Goal: Find contact information: Find contact information

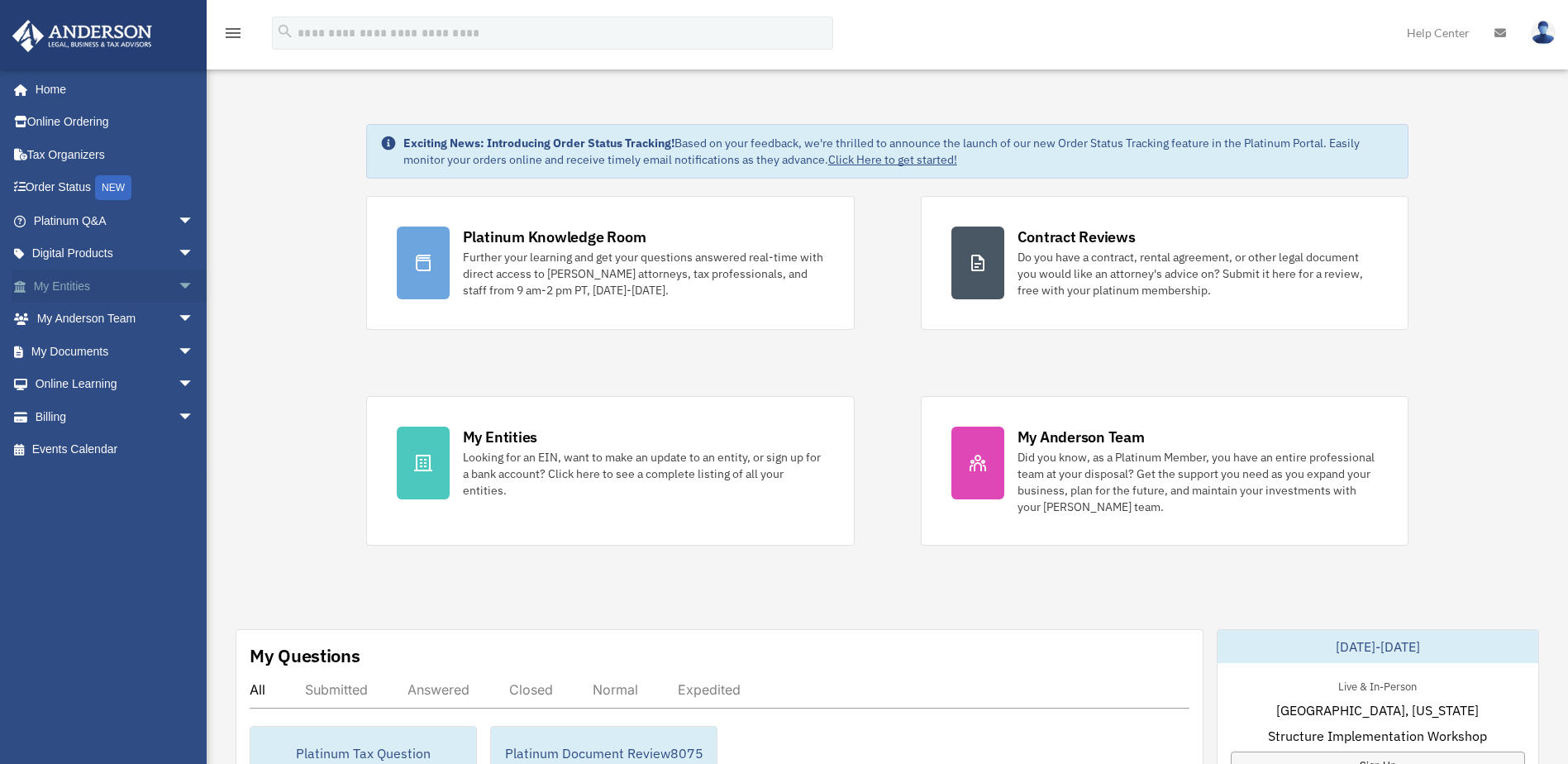
click at [91, 284] on link "My Entities arrow_drop_down" at bounding box center [115, 286] width 207 height 33
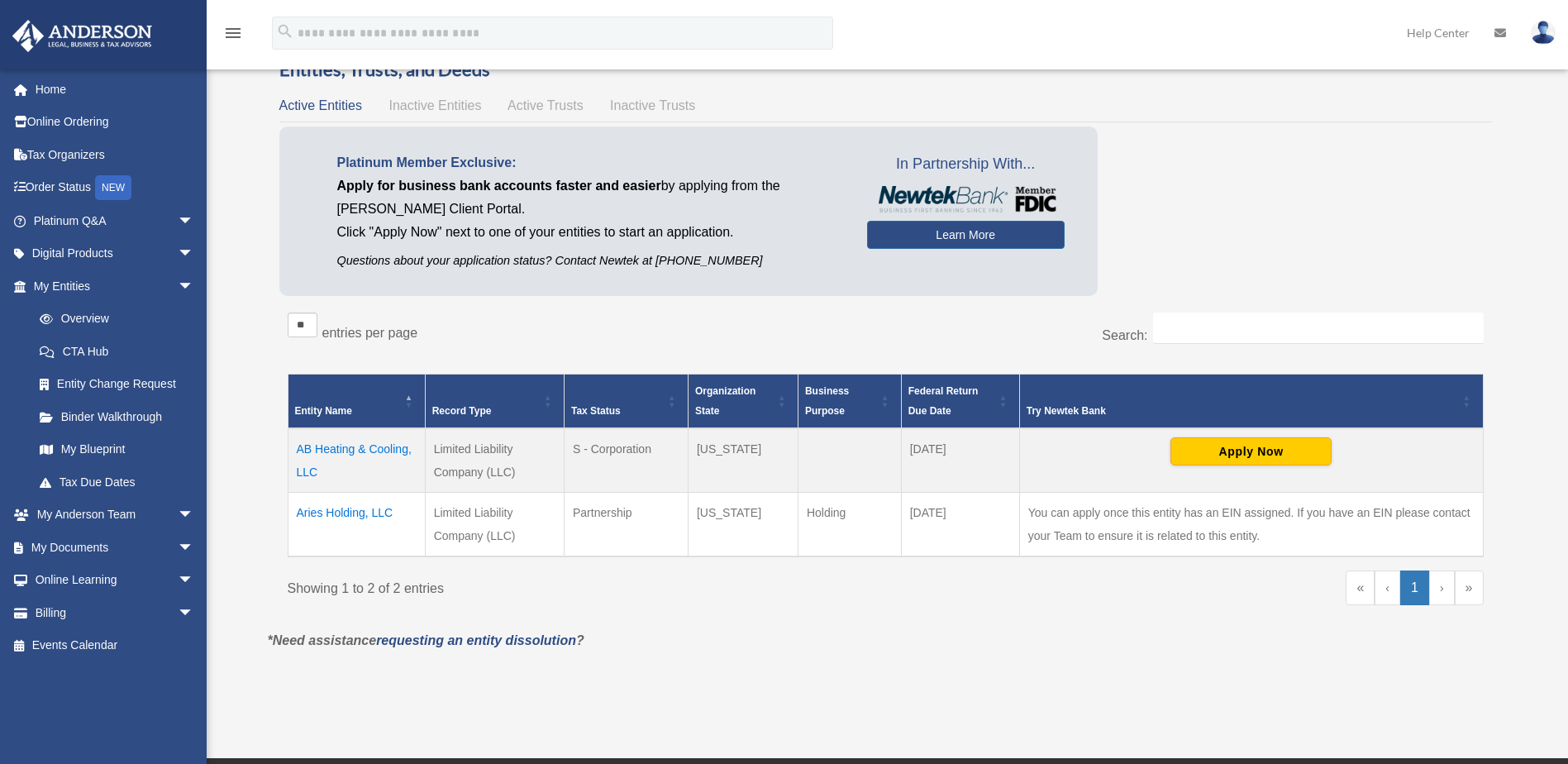
scroll to position [83, 0]
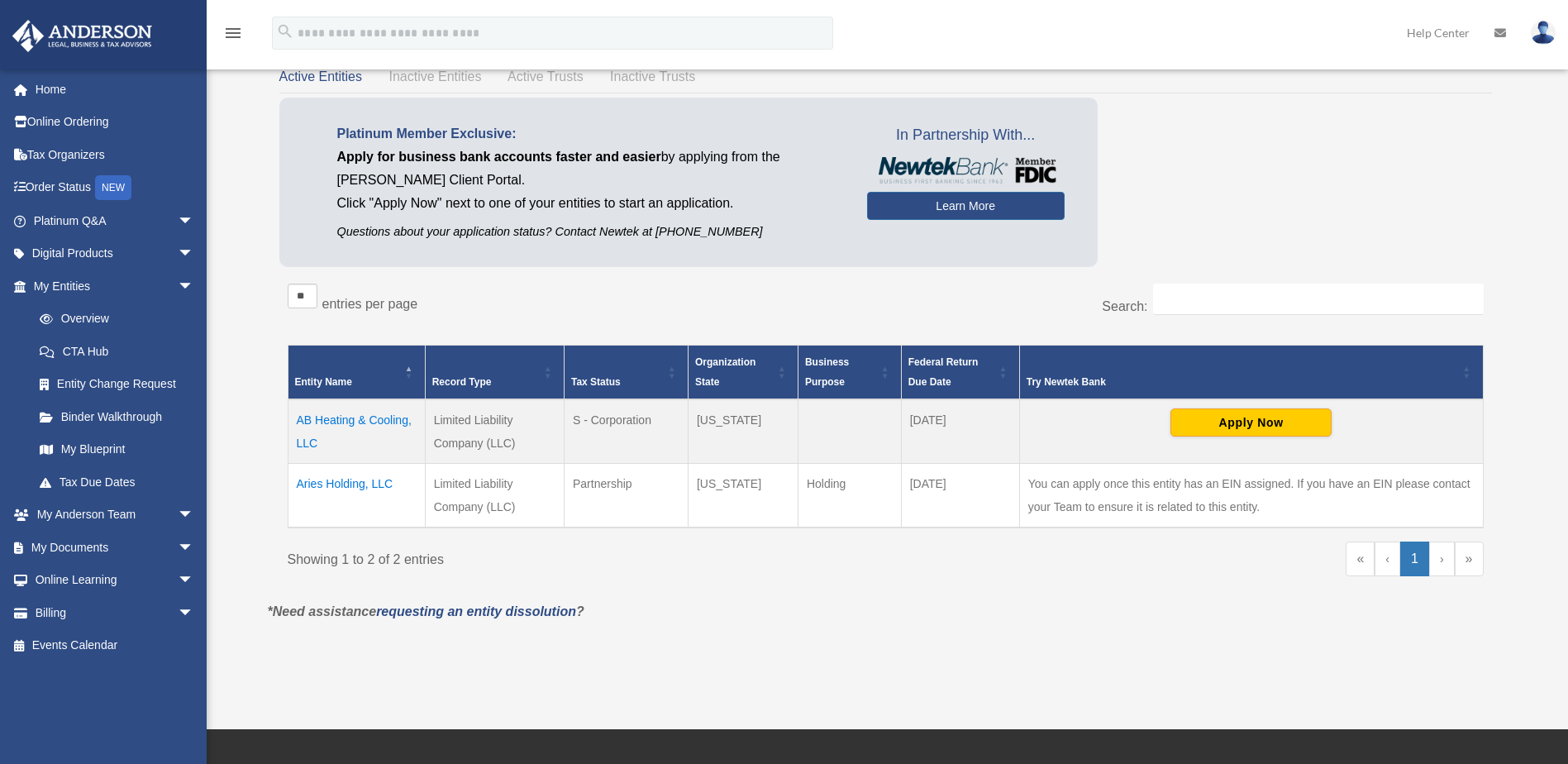
click at [346, 483] on td "Aries Holding, LLC" at bounding box center [356, 495] width 137 height 64
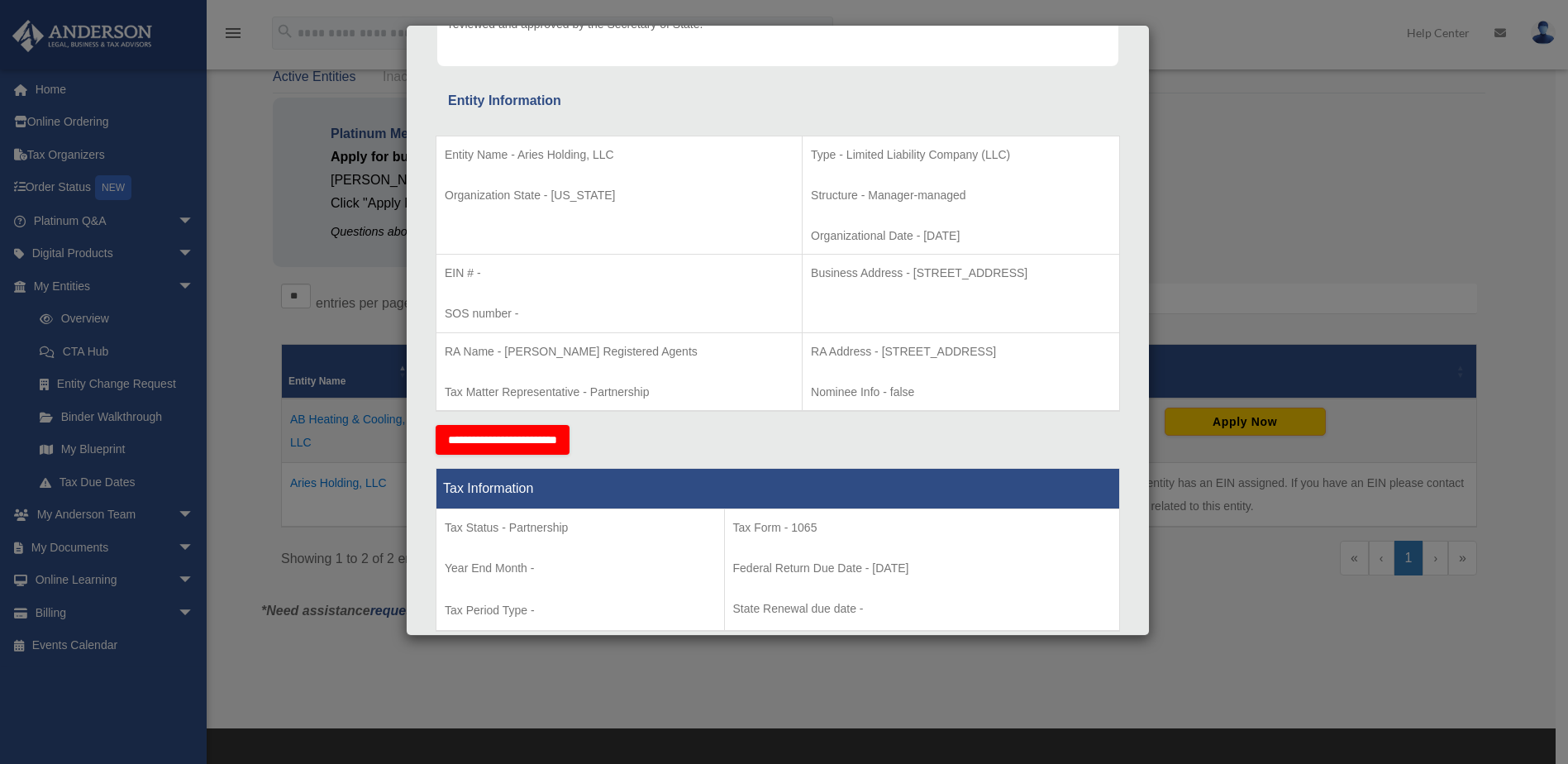
scroll to position [172, 0]
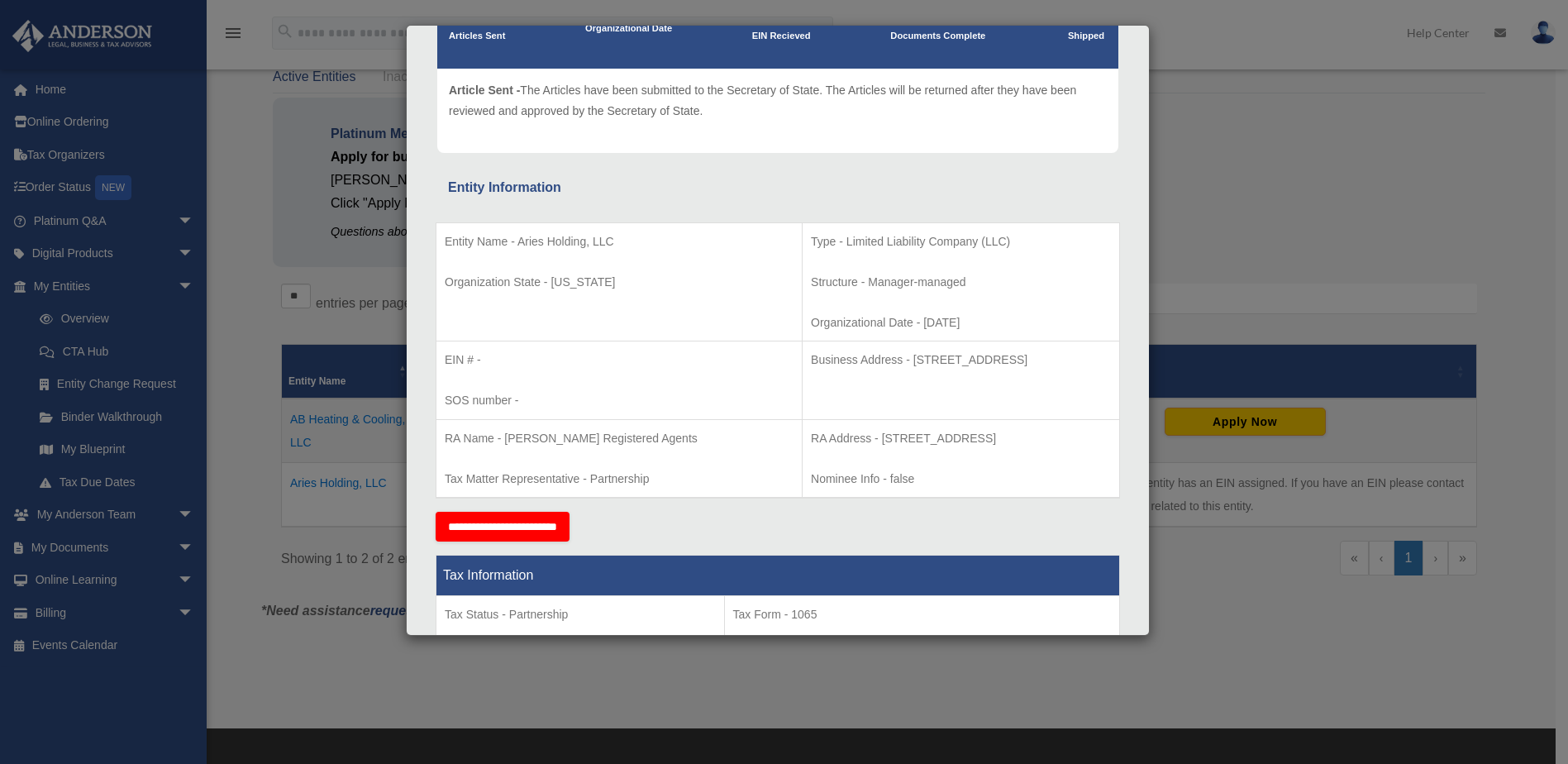
click at [883, 438] on p "RA Address - 1716 Capitol Avenue, Suite 100, Cheyenne, WY 82001" at bounding box center [961, 438] width 300 height 20
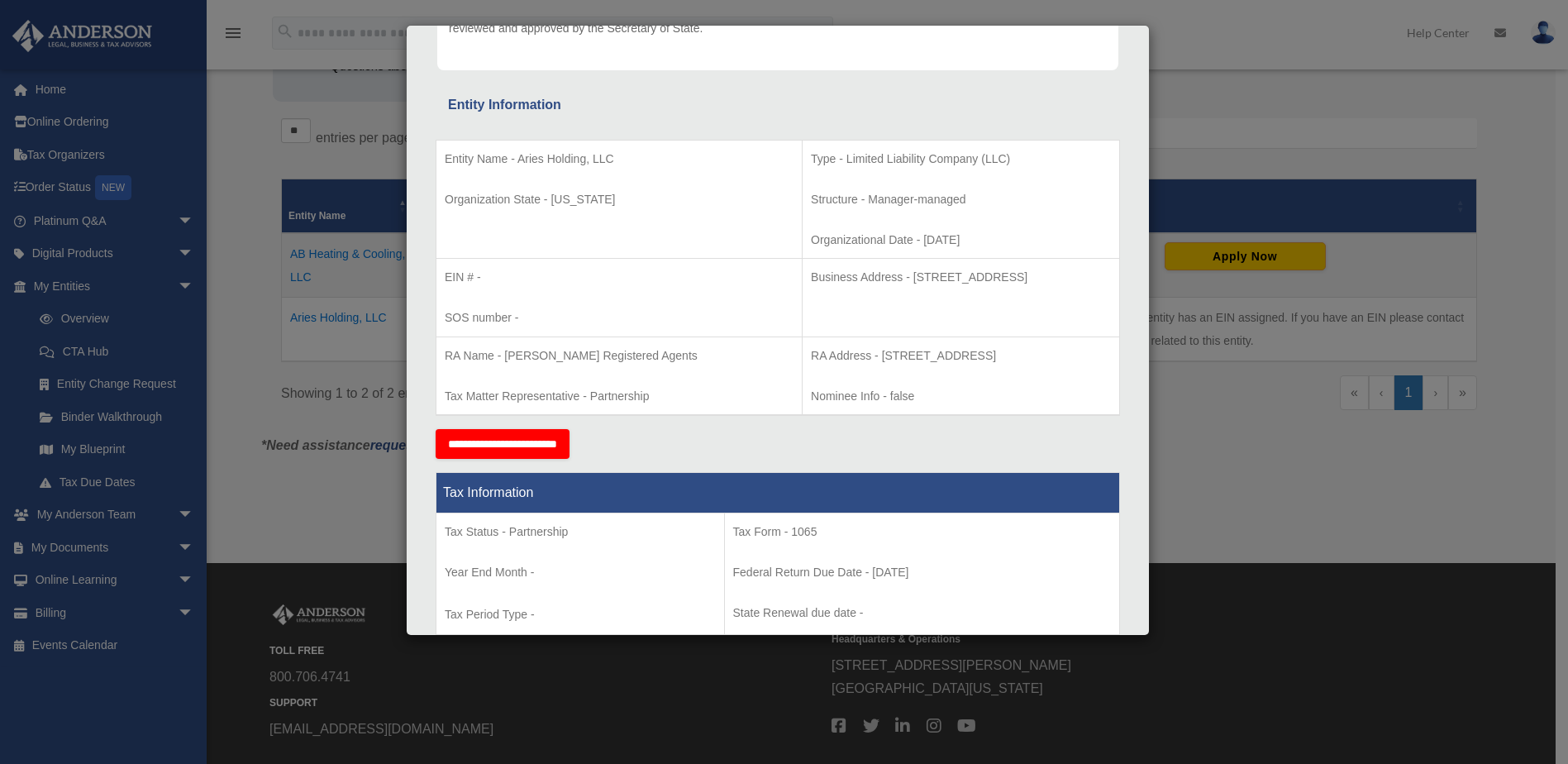
scroll to position [0, 0]
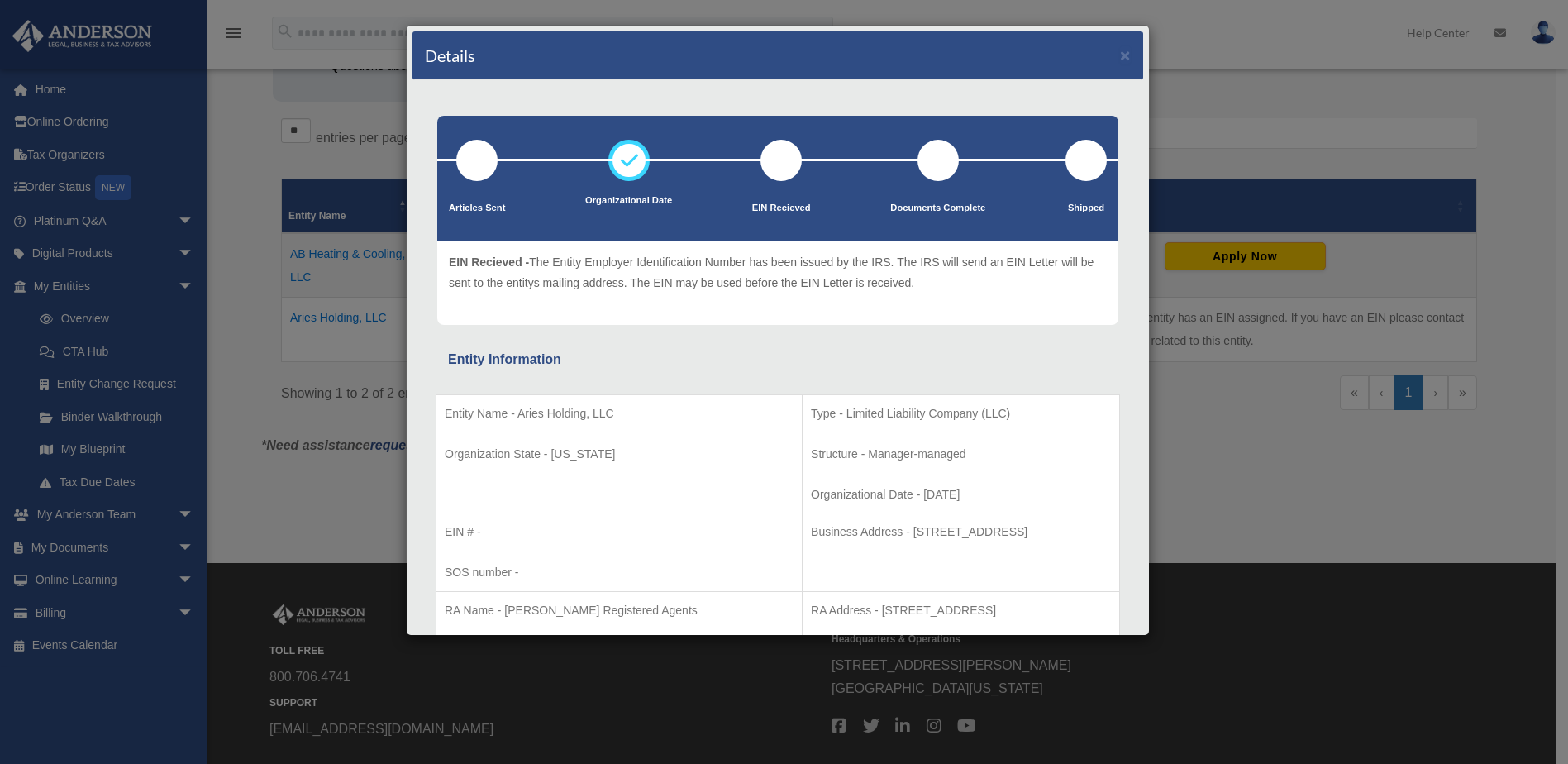
click at [767, 164] on div at bounding box center [780, 160] width 41 height 41
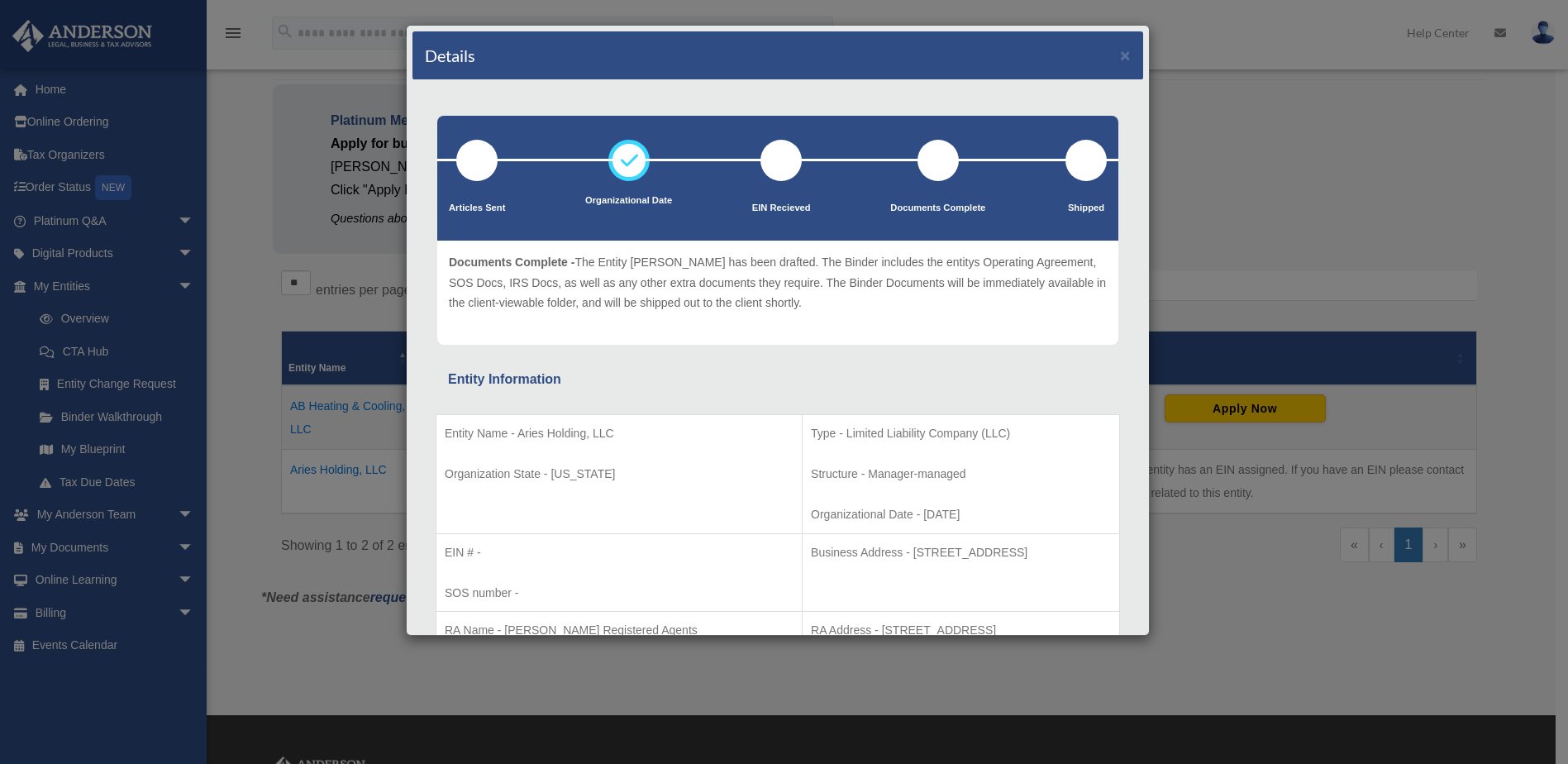
scroll to position [83, 0]
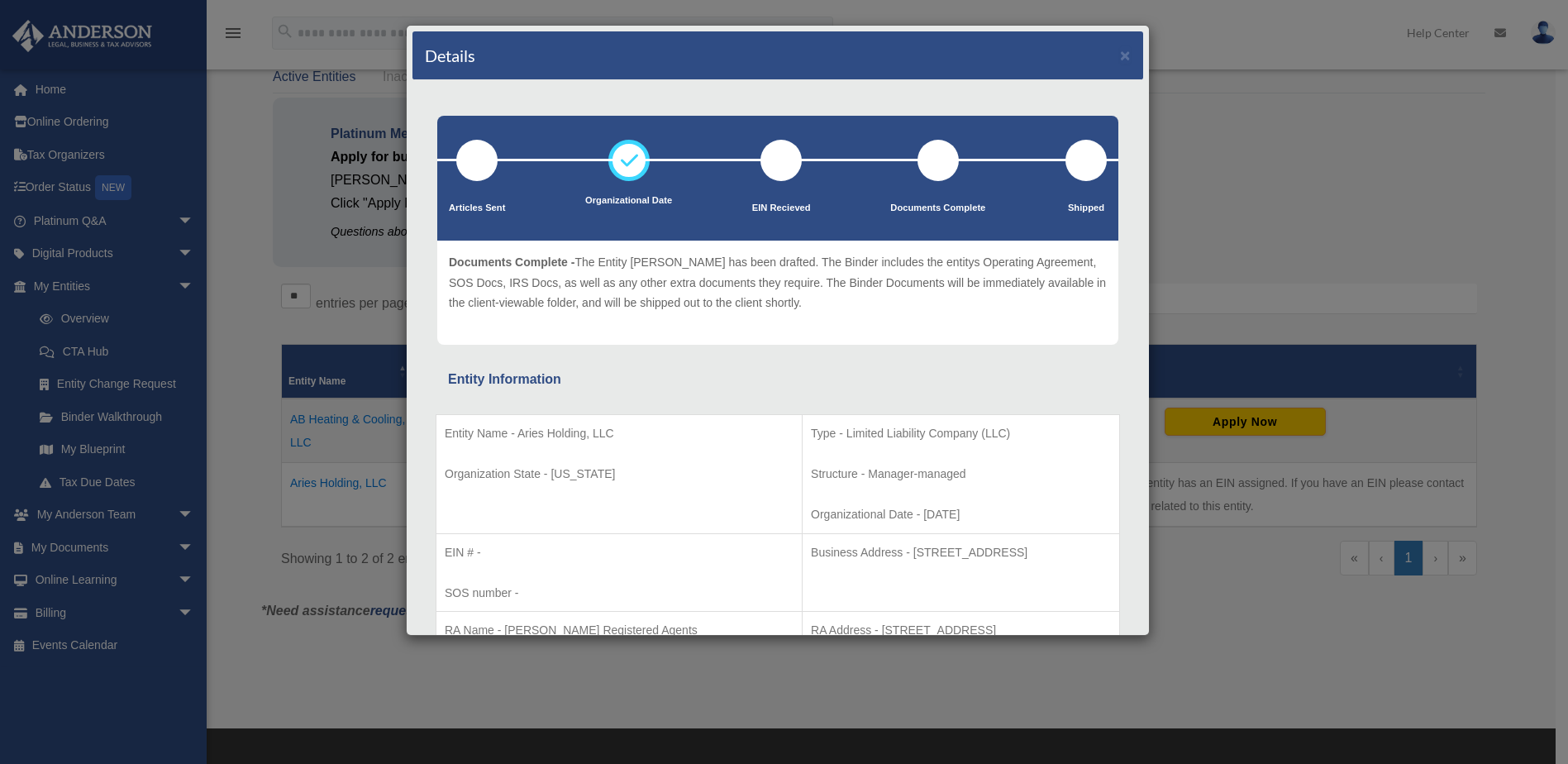
click at [1070, 160] on div at bounding box center [778, 159] width 681 height 3
click at [1120, 55] on button "×" at bounding box center [1125, 54] width 11 height 17
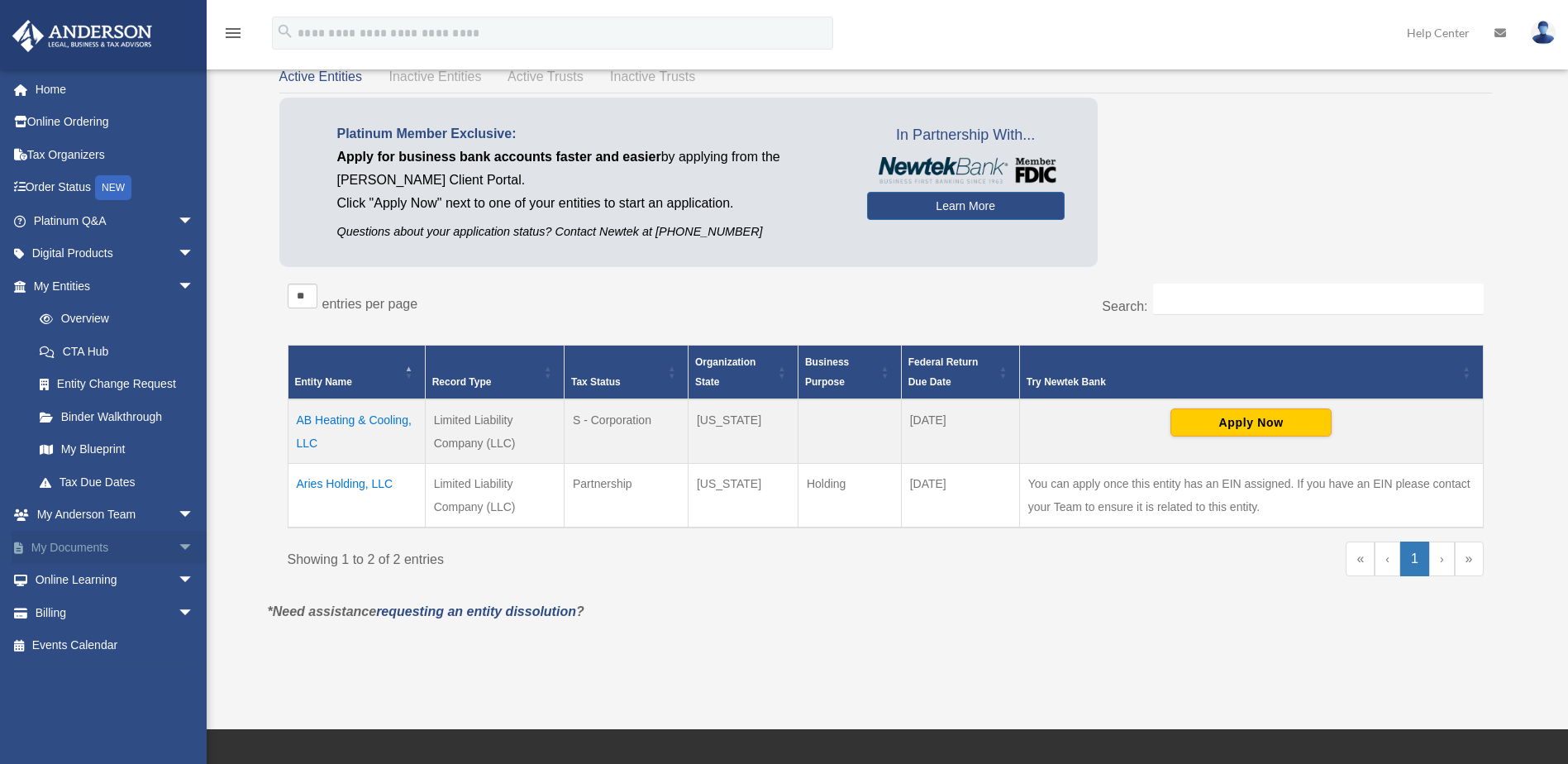
click at [93, 545] on link "My Documents arrow_drop_down" at bounding box center [115, 548] width 207 height 33
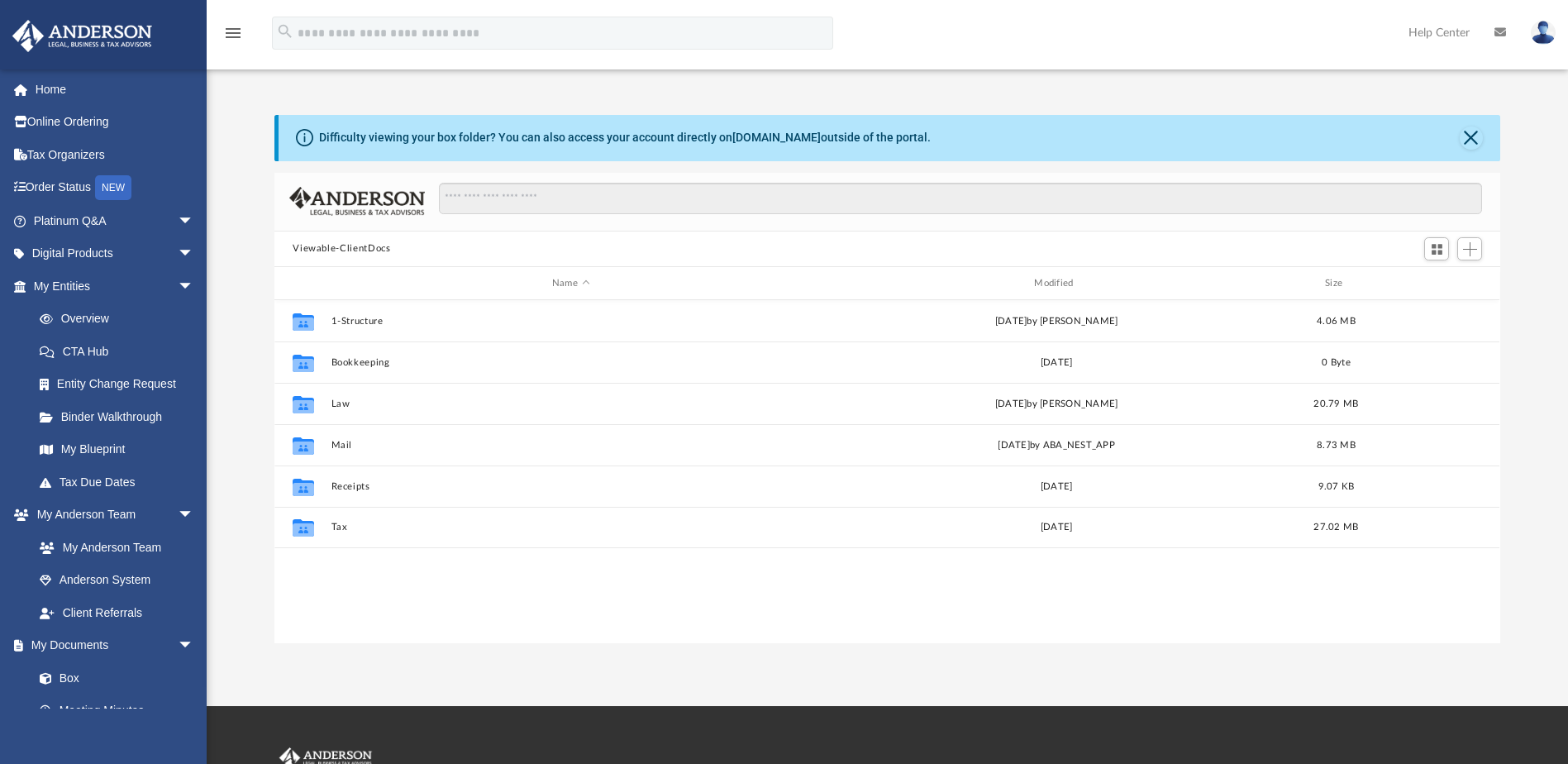
scroll to position [364, 1214]
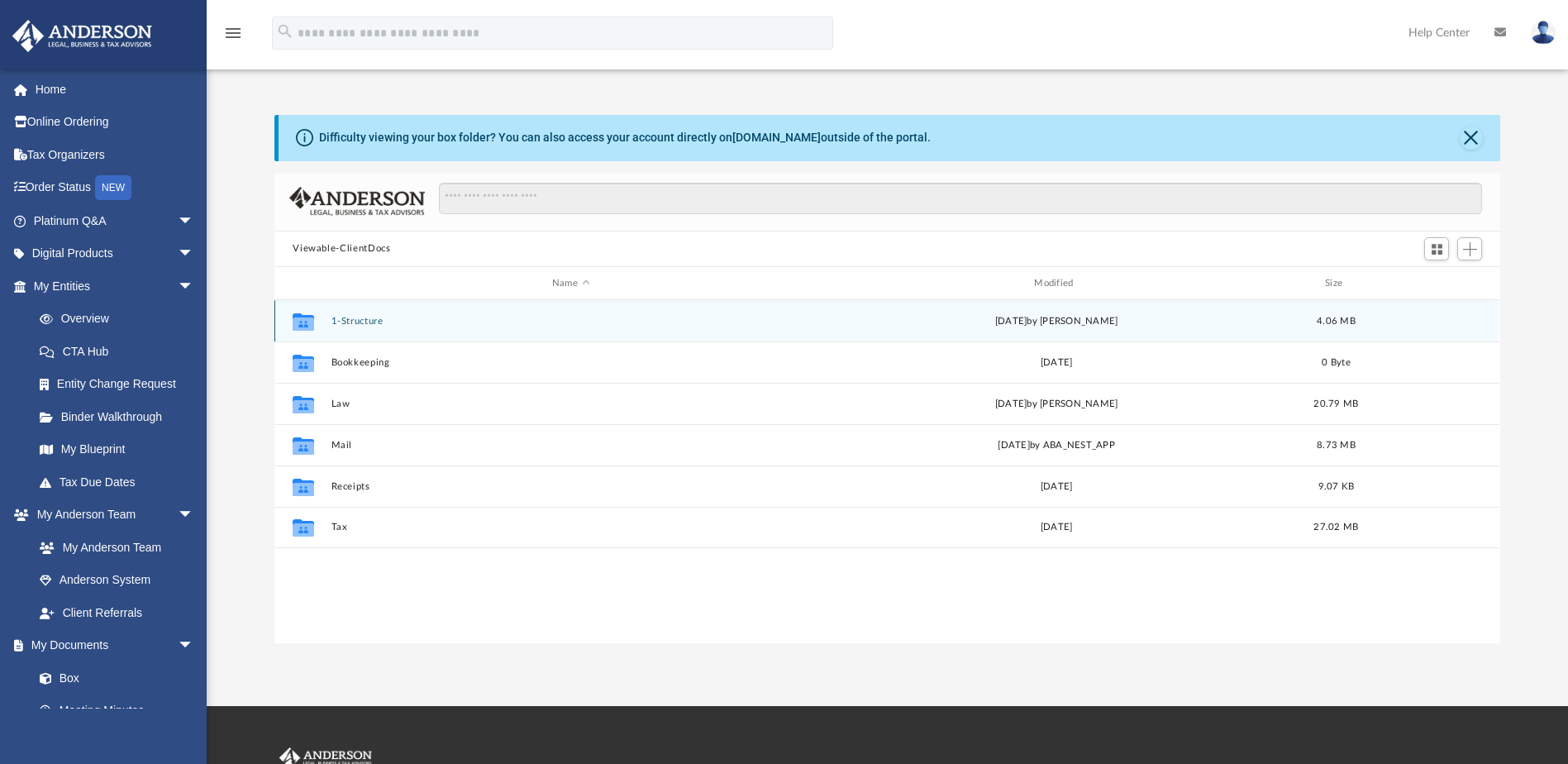
click at [366, 321] on button "1-Structure" at bounding box center [571, 321] width 478 height 11
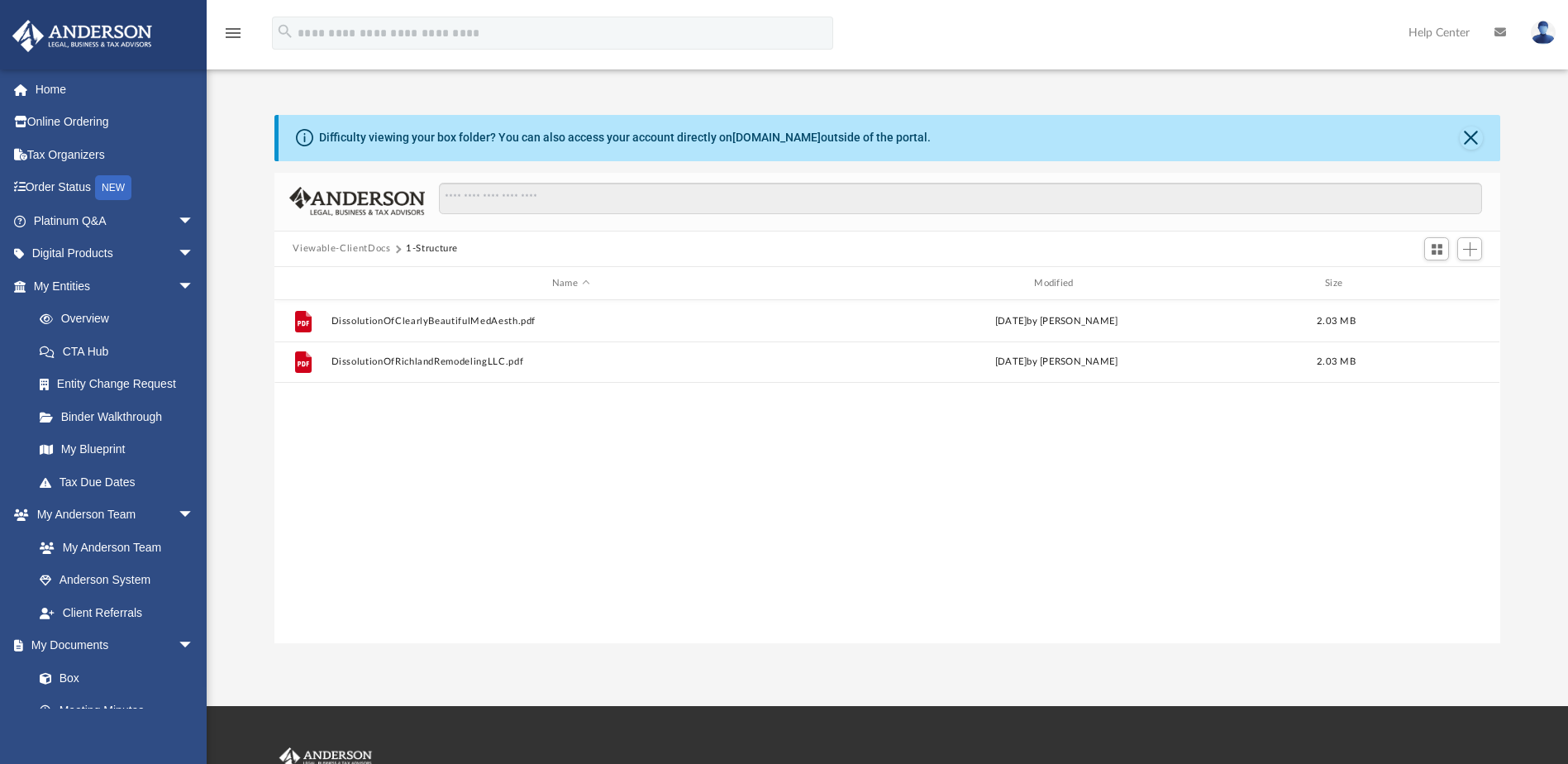
click at [361, 249] on button "Viewable-ClientDocs" at bounding box center [341, 249] width 98 height 15
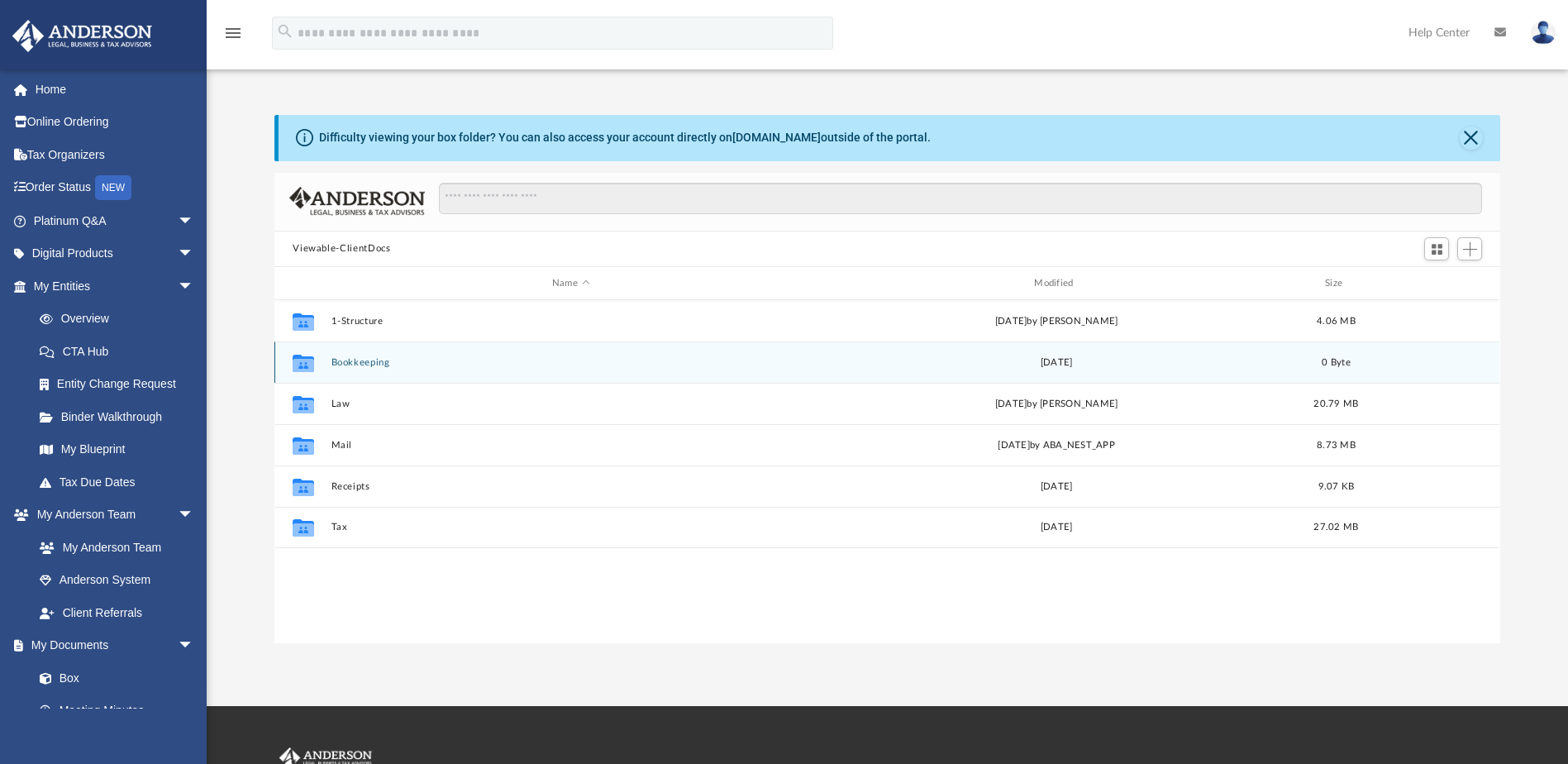
click at [367, 360] on button "Bookkeeping" at bounding box center [571, 363] width 478 height 11
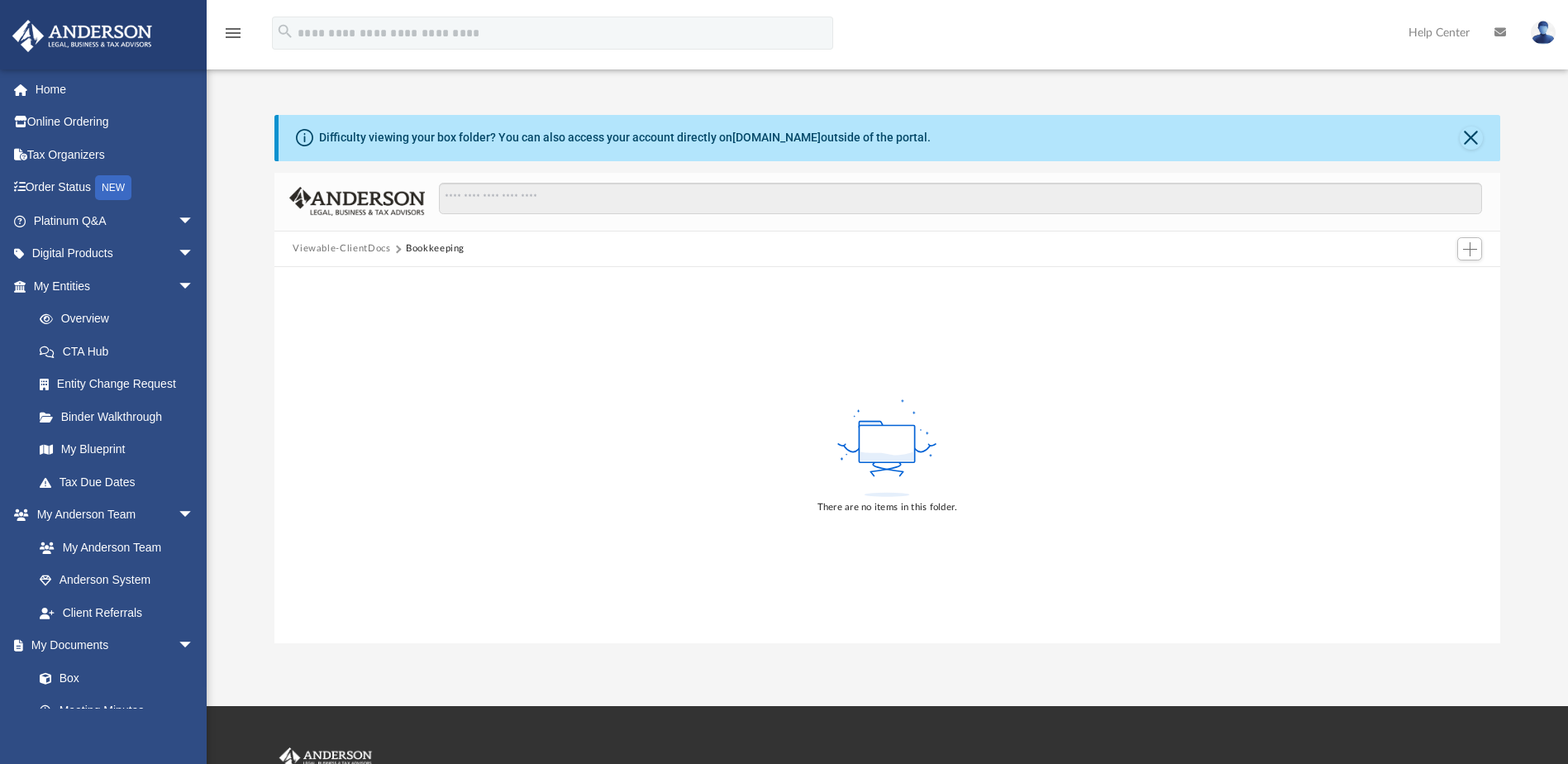
click at [352, 245] on button "Viewable-ClientDocs" at bounding box center [341, 249] width 98 height 15
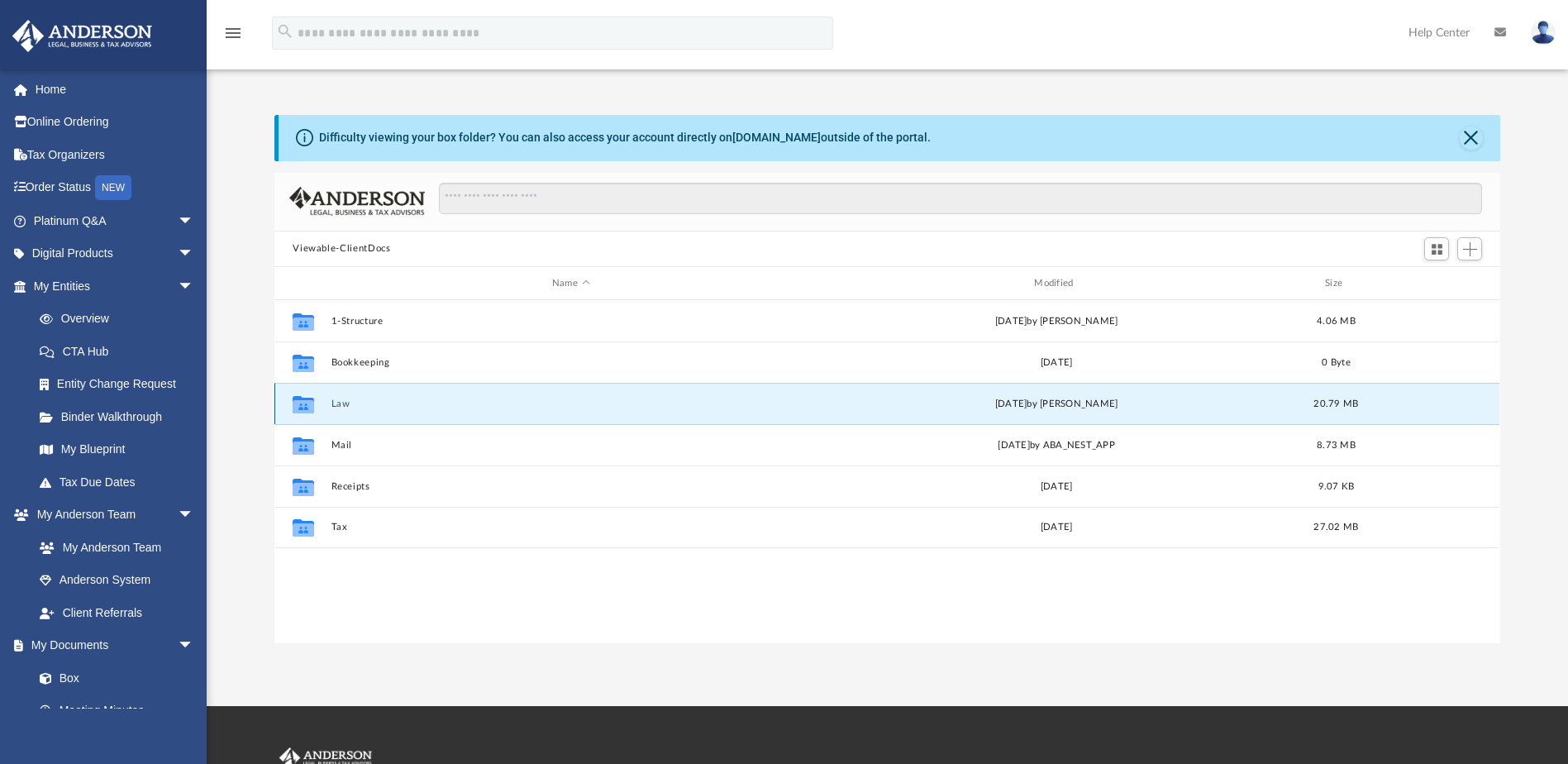
click at [341, 405] on button "Law" at bounding box center [571, 404] width 478 height 11
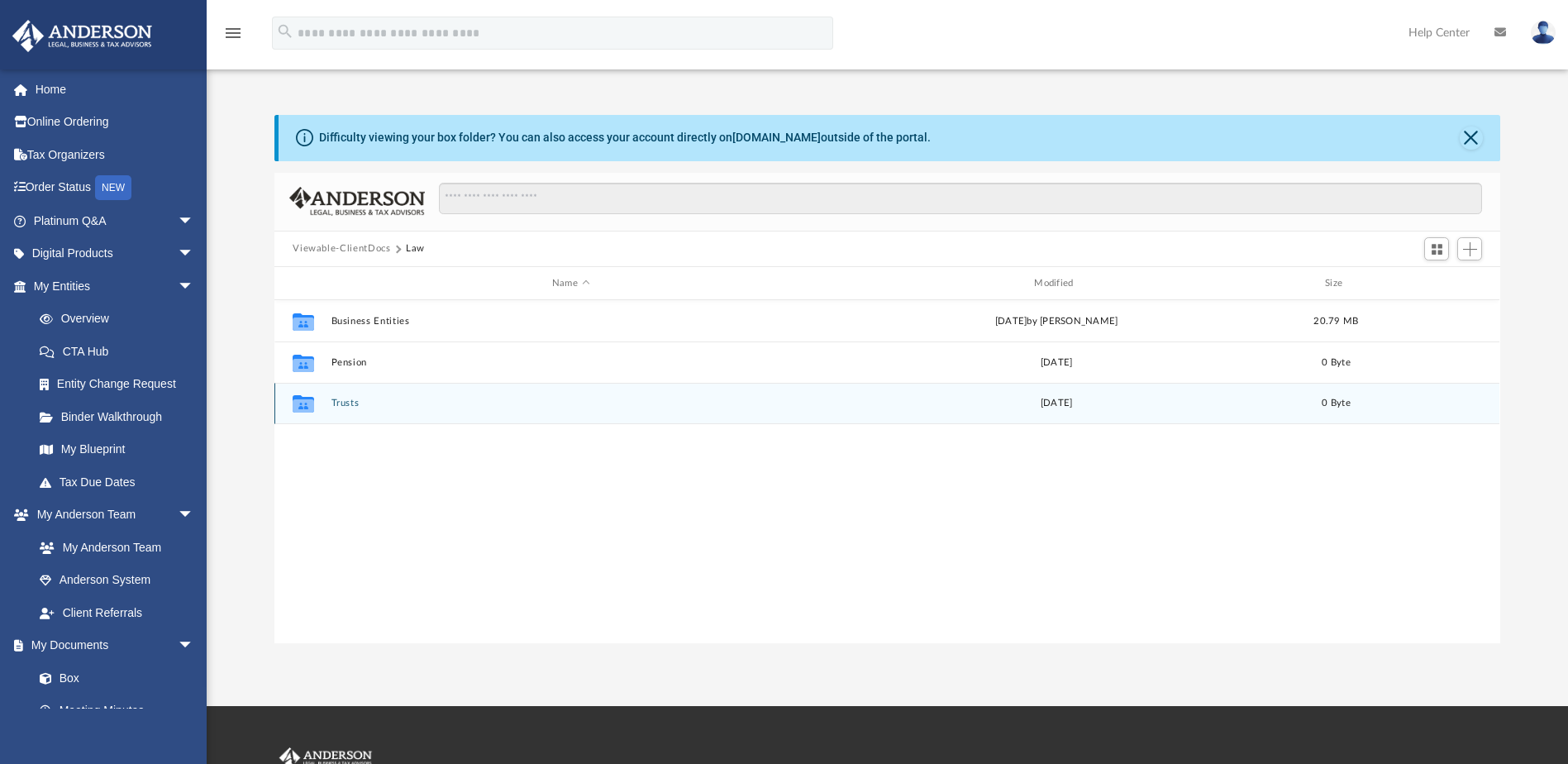
click at [342, 403] on button "Trusts" at bounding box center [571, 404] width 478 height 11
click at [342, 403] on button "Living Trust" at bounding box center [571, 404] width 478 height 11
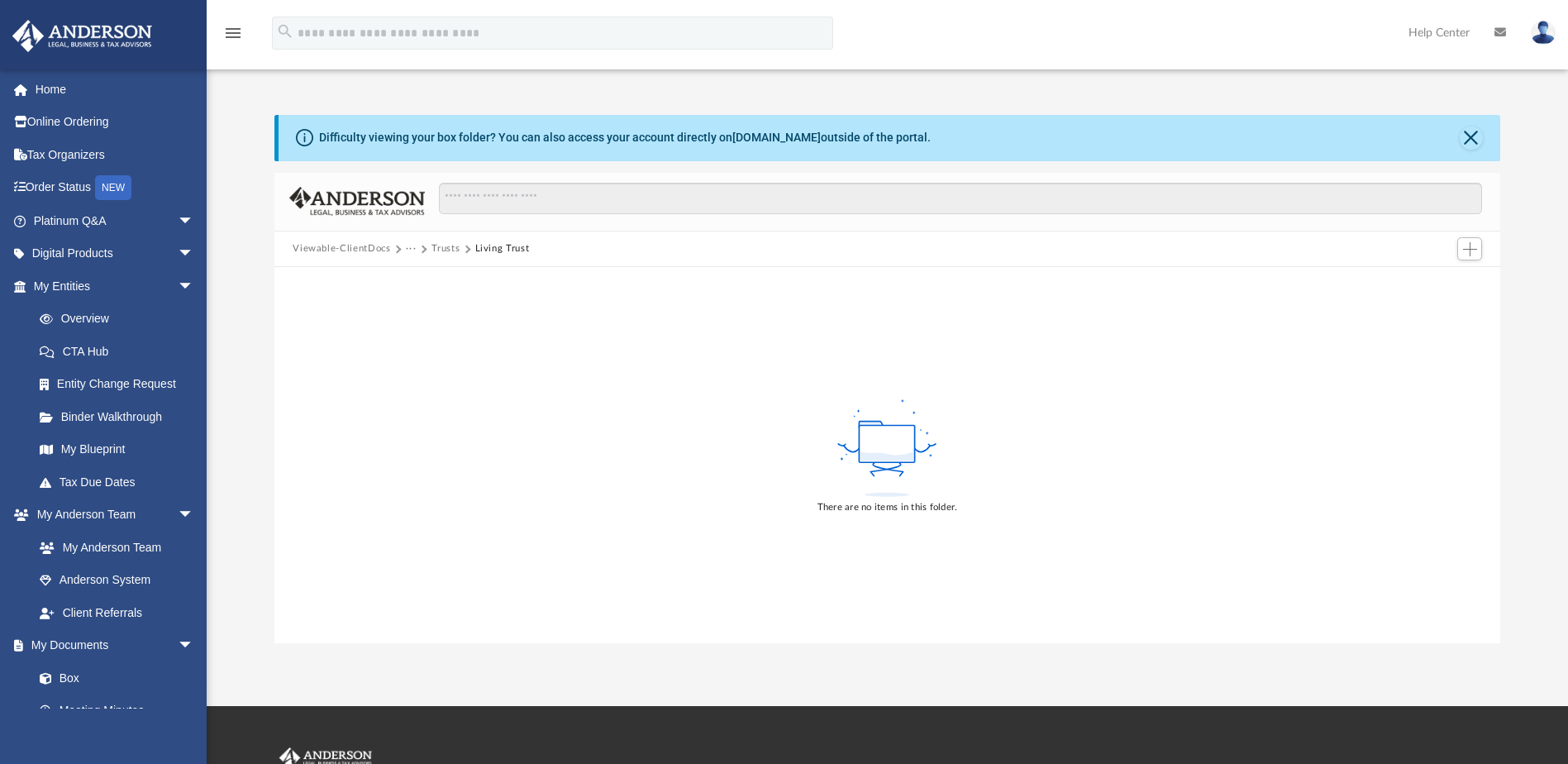
click at [353, 243] on button "Viewable-ClientDocs" at bounding box center [341, 249] width 98 height 15
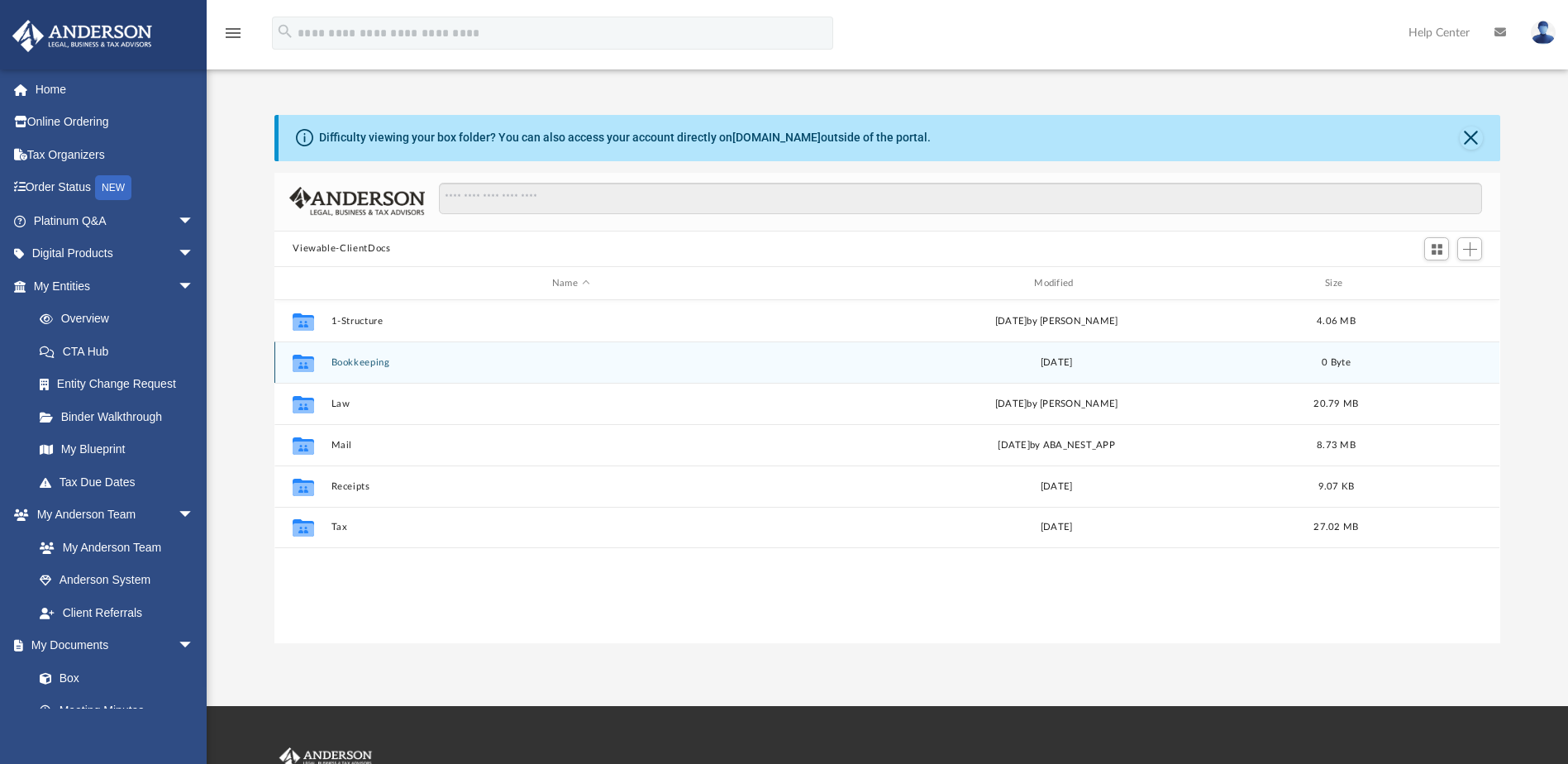
click at [355, 362] on button "Bookkeeping" at bounding box center [571, 363] width 478 height 11
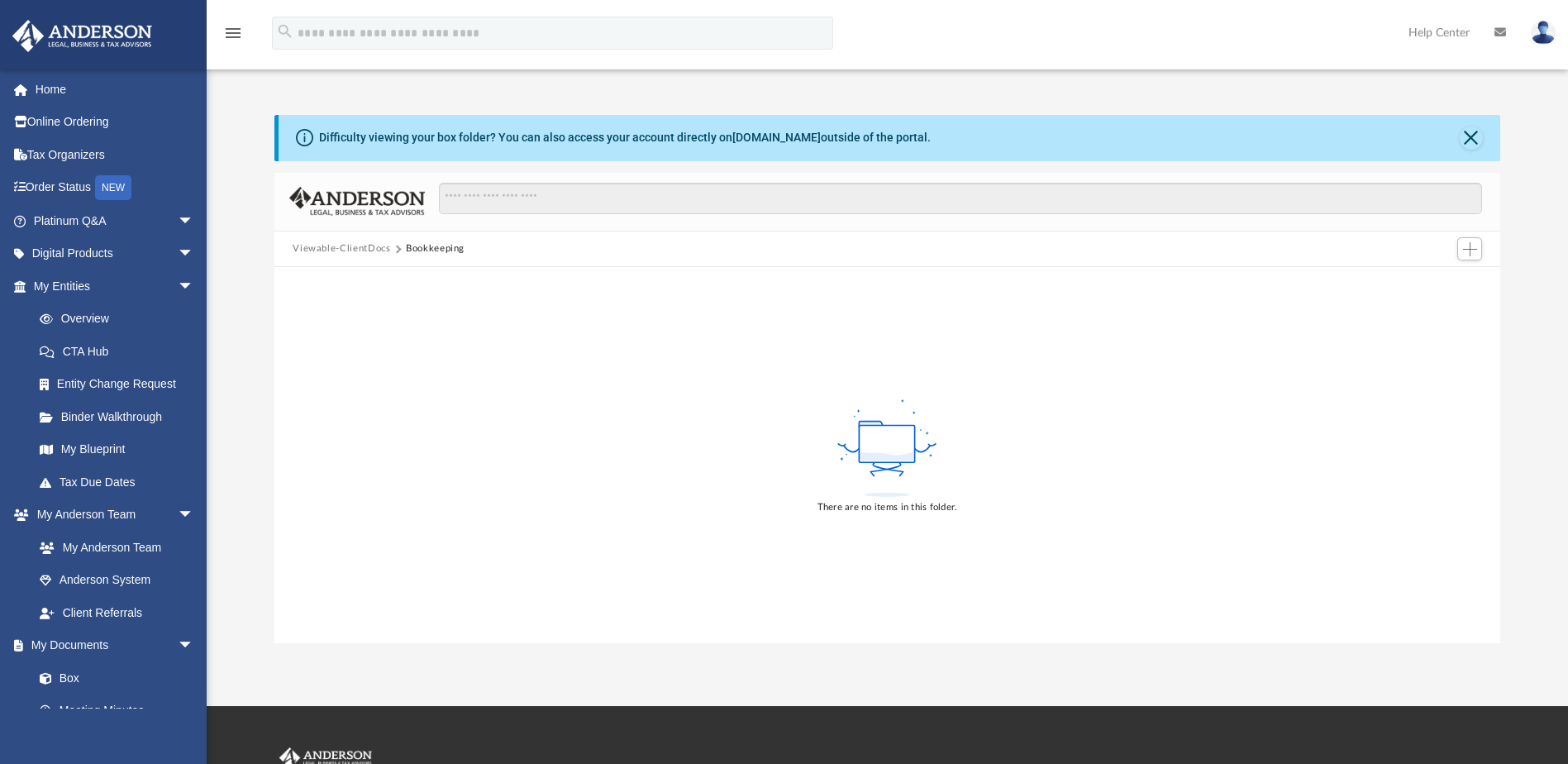
click at [358, 247] on button "Viewable-ClientDocs" at bounding box center [341, 249] width 98 height 15
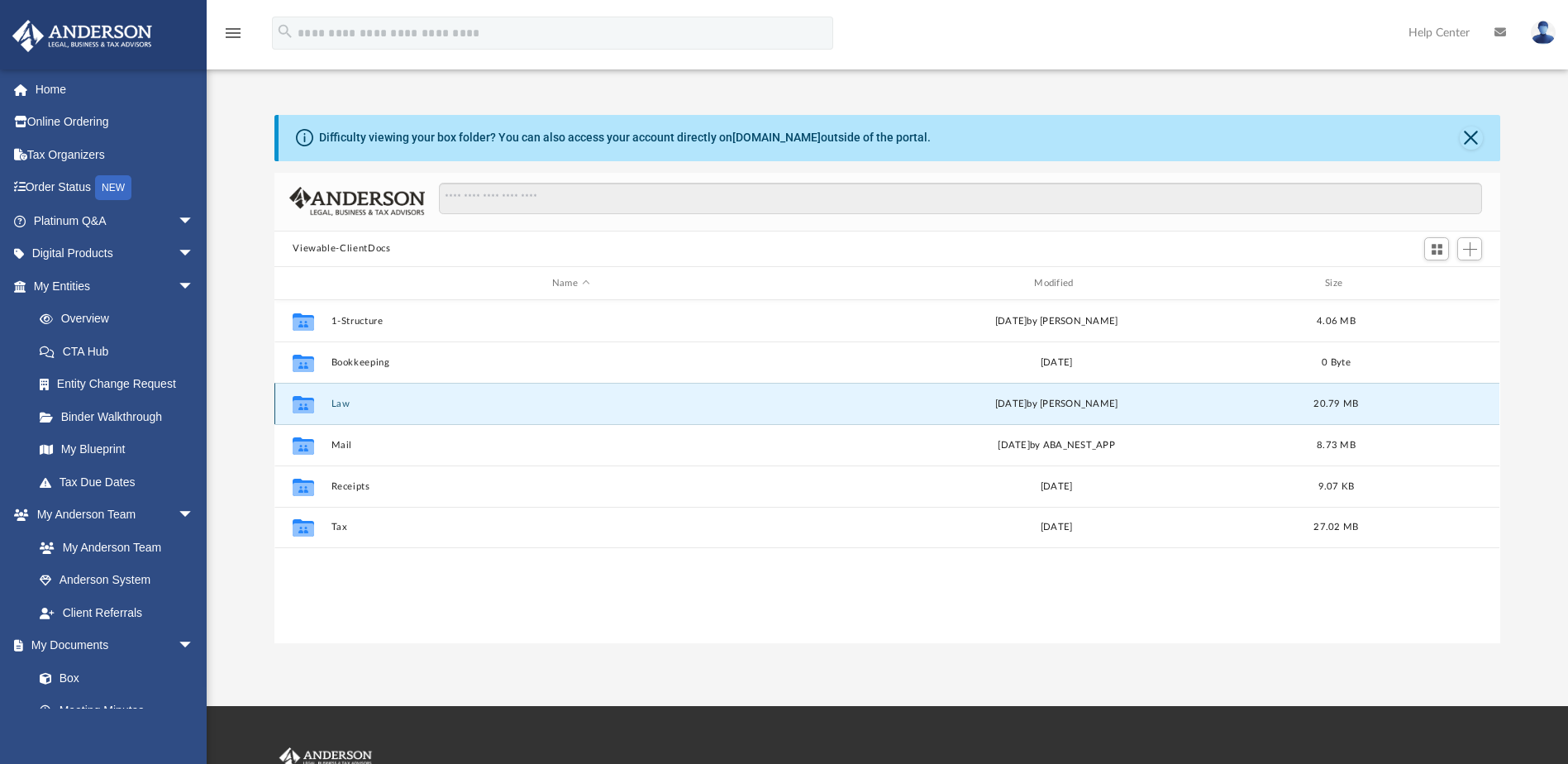
click at [350, 406] on button "Law" at bounding box center [571, 404] width 478 height 11
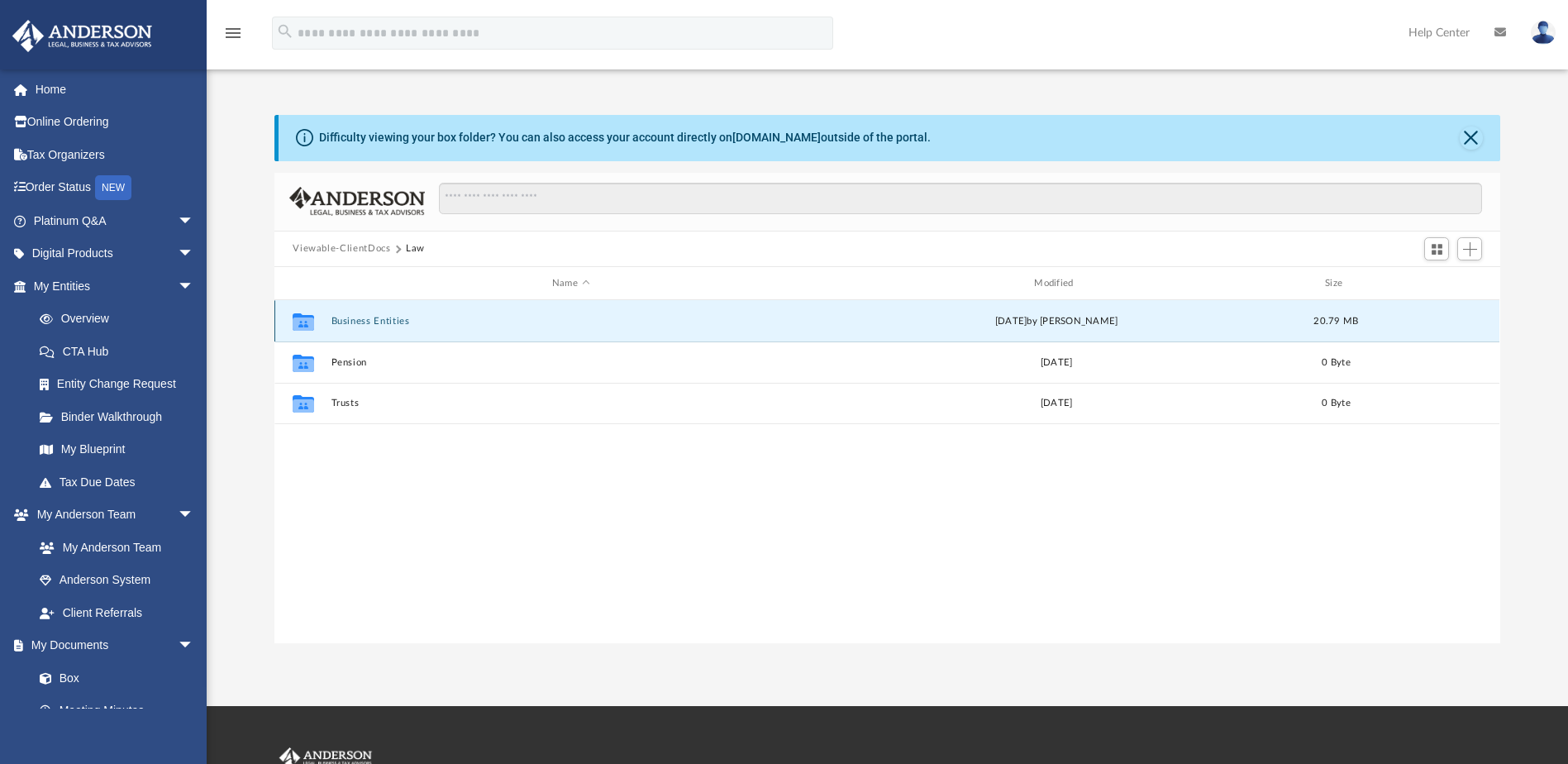
click at [371, 323] on button "Business Entities" at bounding box center [571, 321] width 478 height 11
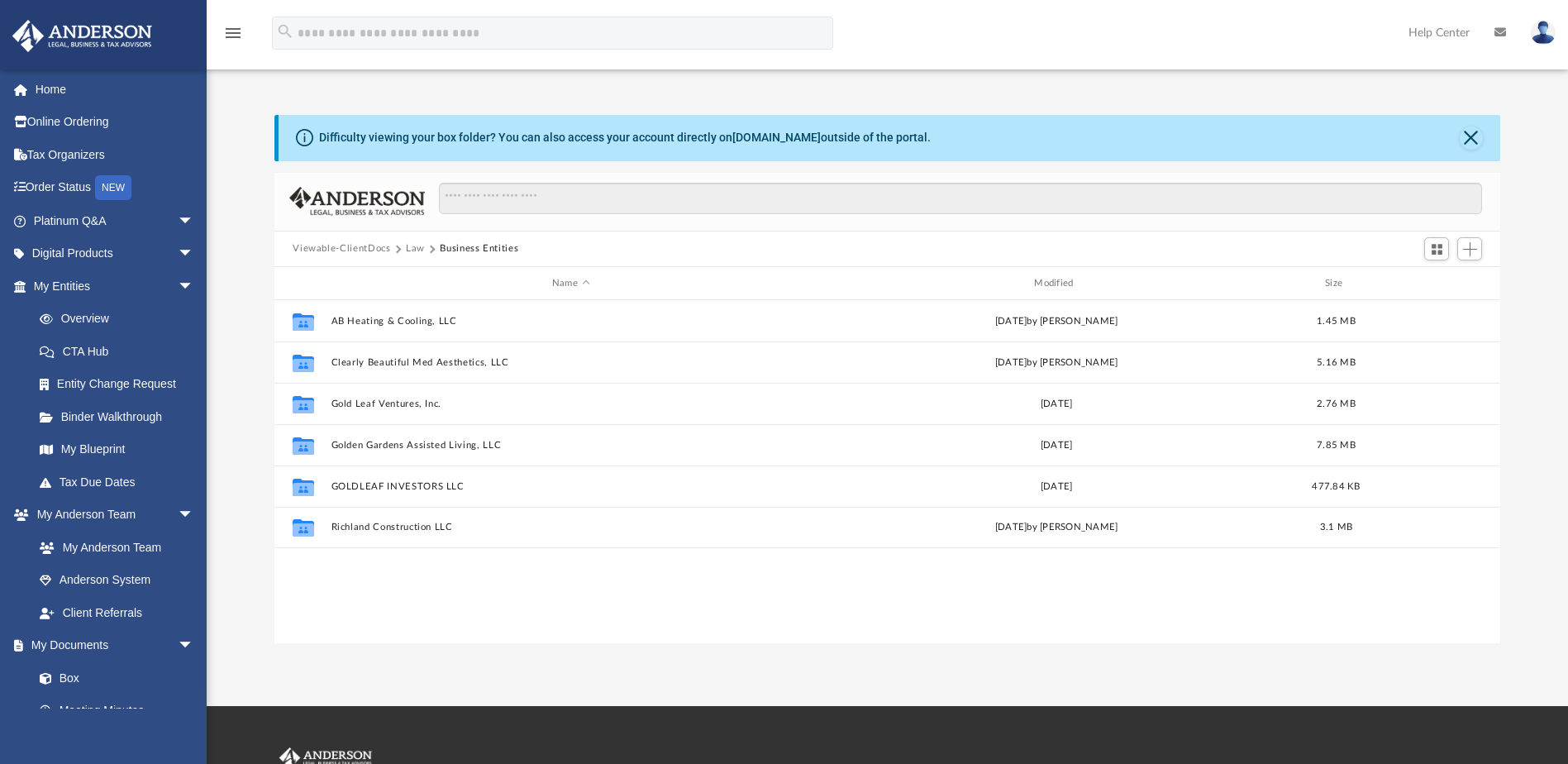
click at [411, 249] on button "Law" at bounding box center [415, 249] width 19 height 15
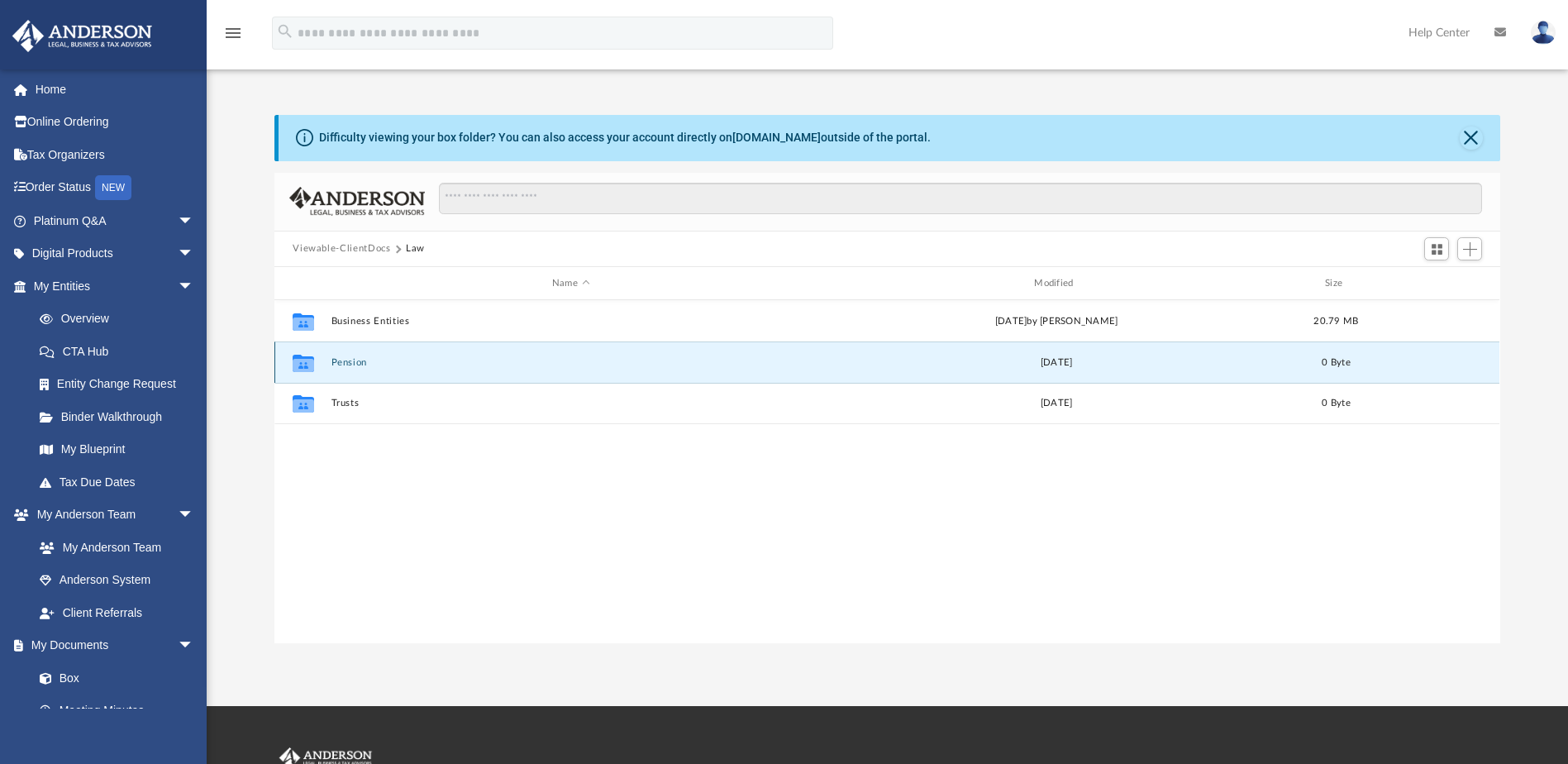
click at [353, 366] on button "Pension" at bounding box center [571, 363] width 478 height 11
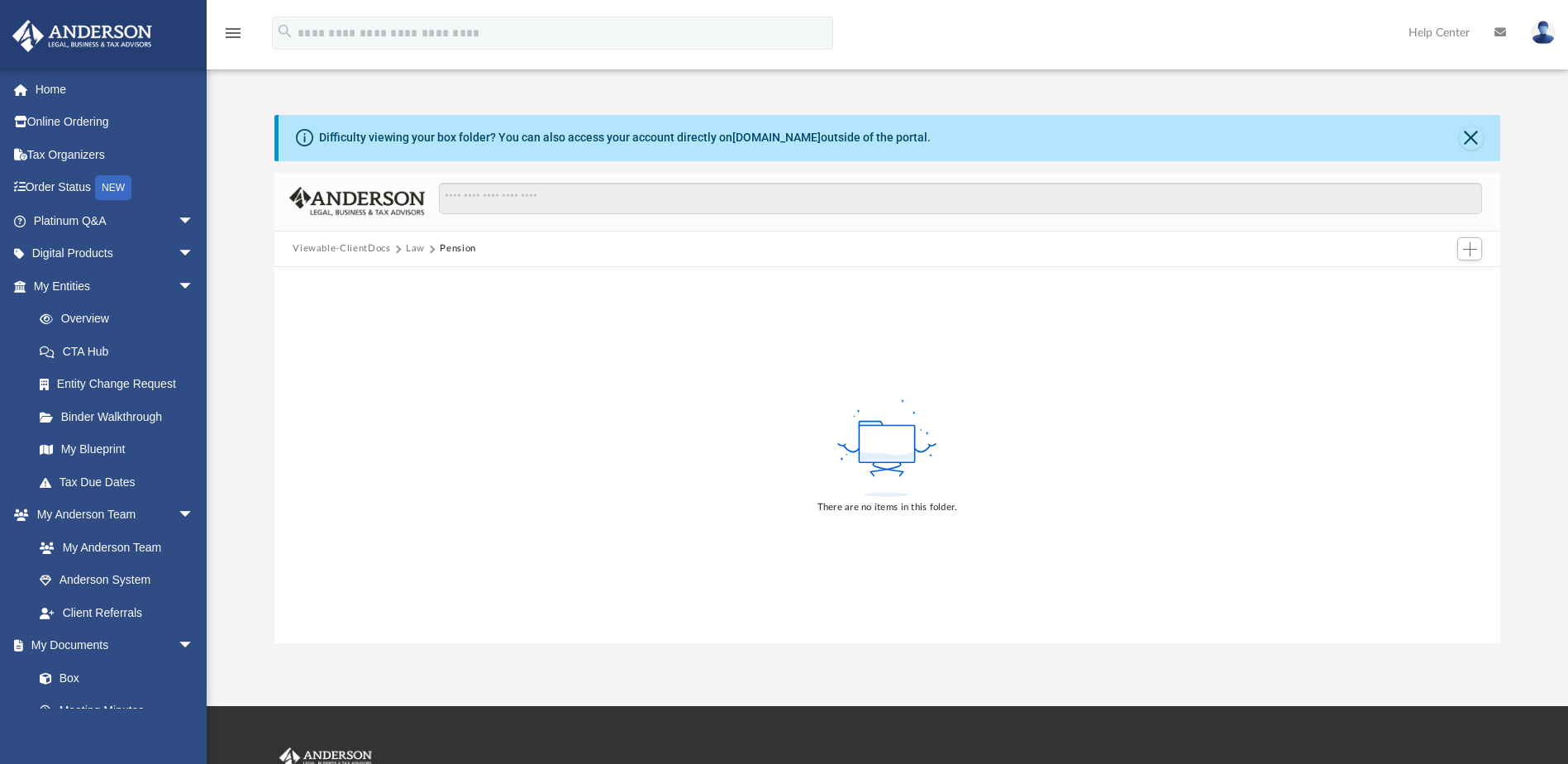
click at [348, 247] on button "Viewable-ClientDocs" at bounding box center [341, 249] width 98 height 15
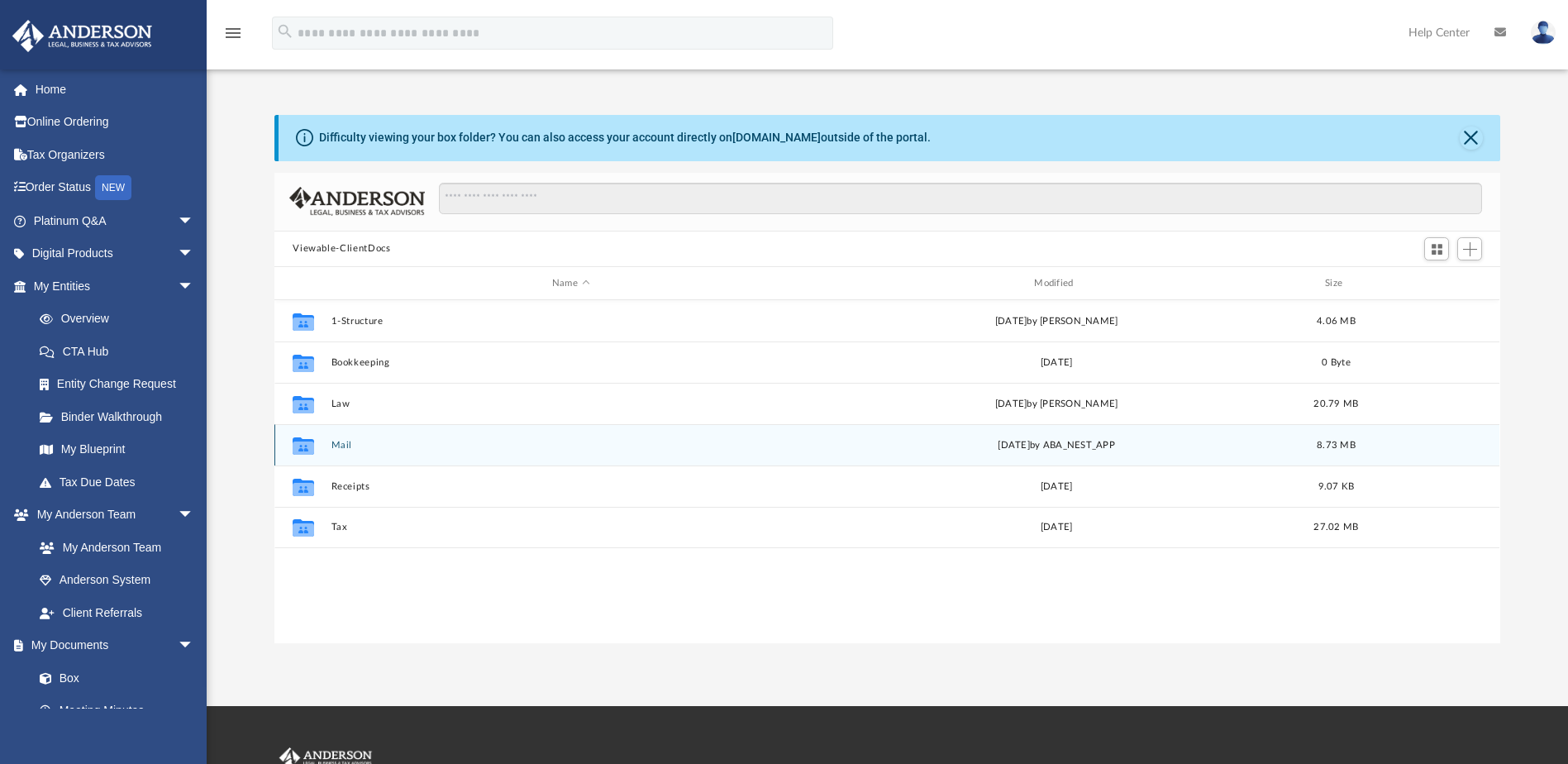
click at [346, 448] on button "Mail" at bounding box center [571, 446] width 478 height 11
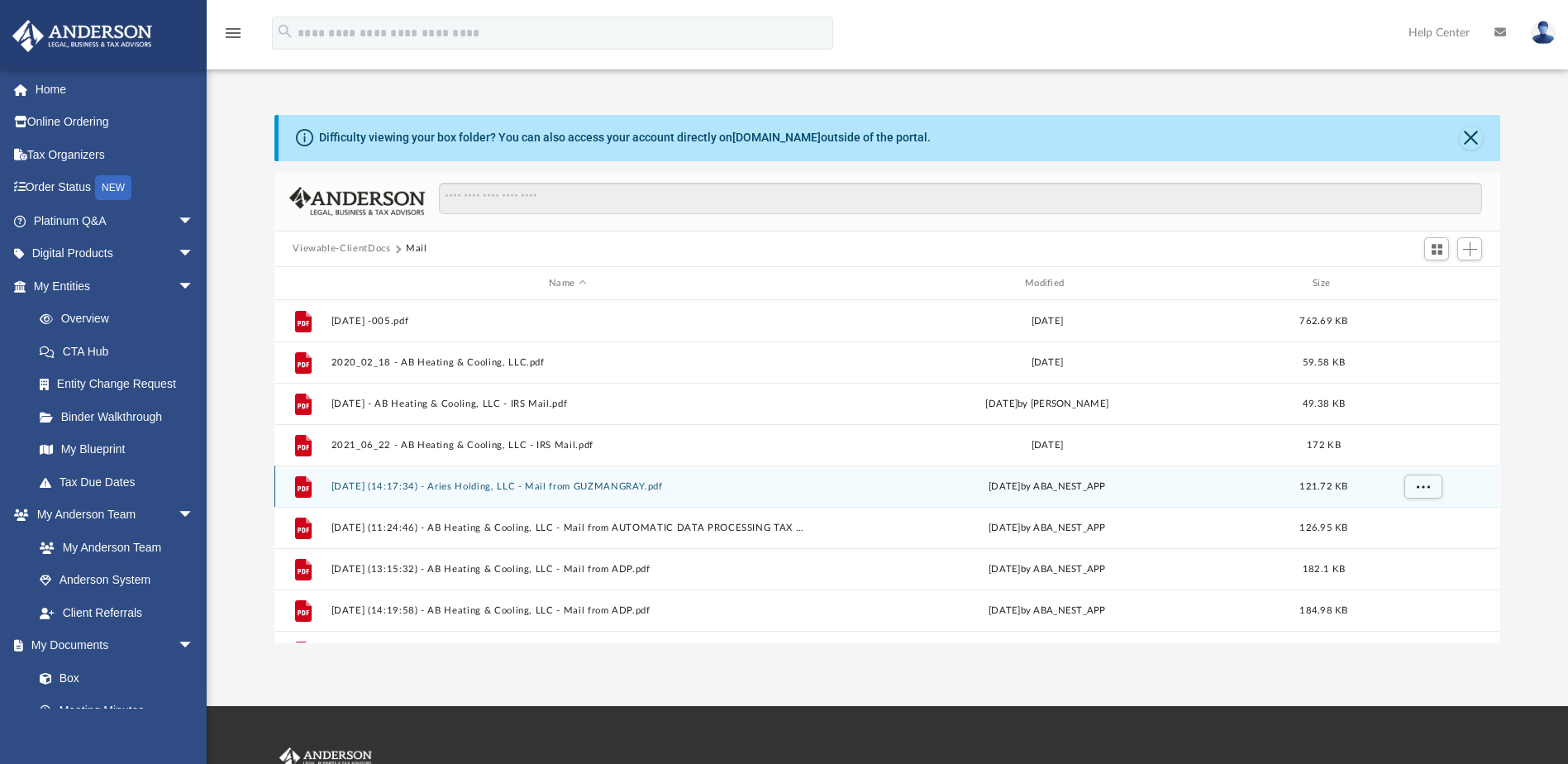
click at [597, 485] on button "2024.10.08 (14:17:34) - Aries Holding, LLC - Mail from GUZMANGRAY.pdf" at bounding box center [568, 487] width 473 height 11
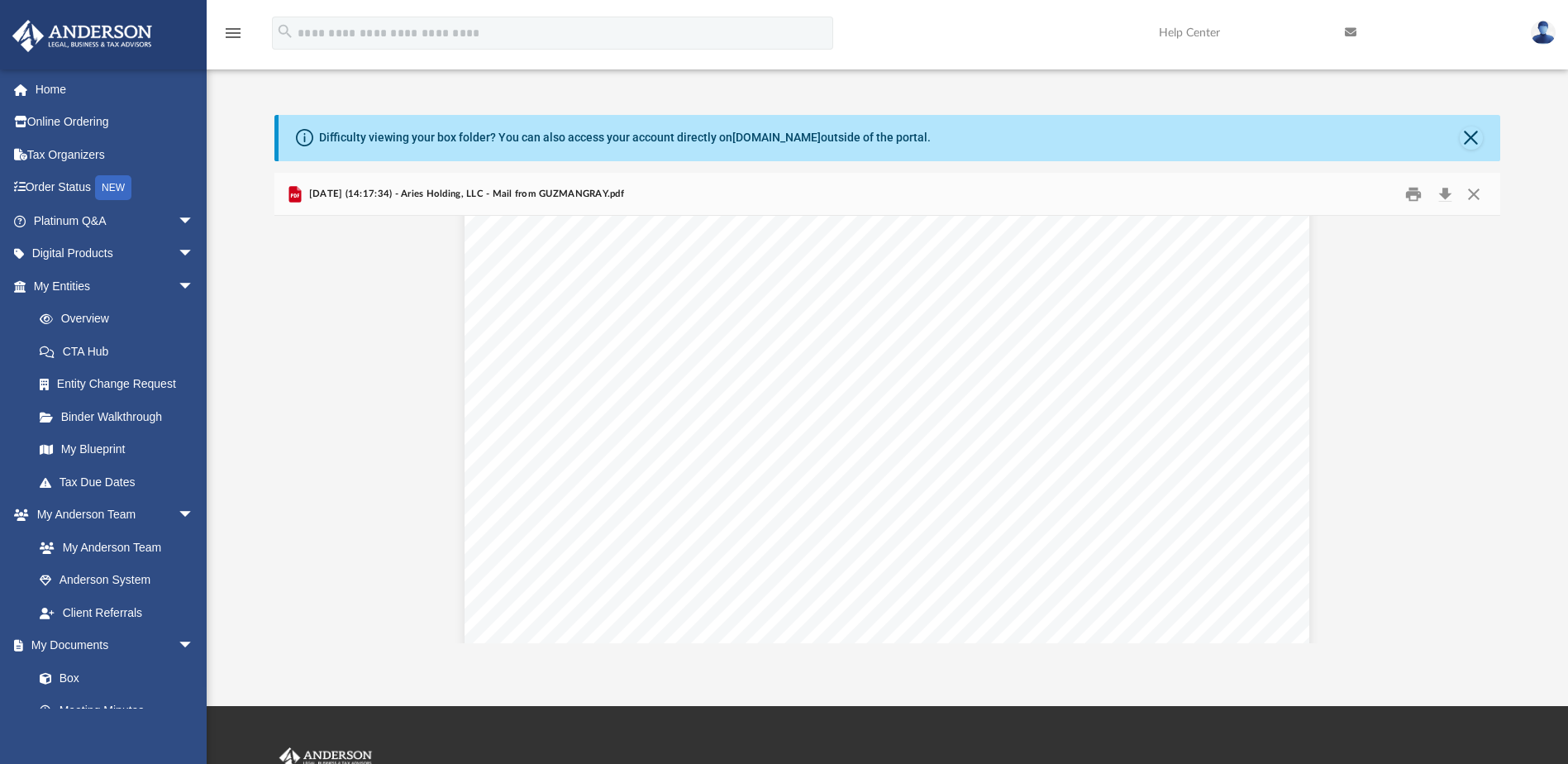
scroll to position [0, 0]
click at [1413, 196] on button "Print" at bounding box center [1413, 194] width 33 height 26
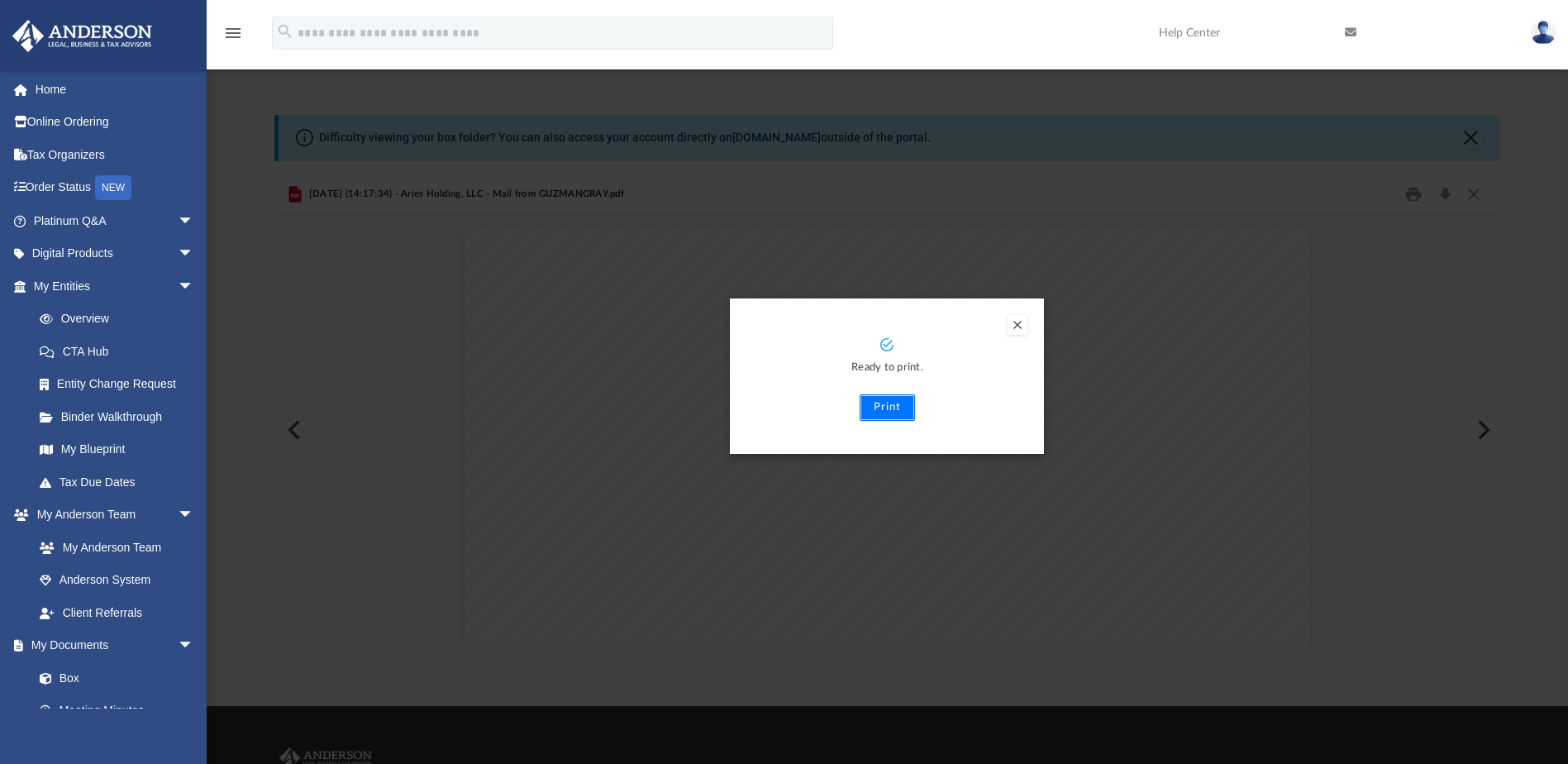
click at [895, 407] on button "Print" at bounding box center [887, 408] width 55 height 27
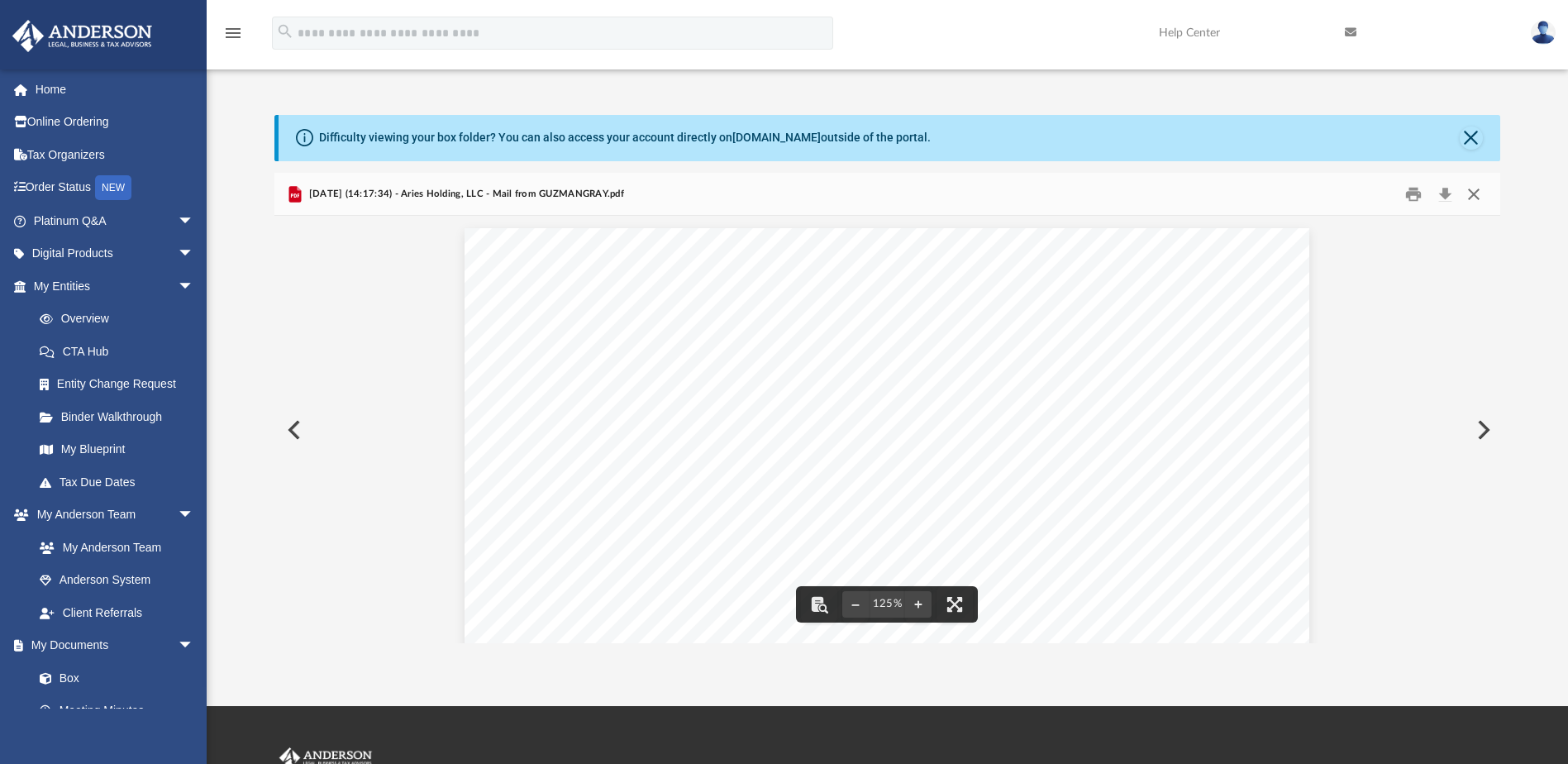
click at [1476, 192] on button "Close" at bounding box center [1474, 194] width 29 height 26
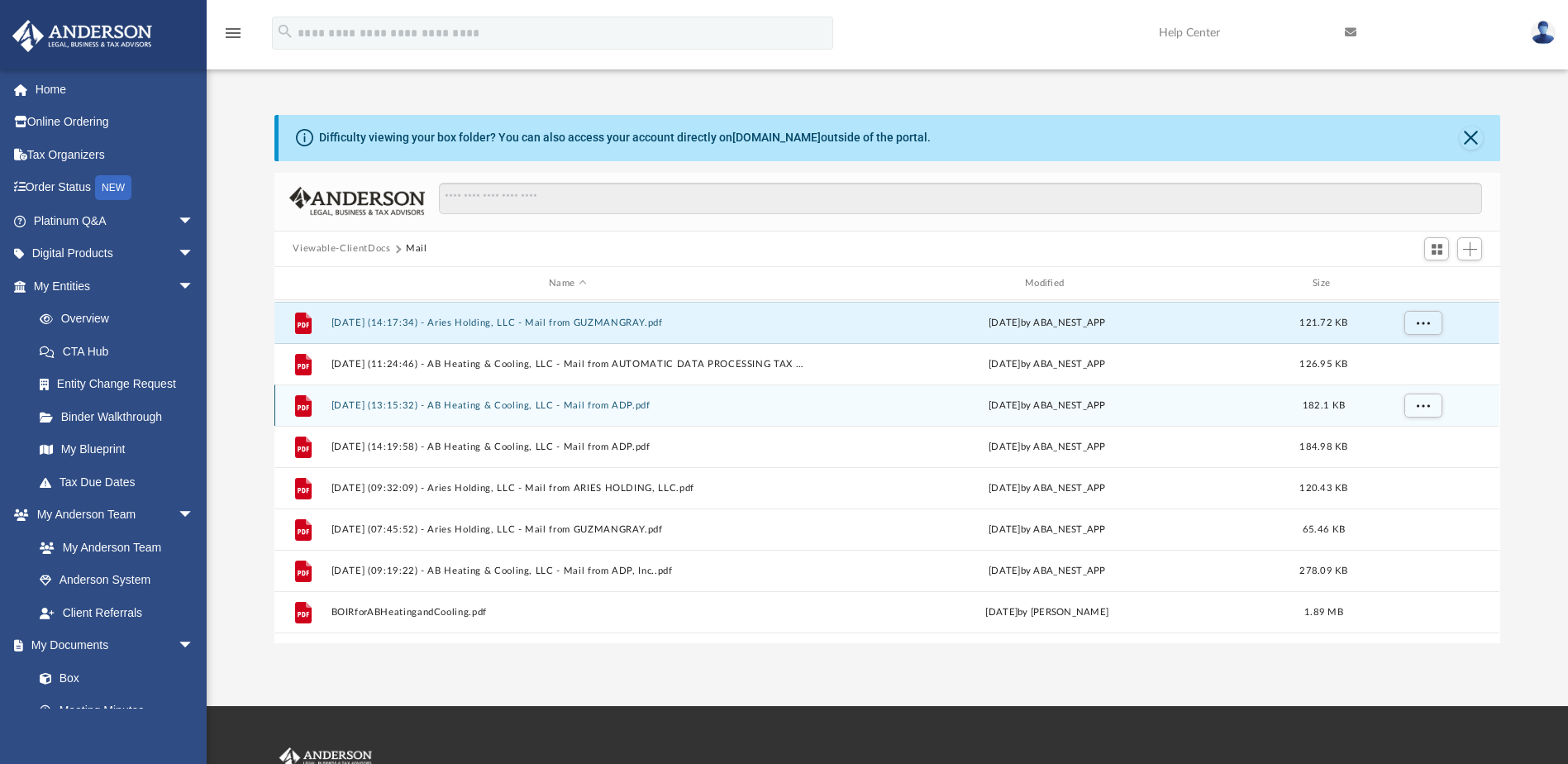
scroll to position [166, 0]
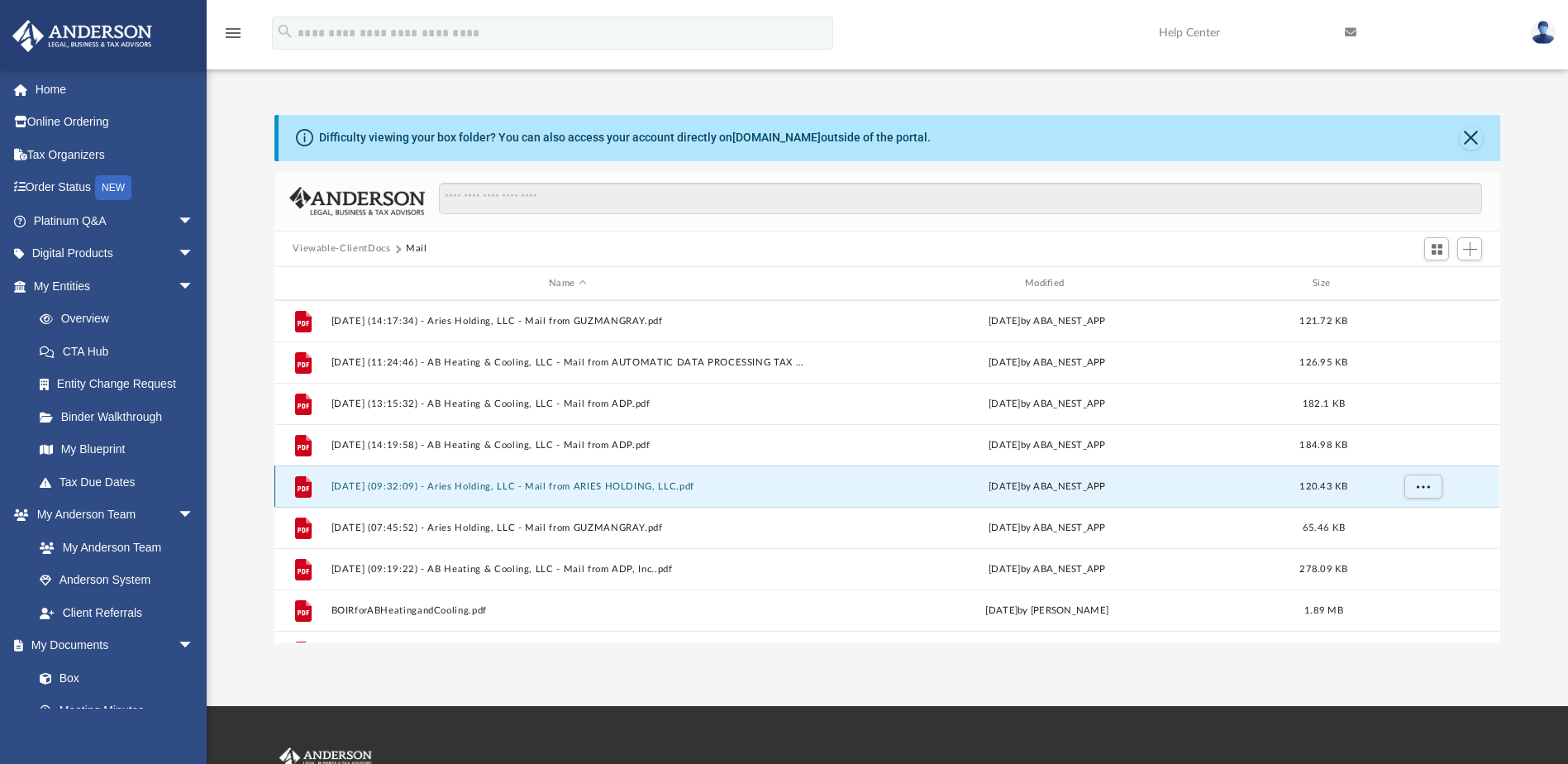
click at [661, 487] on button "2025.03.20 (09:32:09) - Aries Holding, LLC - Mail from ARIES HOLDING, LLC.pdf" at bounding box center [568, 487] width 473 height 11
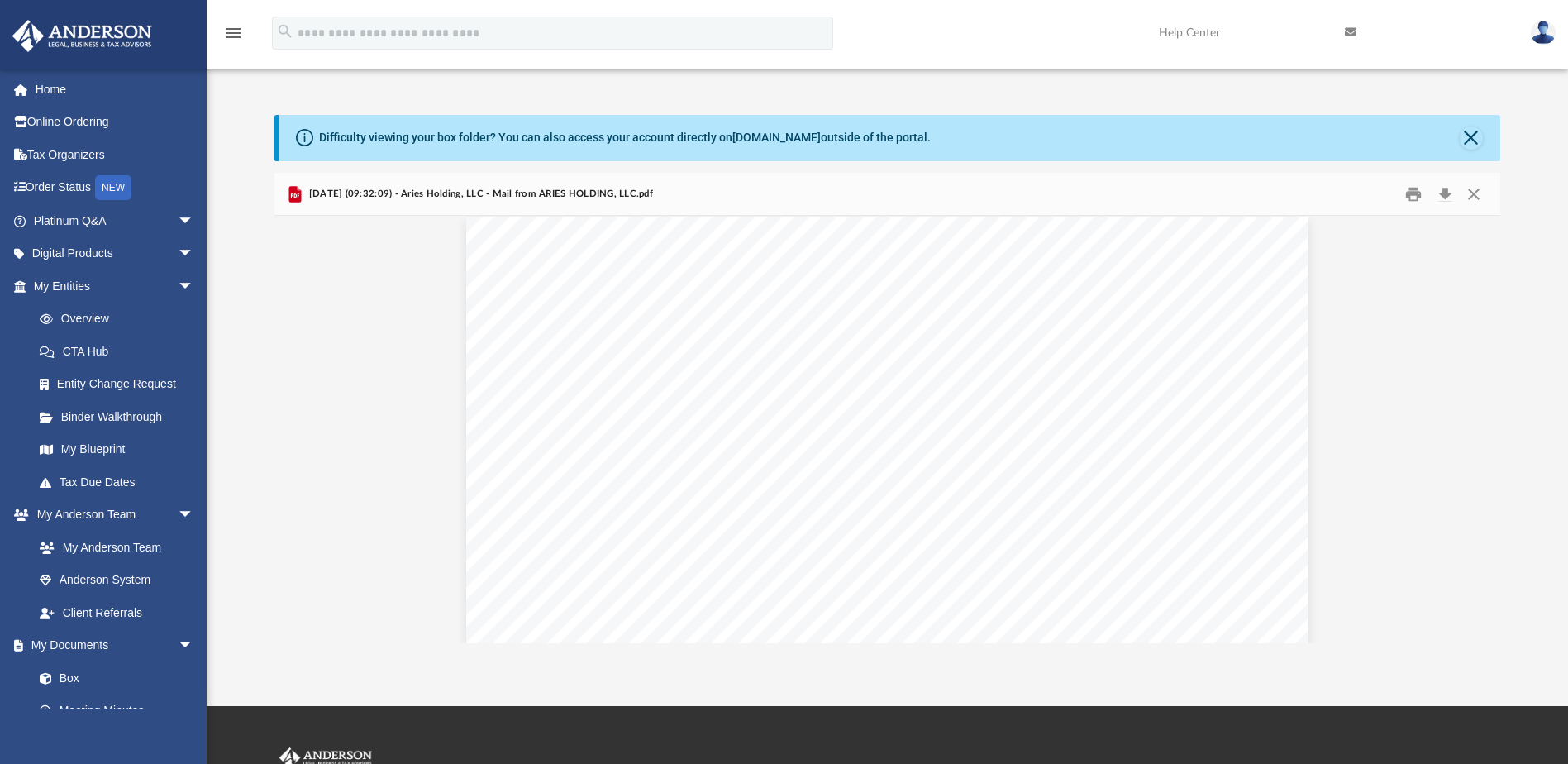
scroll to position [0, 0]
click at [1412, 191] on button "Print" at bounding box center [1413, 194] width 33 height 26
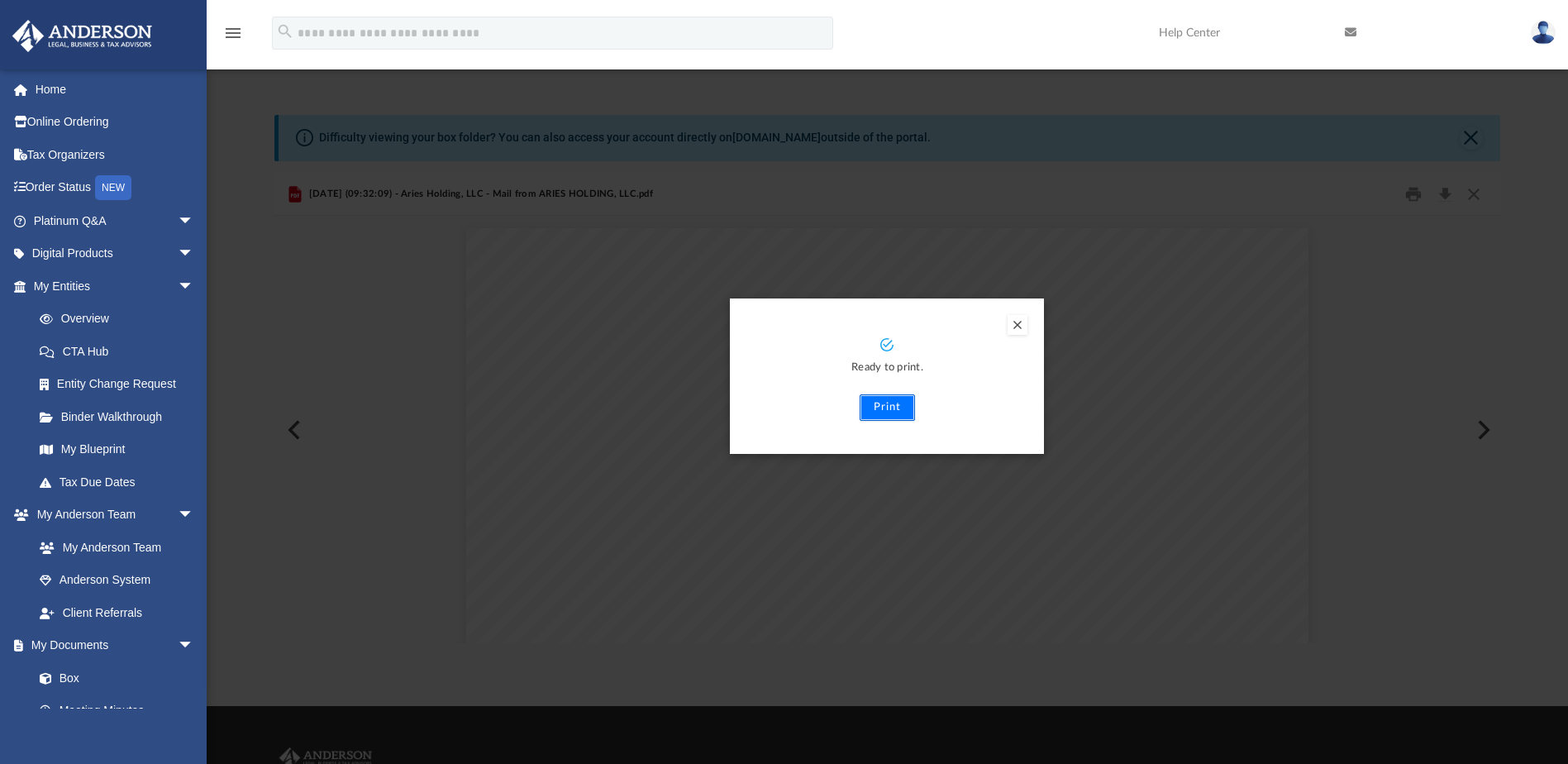
click at [891, 410] on button "Print" at bounding box center [887, 408] width 55 height 27
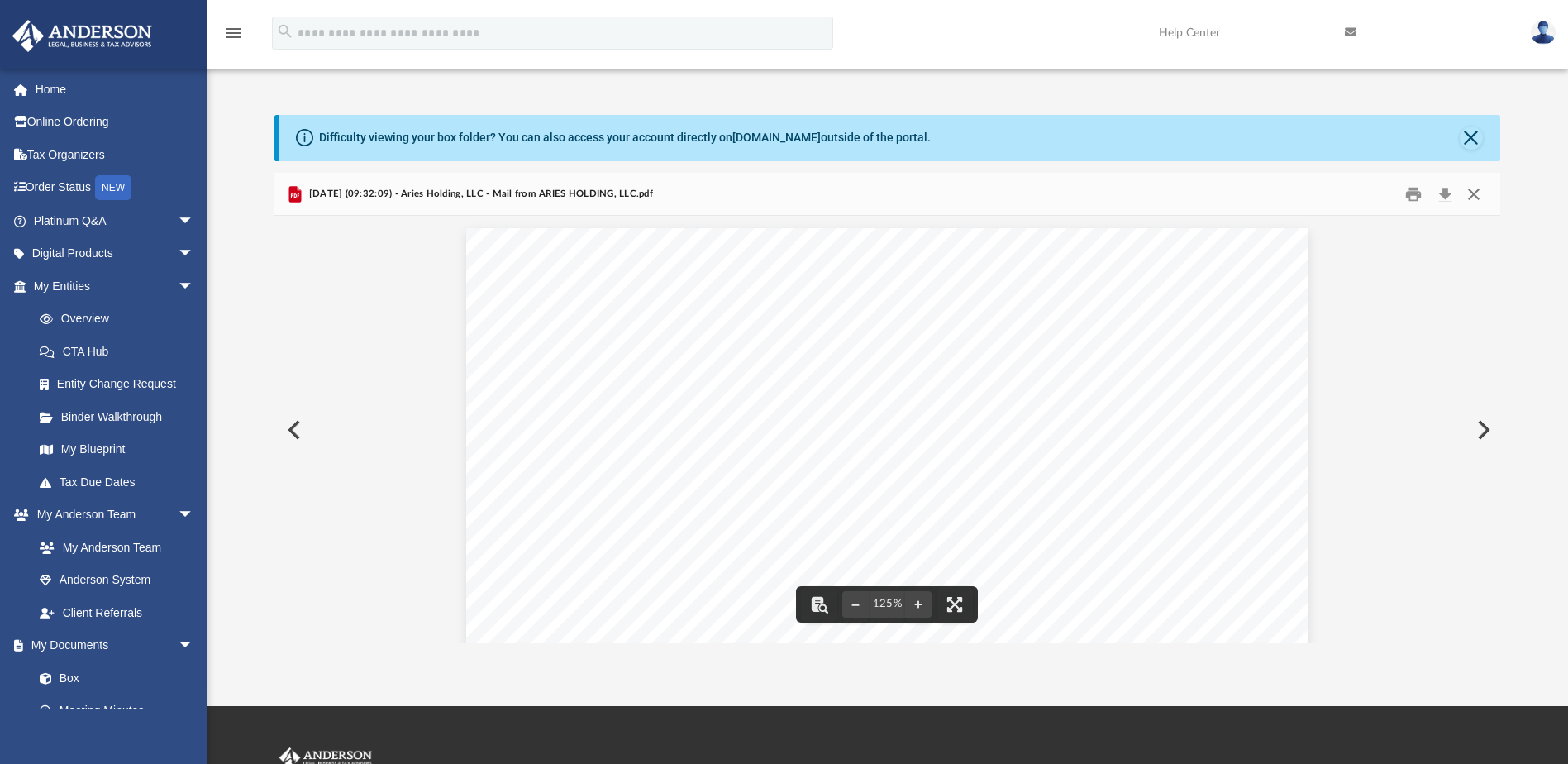
click at [1476, 193] on button "Close" at bounding box center [1474, 194] width 29 height 26
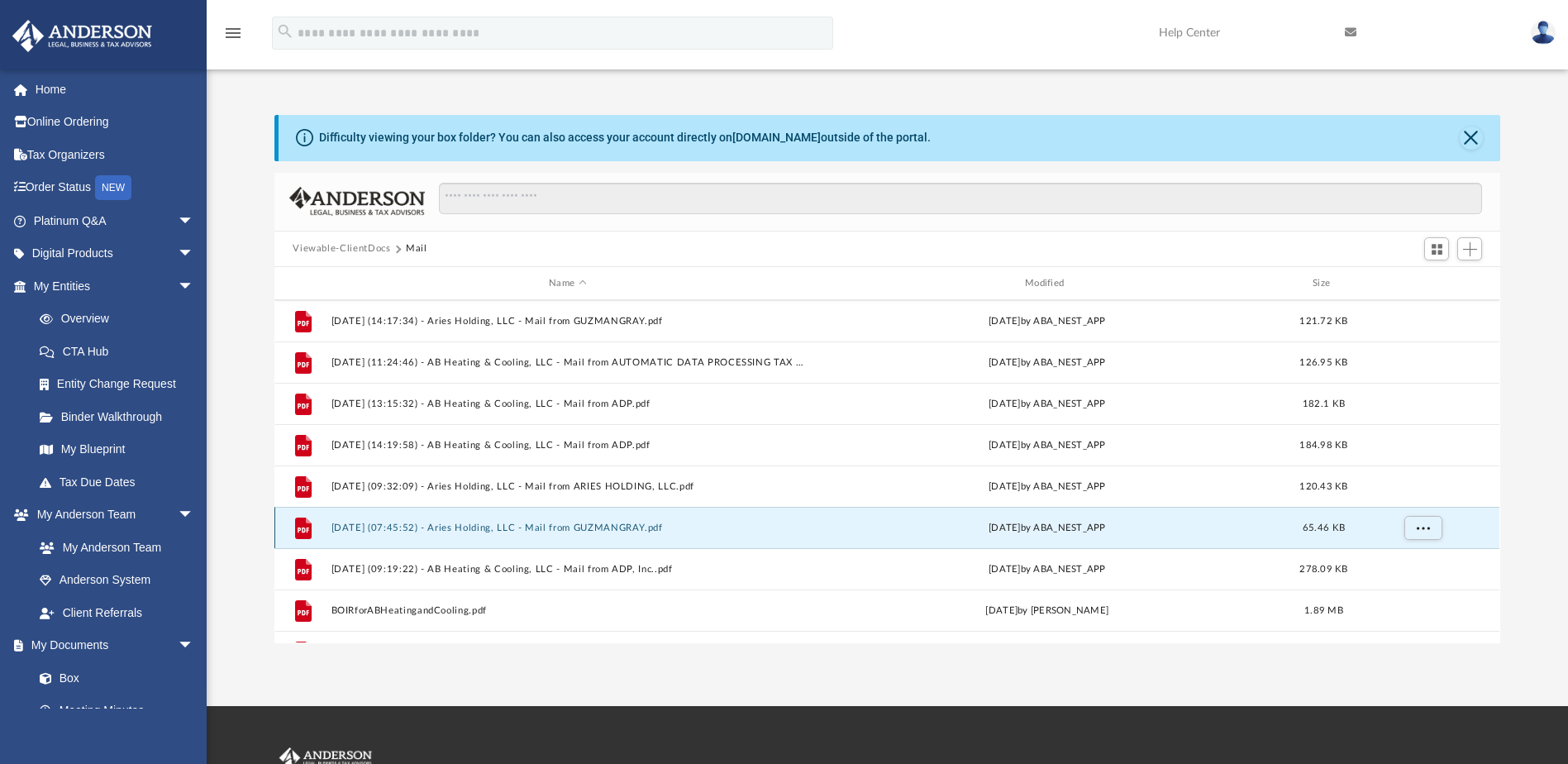
click at [651, 528] on button "2025.04.15 (07:45:52) - Aries Holding, LLC - Mail from GUZMANGRAY.pdf" at bounding box center [568, 528] width 473 height 11
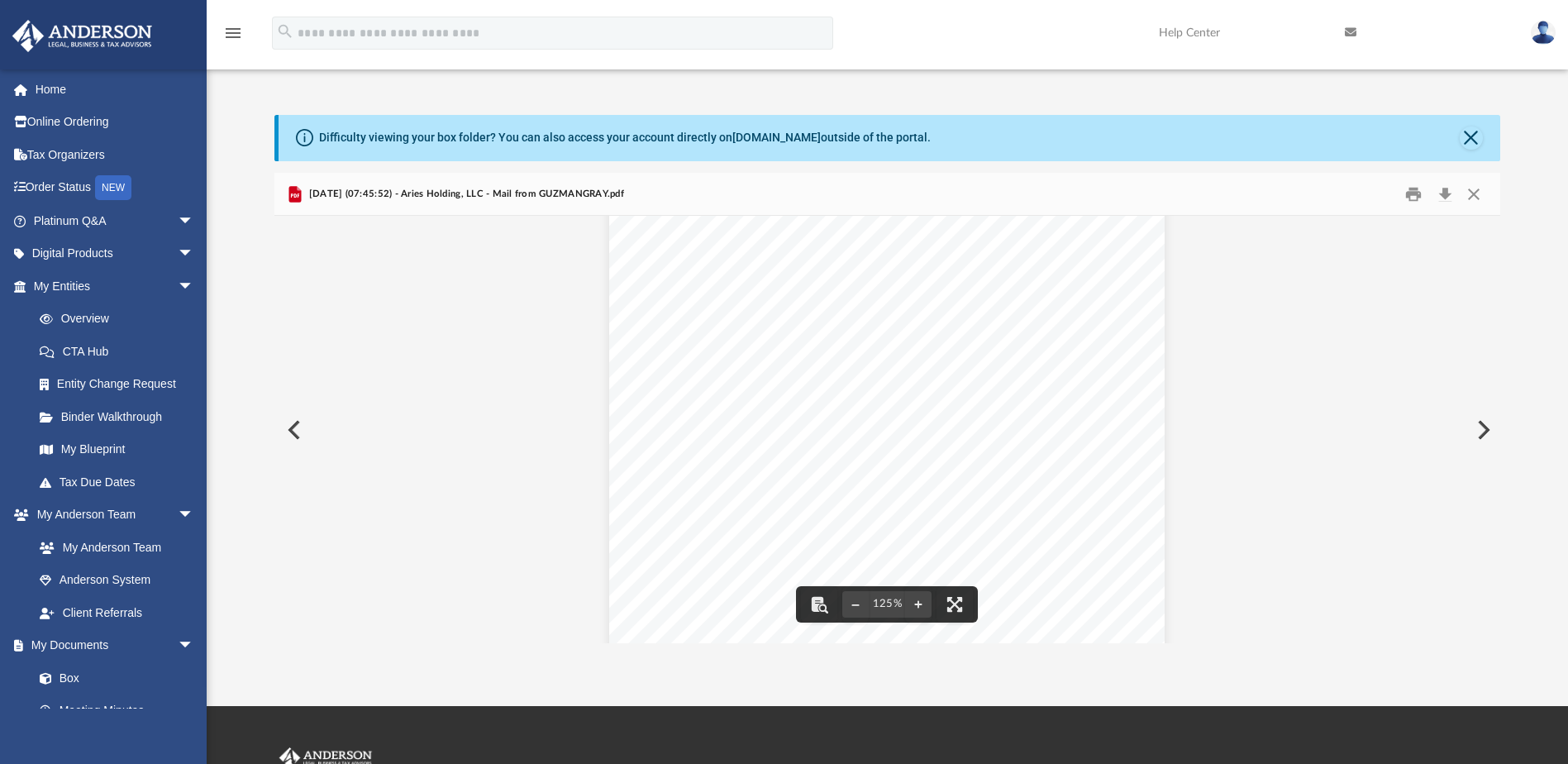
scroll to position [83, 0]
click at [1415, 193] on button "Print" at bounding box center [1413, 194] width 33 height 26
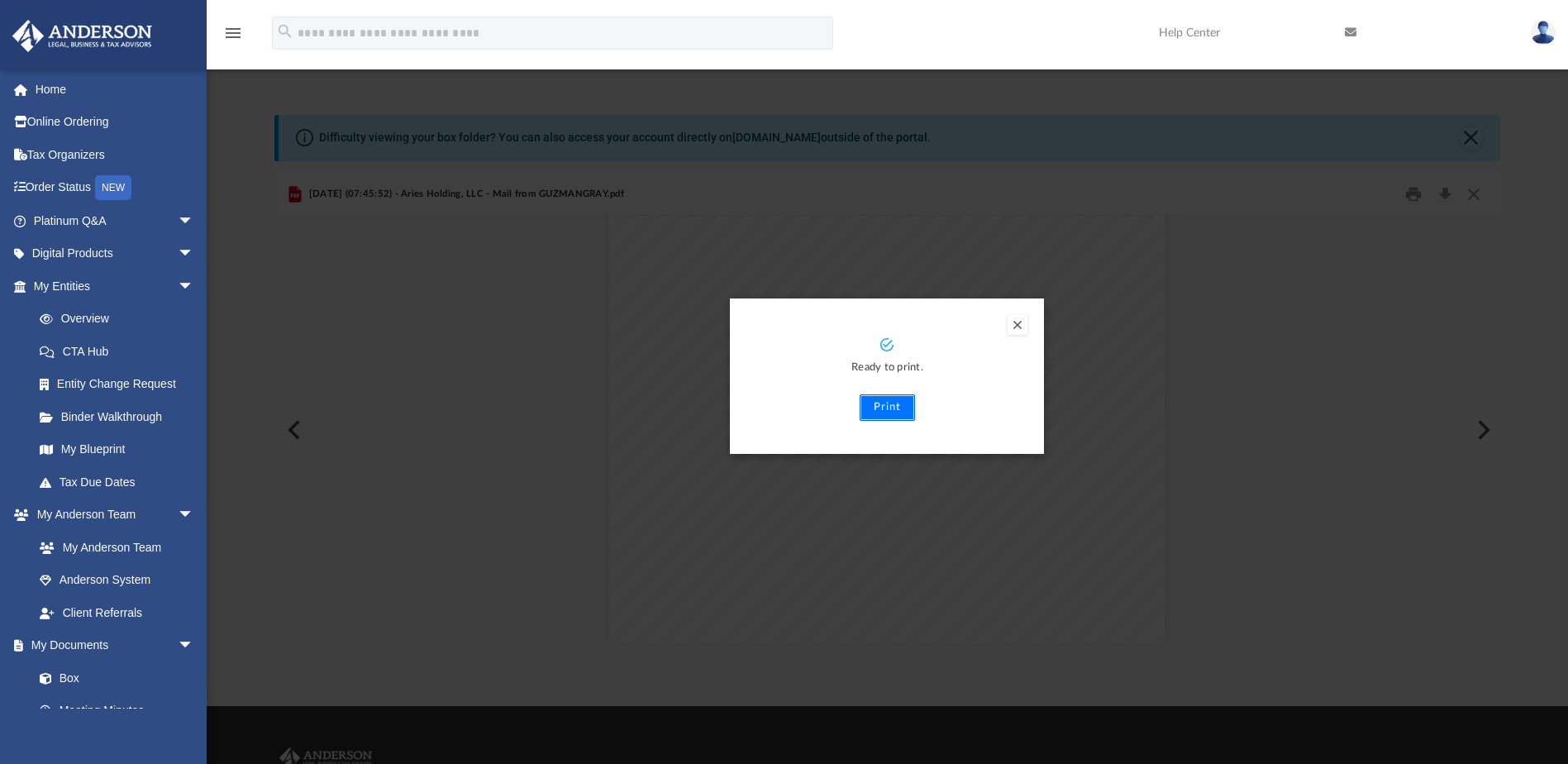
click at [882, 408] on button "Print" at bounding box center [887, 408] width 55 height 27
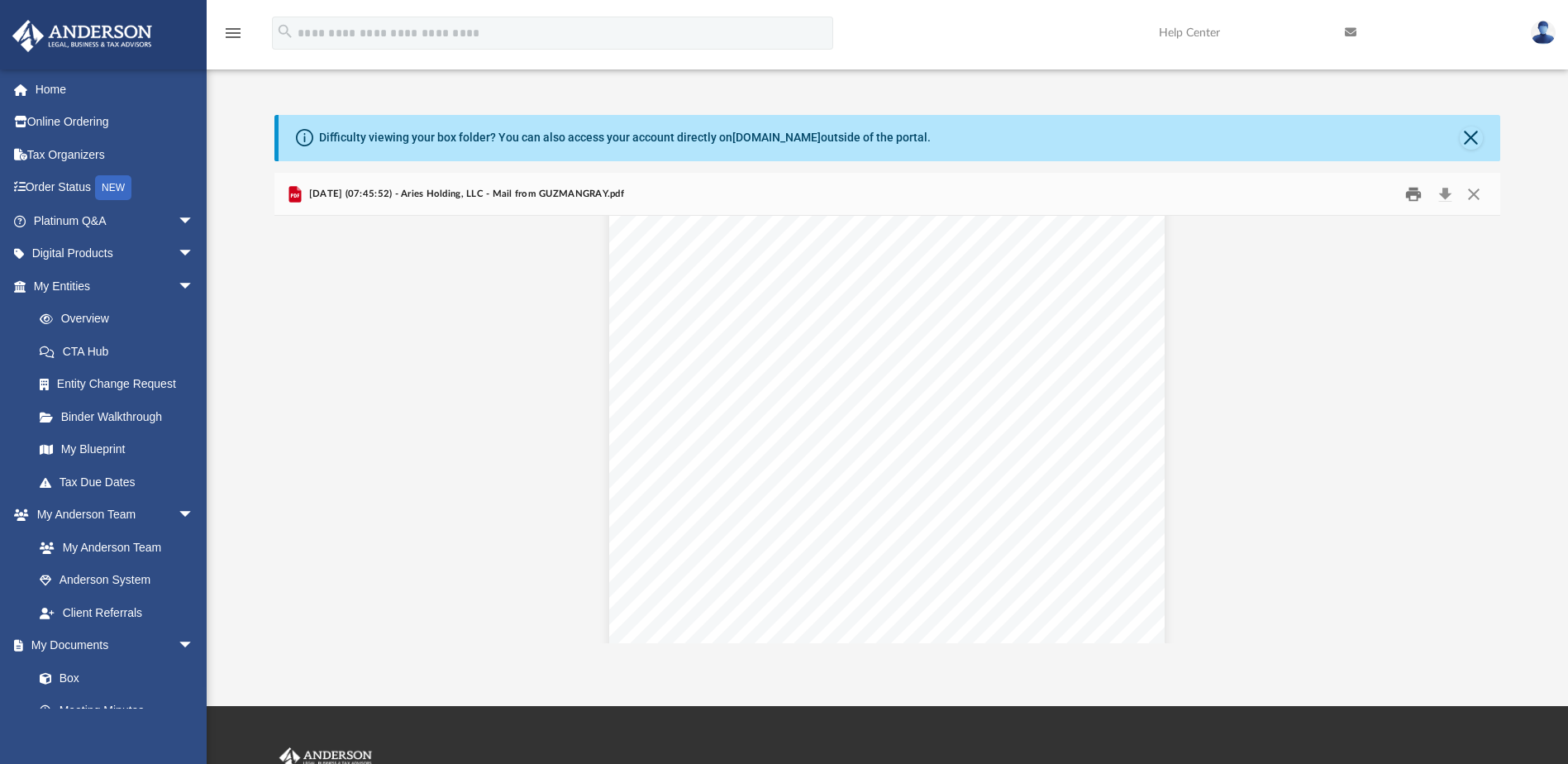
click at [1412, 197] on button "Print" at bounding box center [1413, 194] width 33 height 26
click at [1475, 189] on button "Close" at bounding box center [1474, 194] width 29 height 26
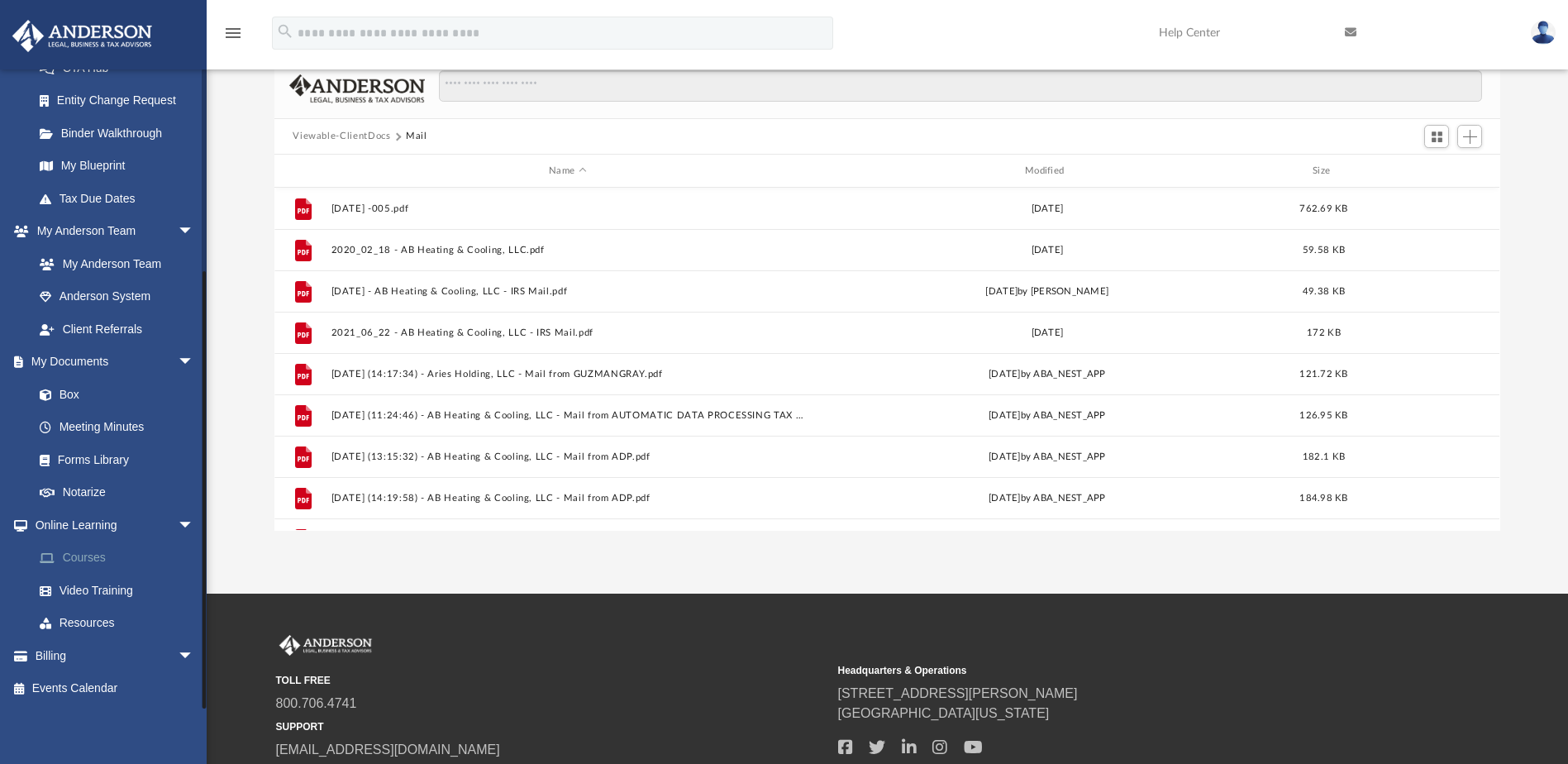
scroll to position [166, 0]
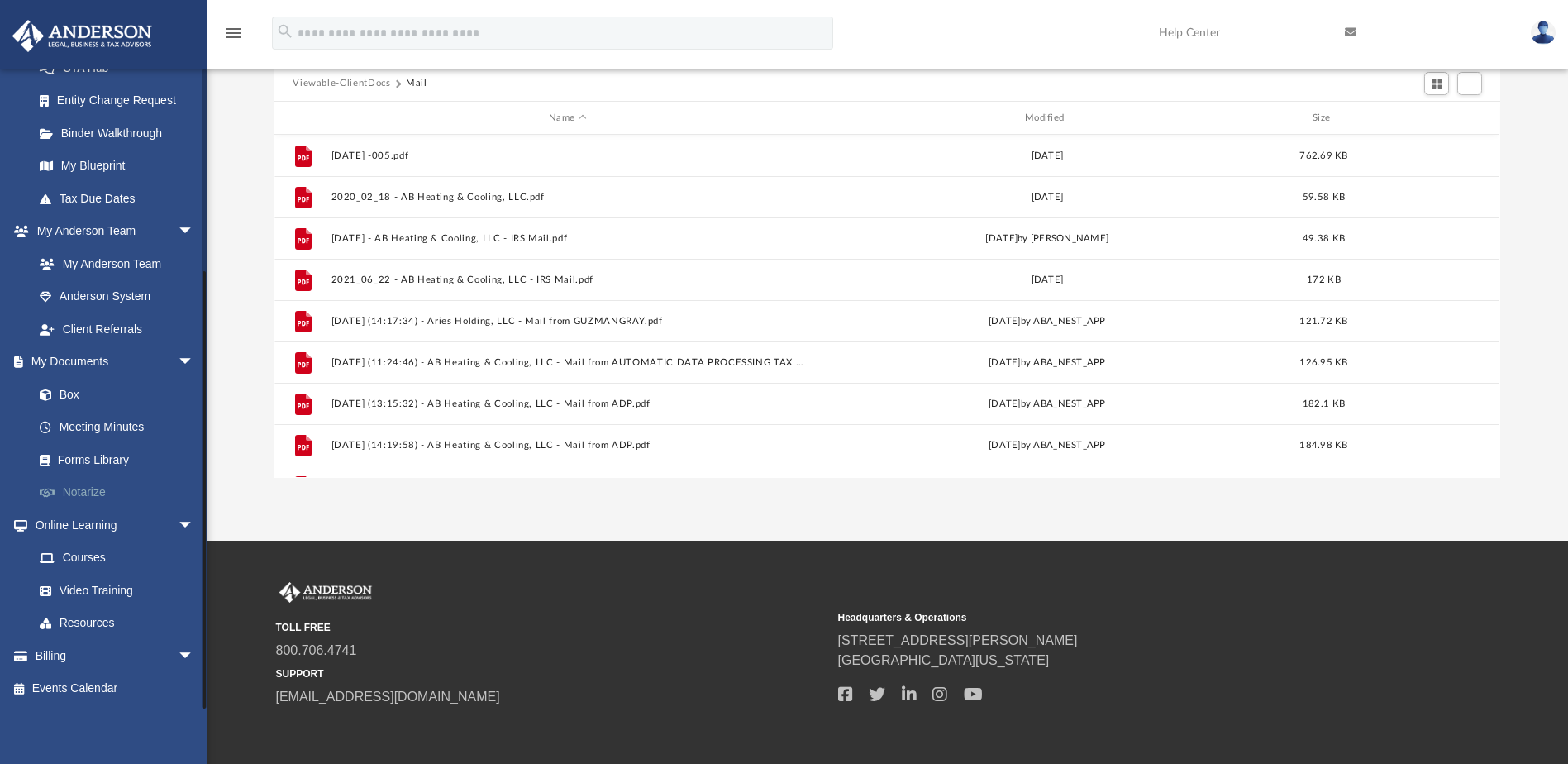
click at [103, 492] on link "Notarize" at bounding box center [121, 492] width 196 height 33
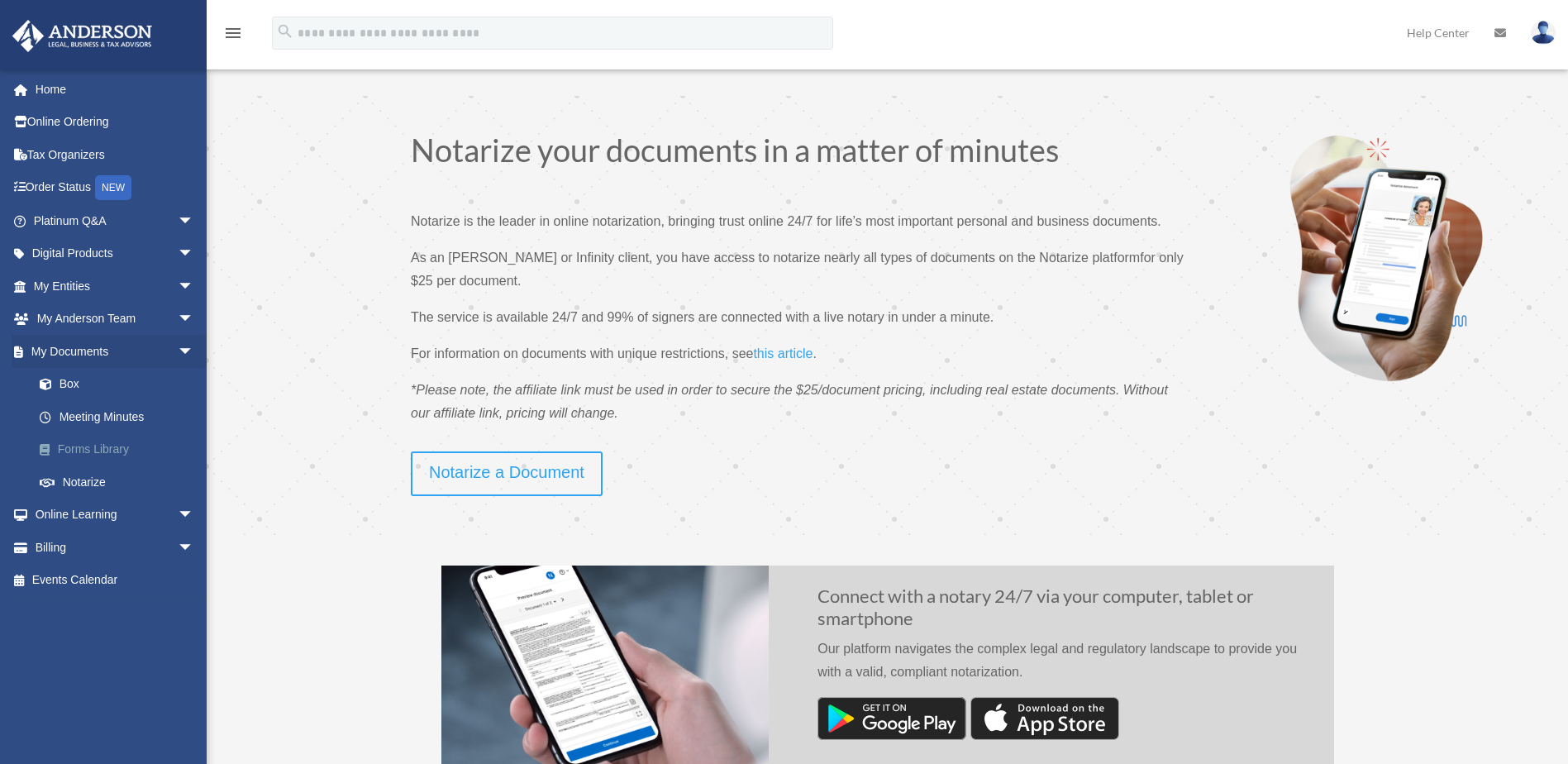
click at [86, 446] on link "Forms Library" at bounding box center [121, 450] width 196 height 33
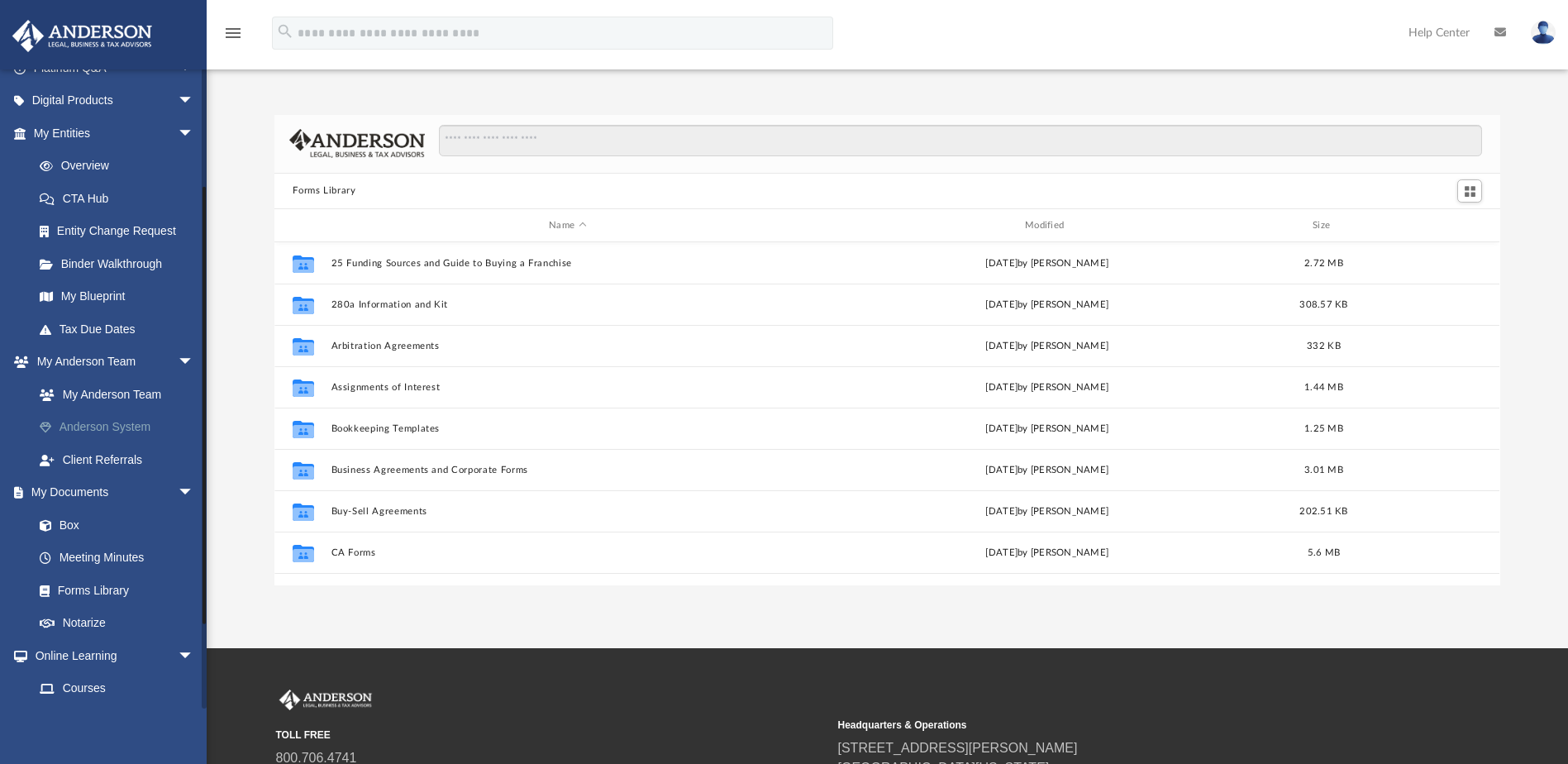
scroll to position [166, 0]
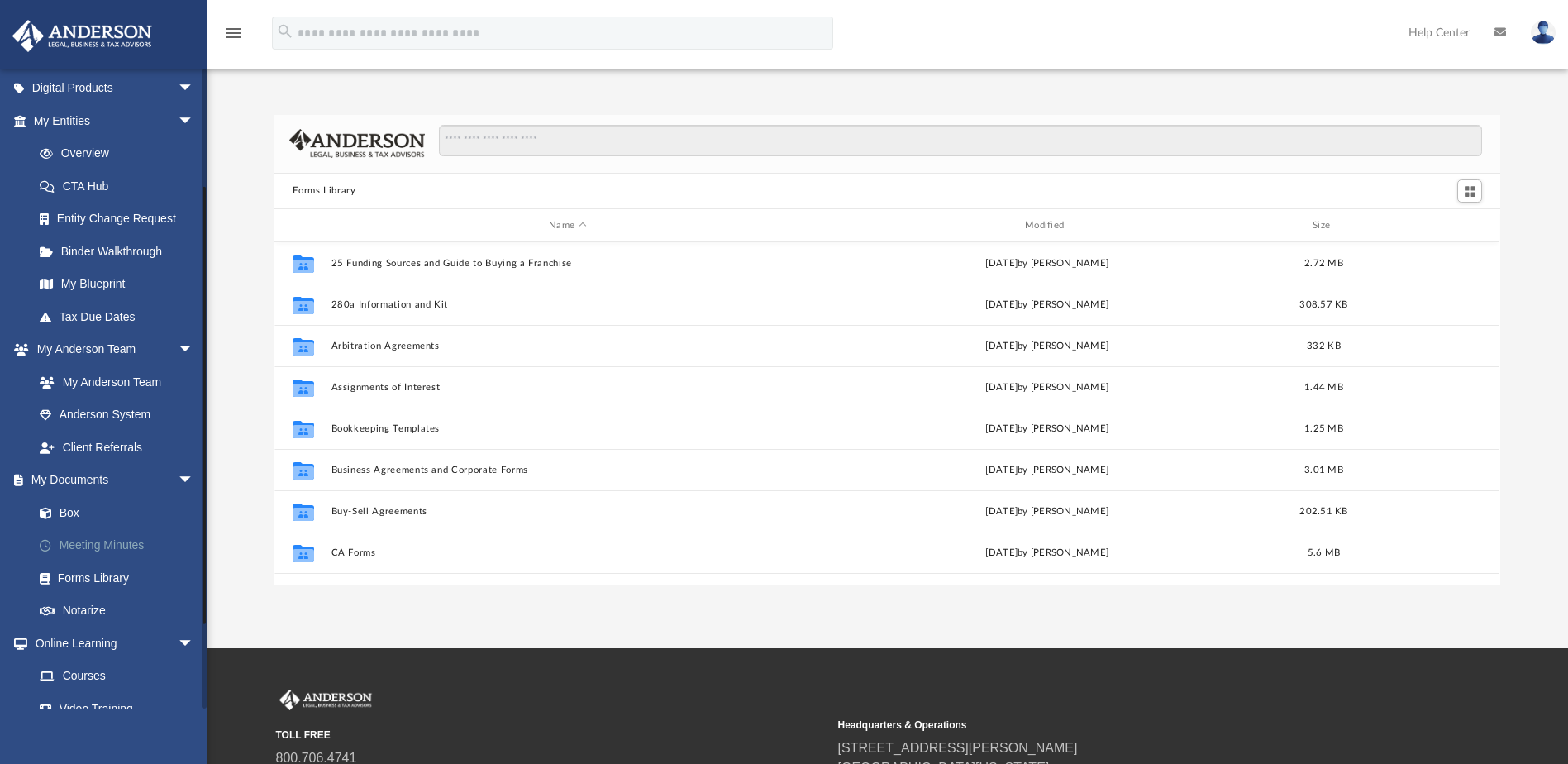
click at [95, 543] on link "Meeting Minutes" at bounding box center [121, 546] width 196 height 33
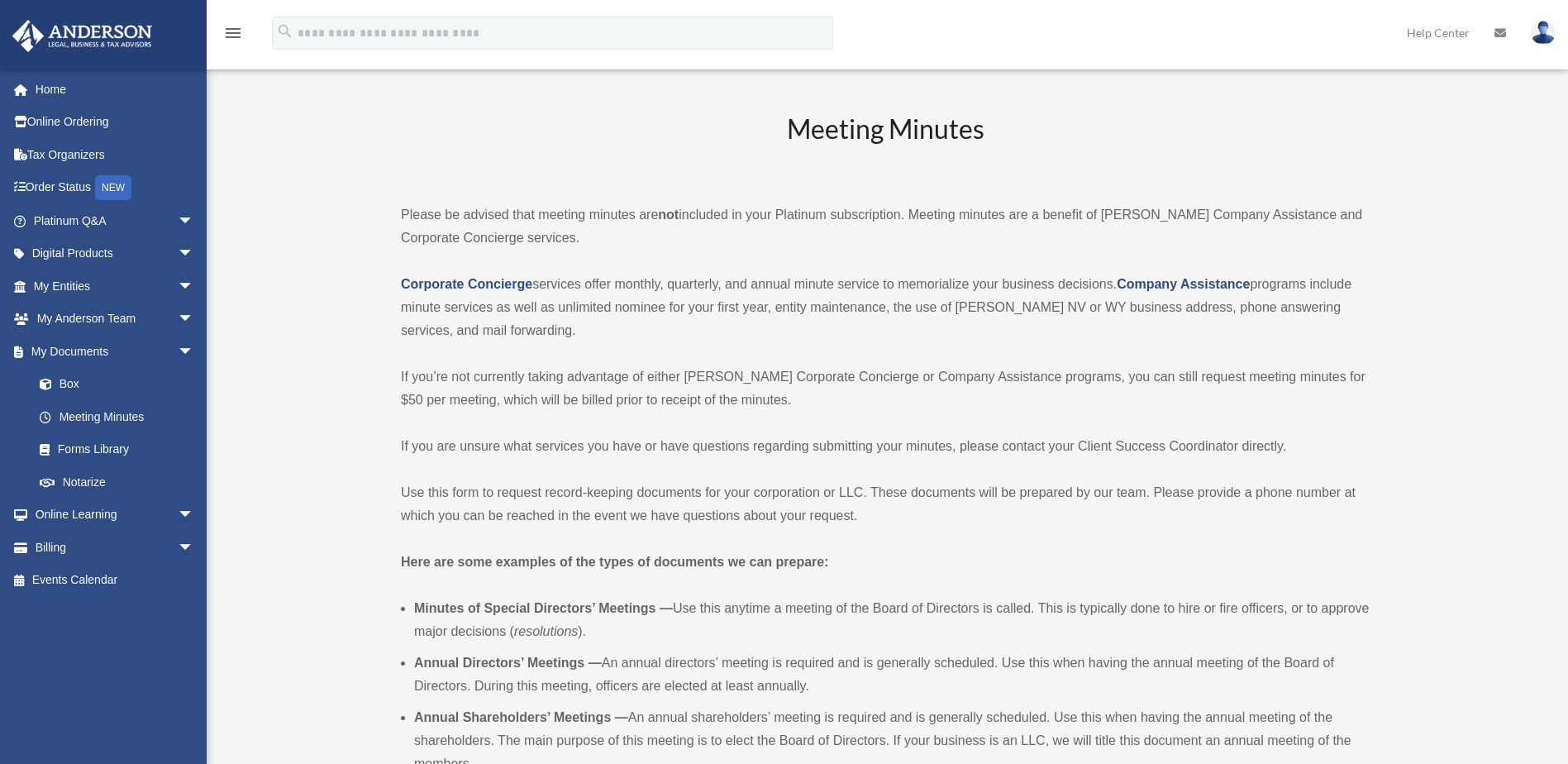
drag, startPoint x: 69, startPoint y: 385, endPoint x: 295, endPoint y: 376, distance: 226.2
click at [50, 384] on span at bounding box center [54, 384] width 11 height 12
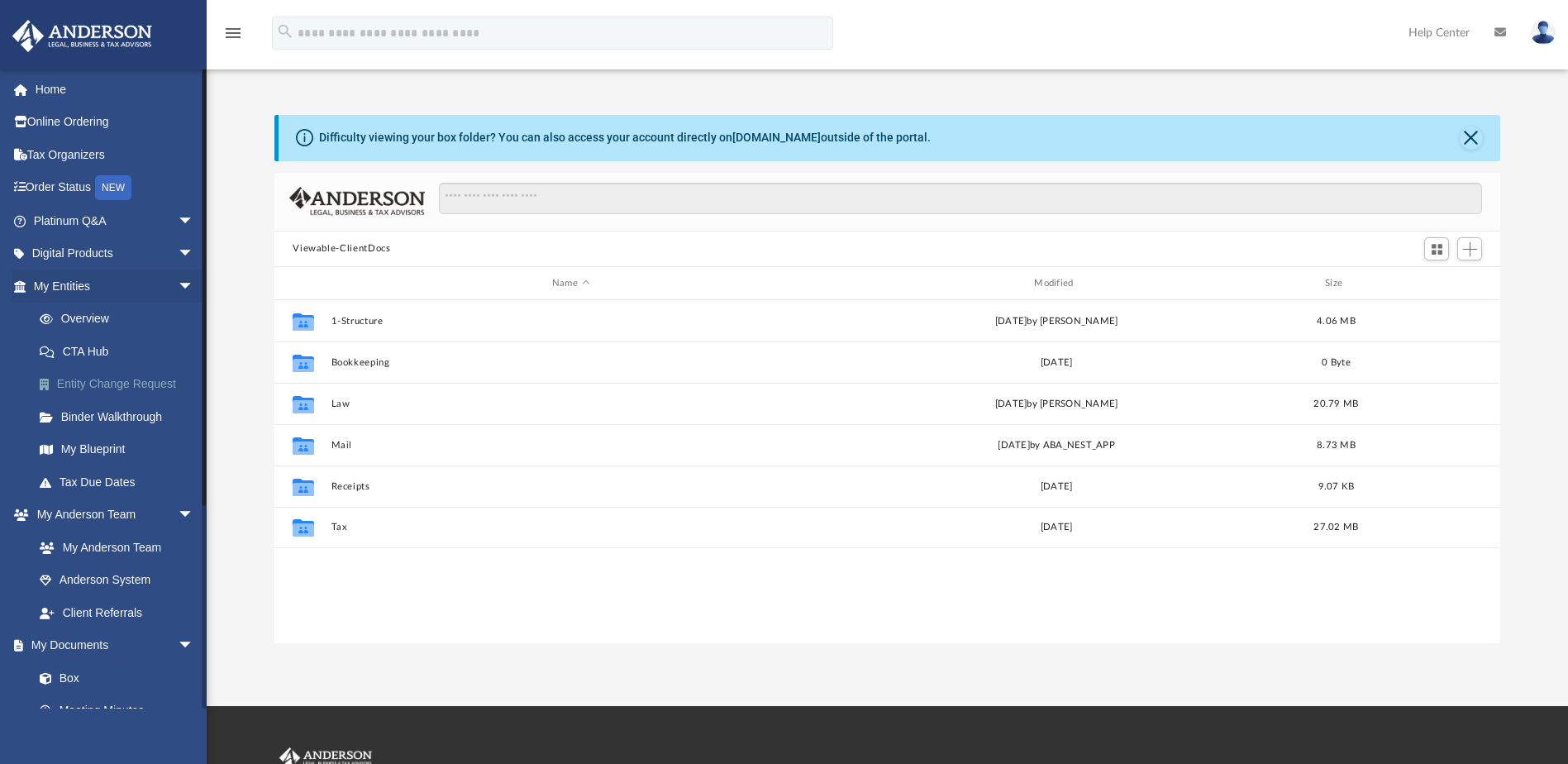
scroll to position [364, 1214]
click at [89, 351] on link "CTA Hub" at bounding box center [121, 352] width 196 height 33
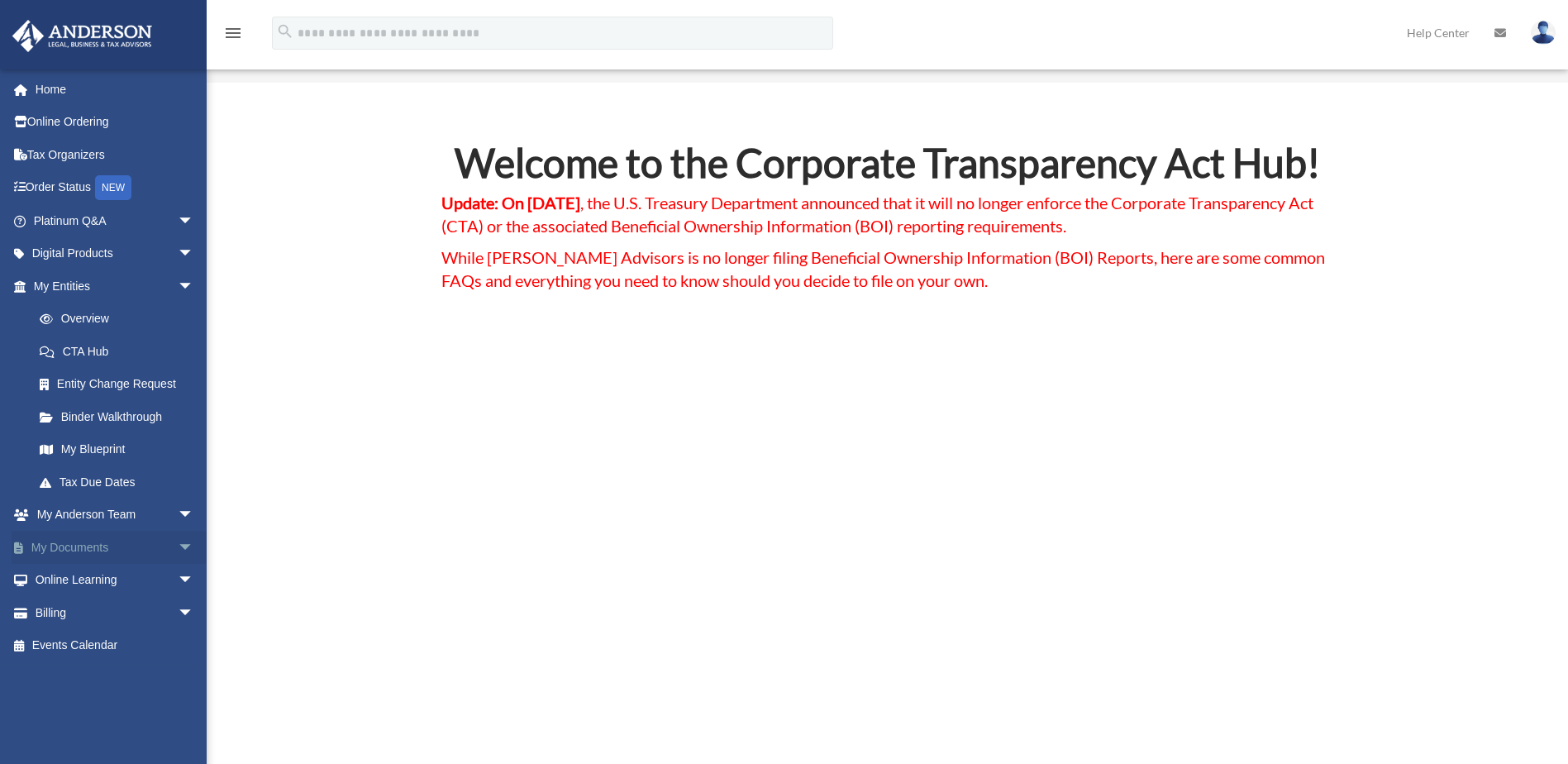
click at [178, 544] on span "arrow_drop_down" at bounding box center [194, 548] width 33 height 34
click at [118, 612] on link "Meeting Minutes" at bounding box center [121, 613] width 196 height 33
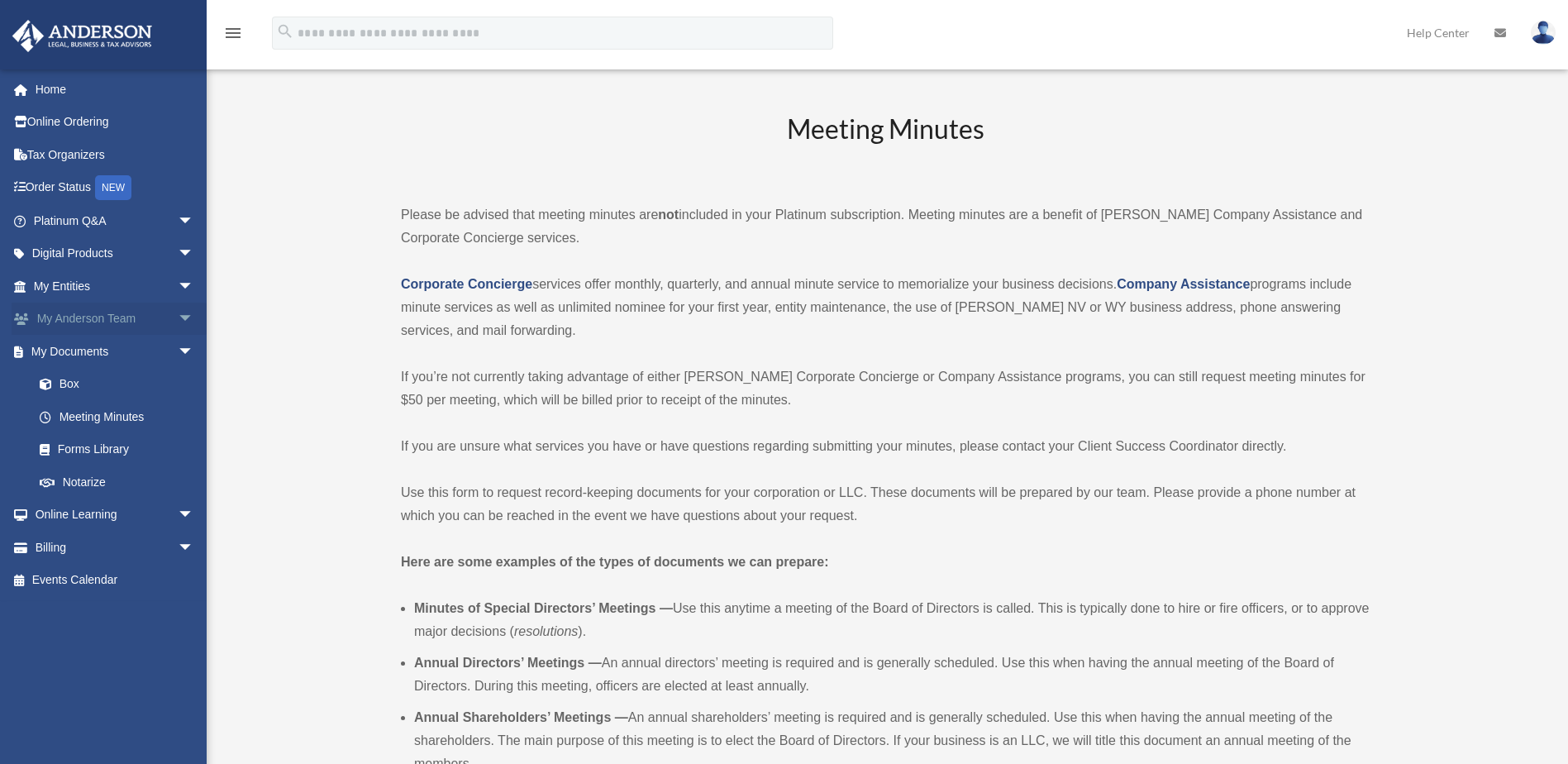
click at [96, 321] on link "My [PERSON_NAME] Team arrow_drop_down" at bounding box center [115, 319] width 207 height 33
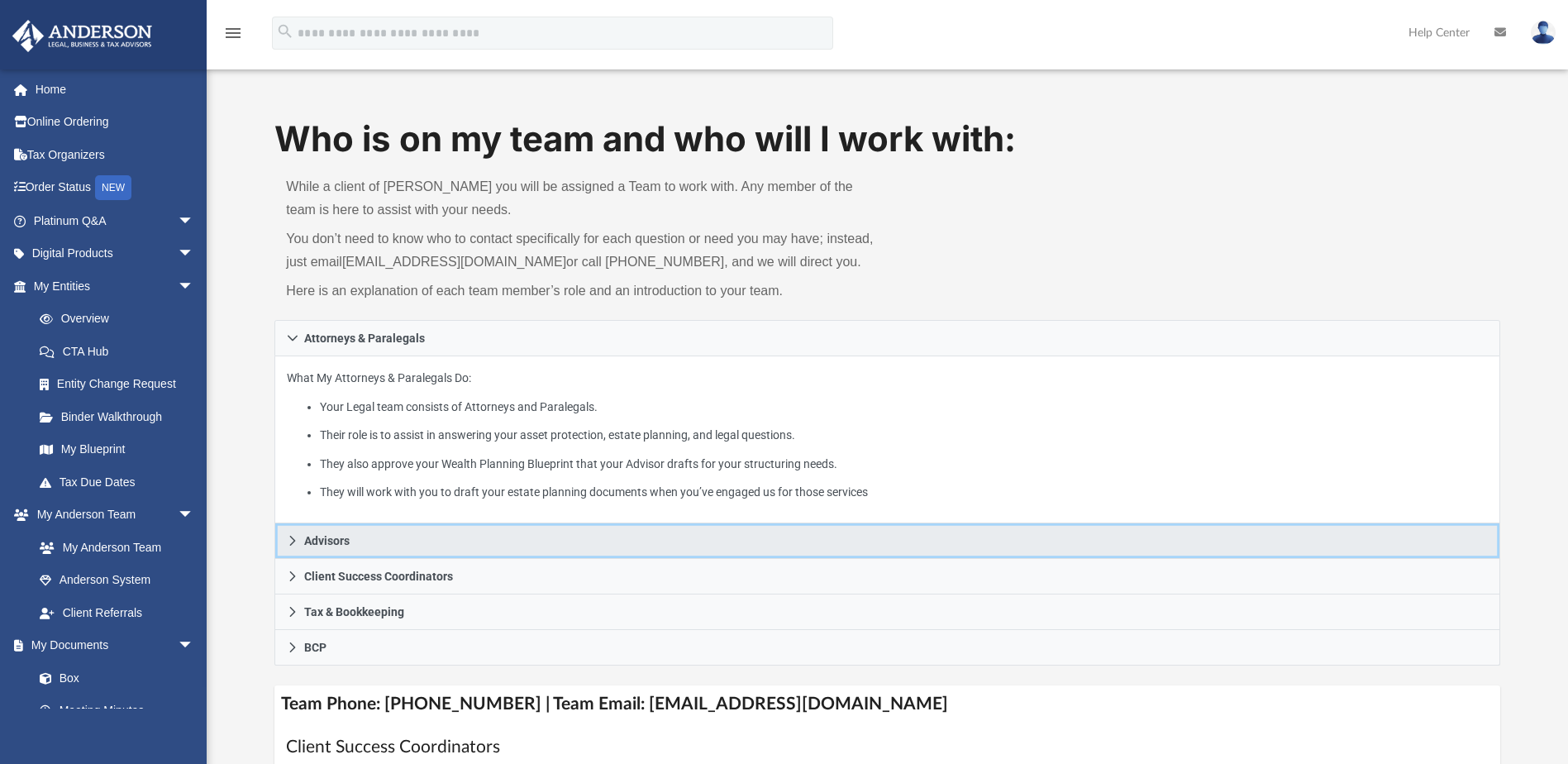
click at [323, 537] on span "Advisors" at bounding box center [327, 540] width 45 height 12
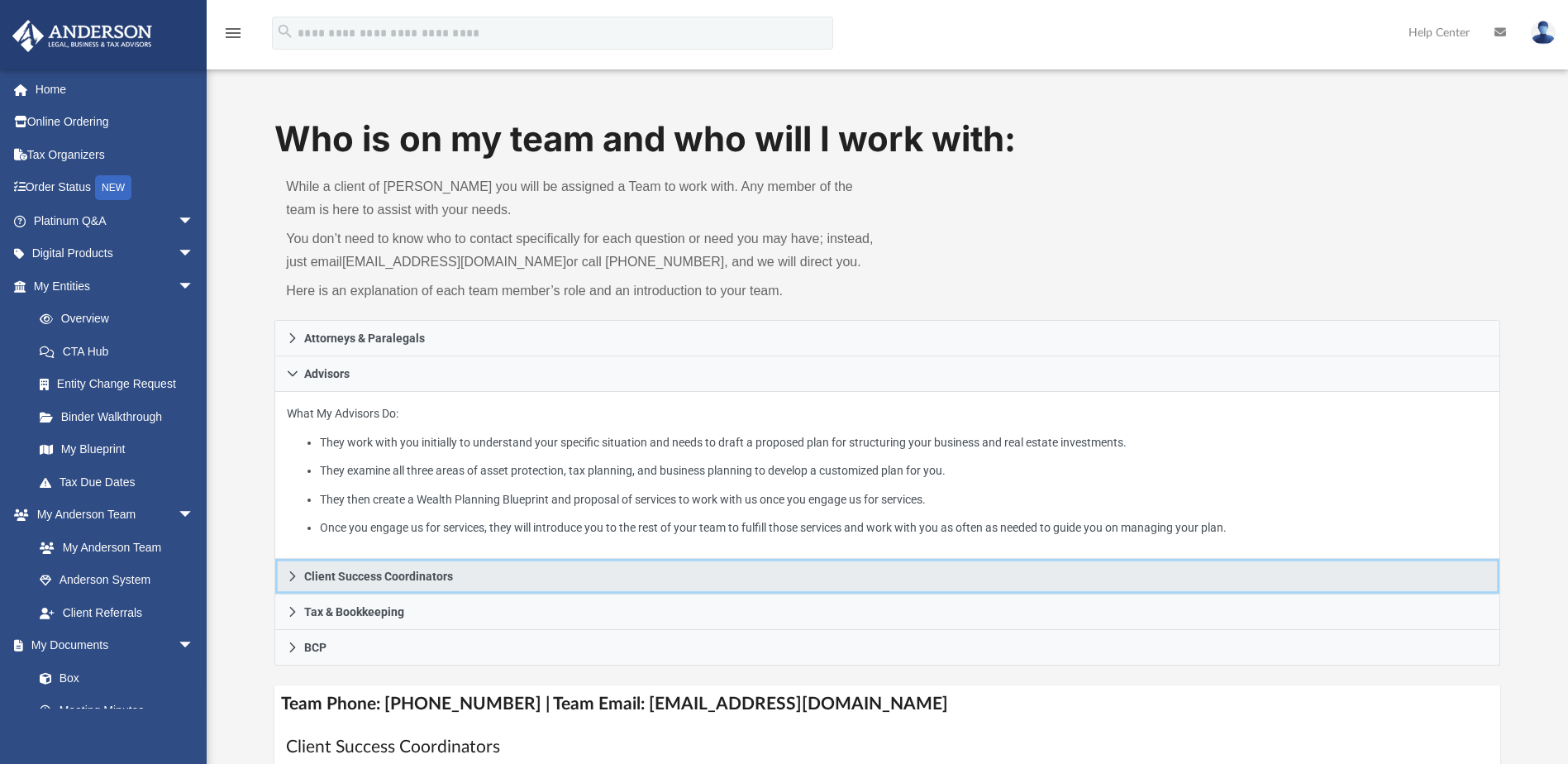
click at [370, 574] on span "Client Success Coordinators" at bounding box center [379, 576] width 149 height 12
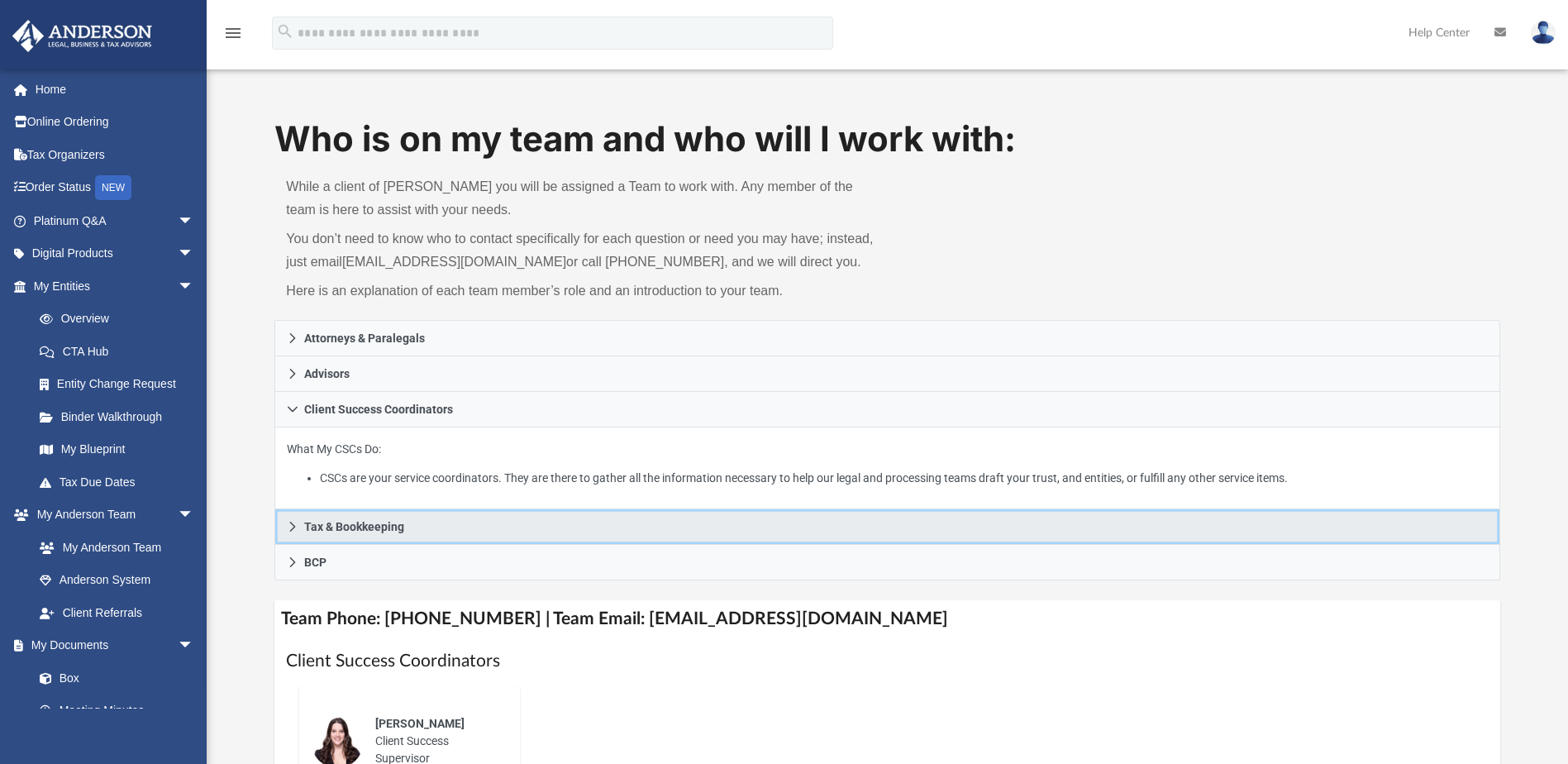
click at [373, 525] on span "Tax & Bookkeeping" at bounding box center [354, 527] width 100 height 12
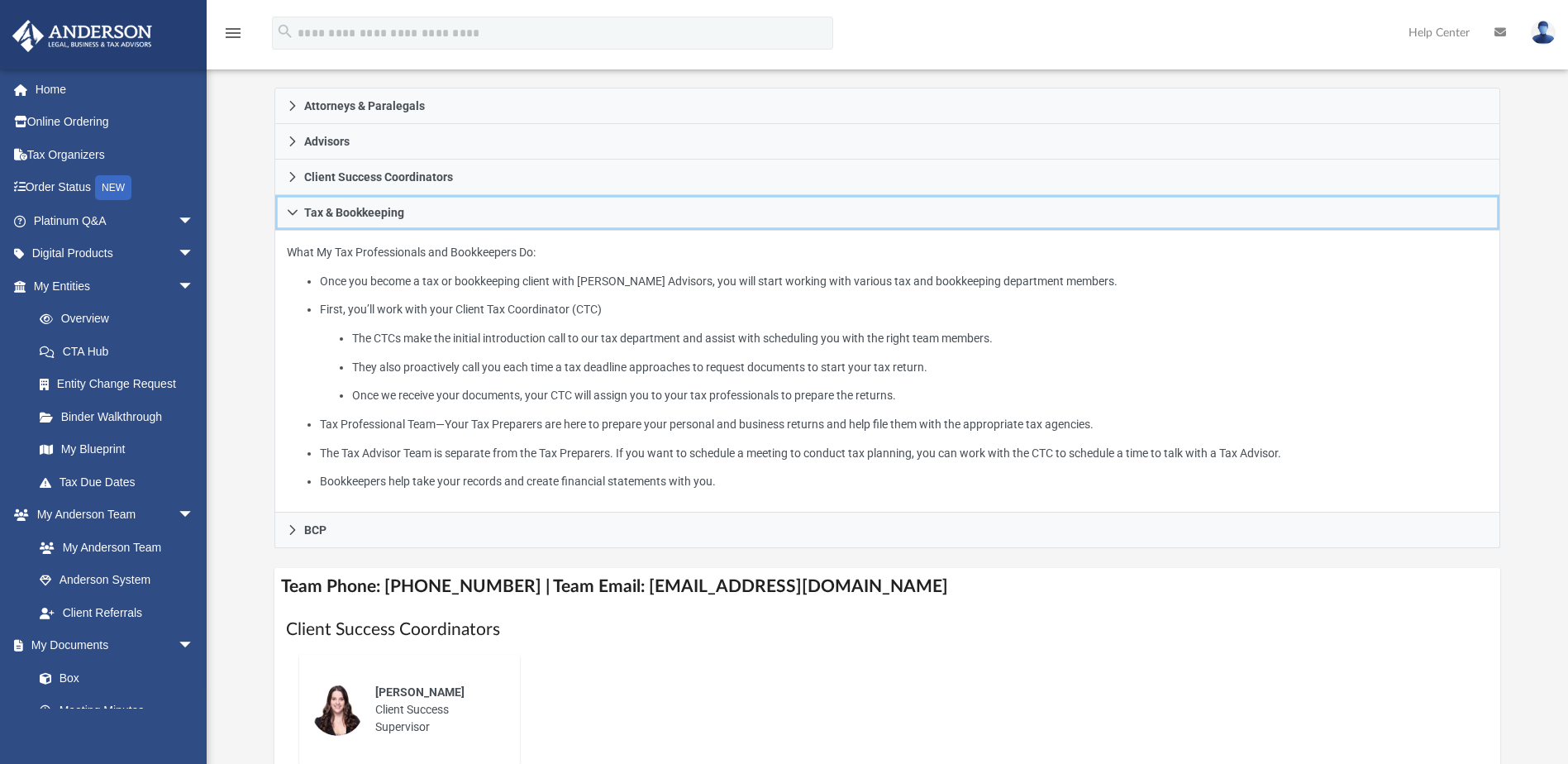
scroll to position [330, 0]
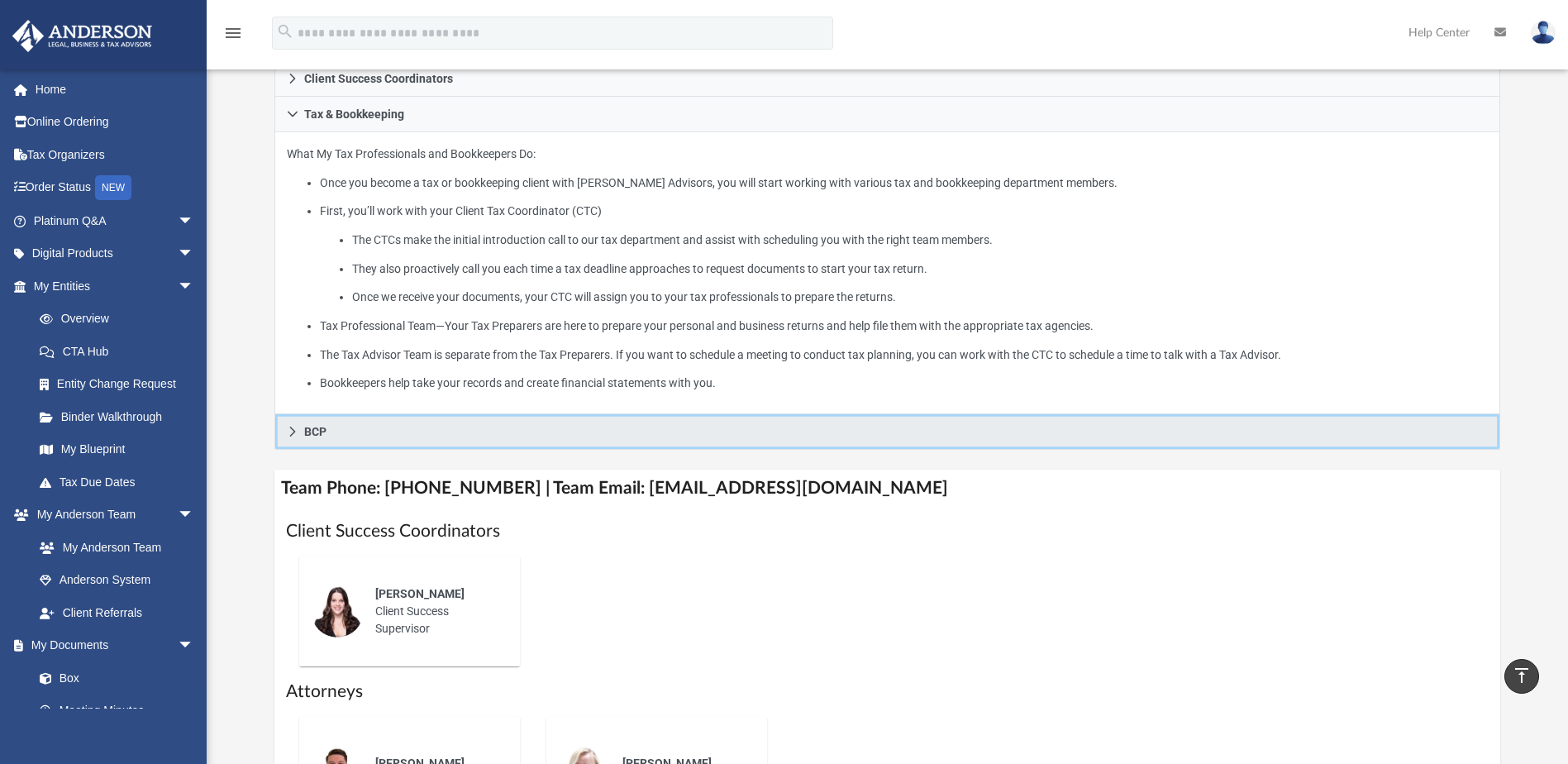
click at [312, 433] on span "BCP" at bounding box center [316, 432] width 22 height 12
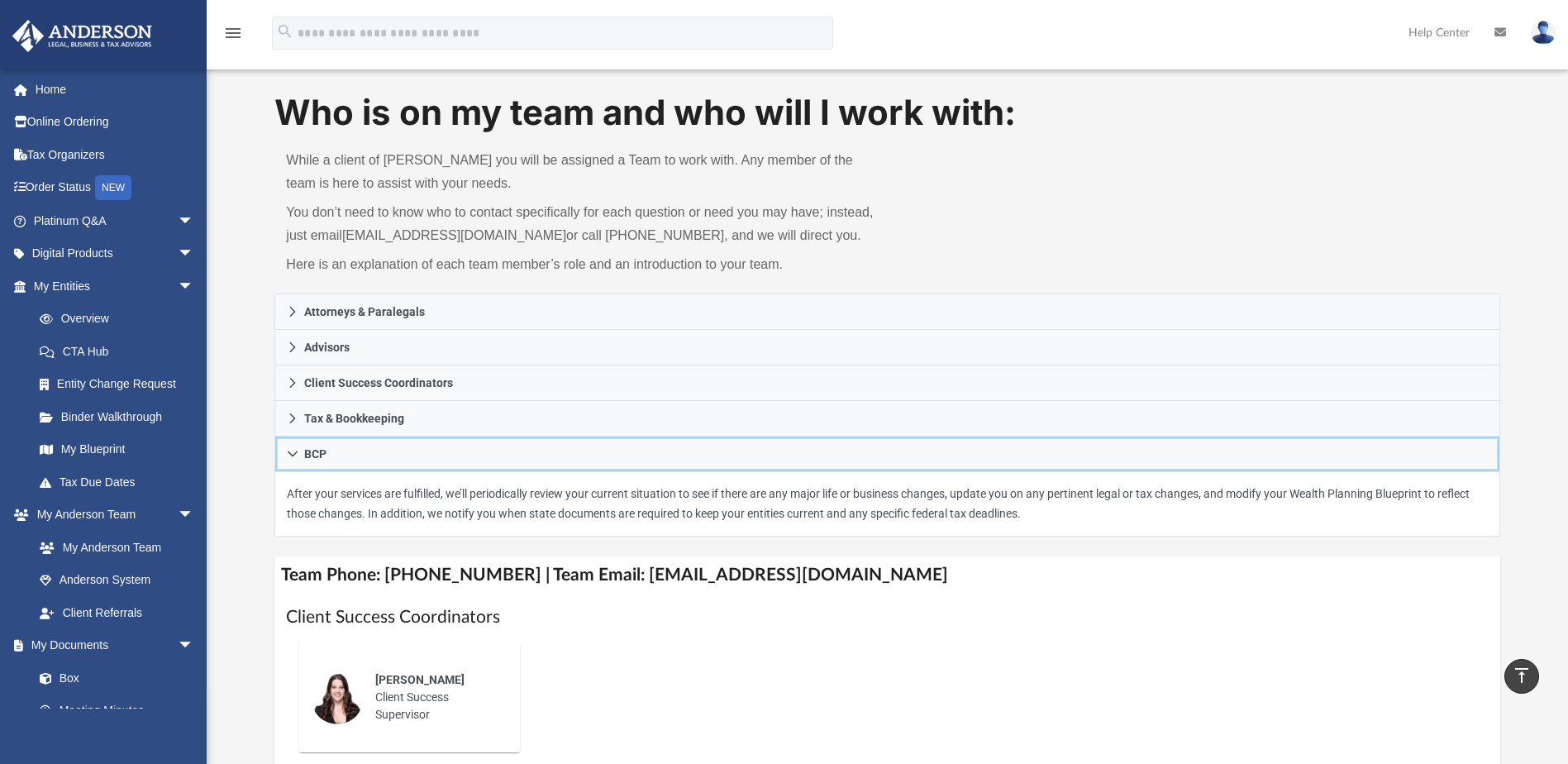
scroll to position [0, 0]
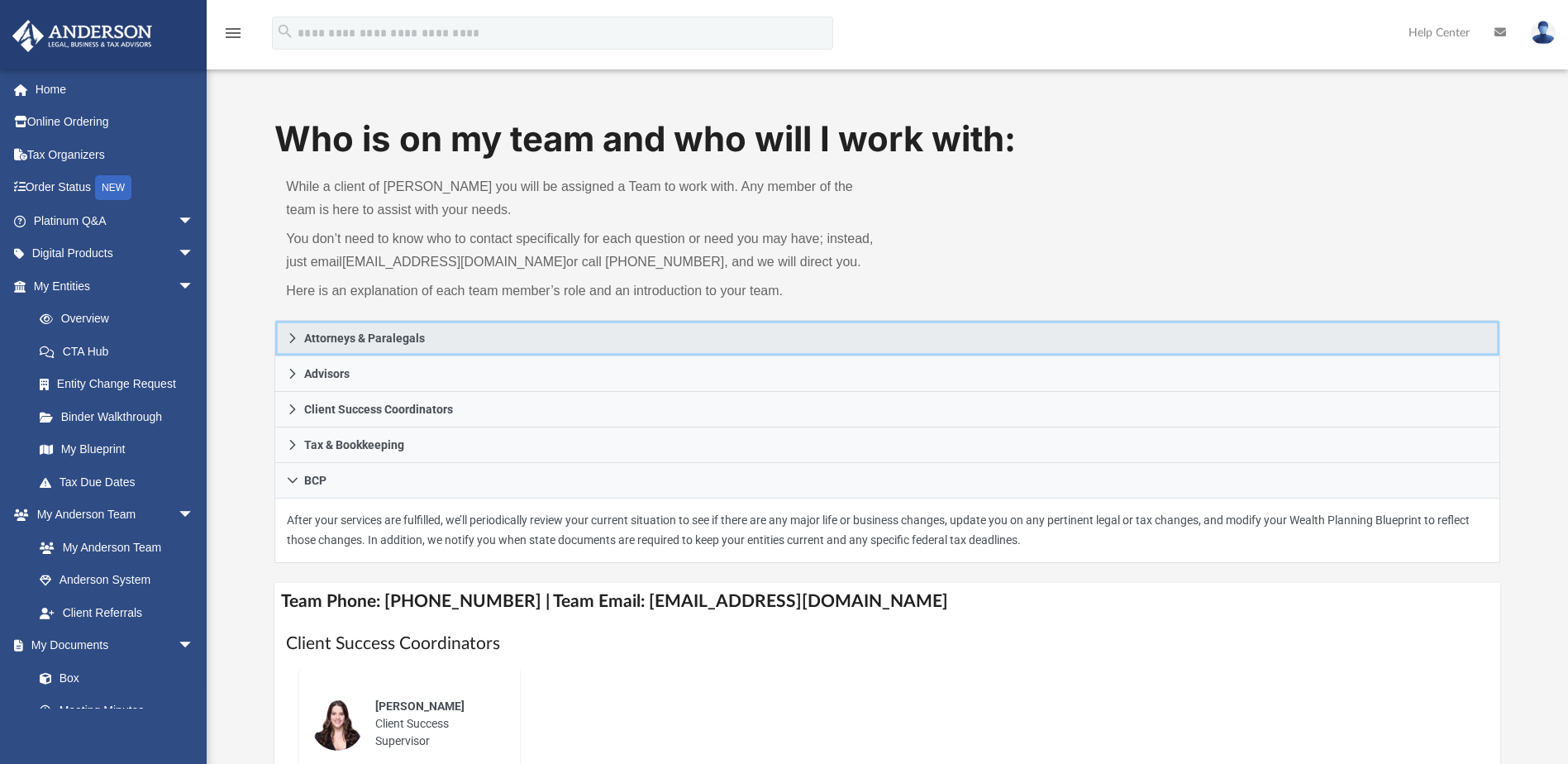
click at [397, 338] on span "Attorneys & Paralegals" at bounding box center [364, 338] width 121 height 12
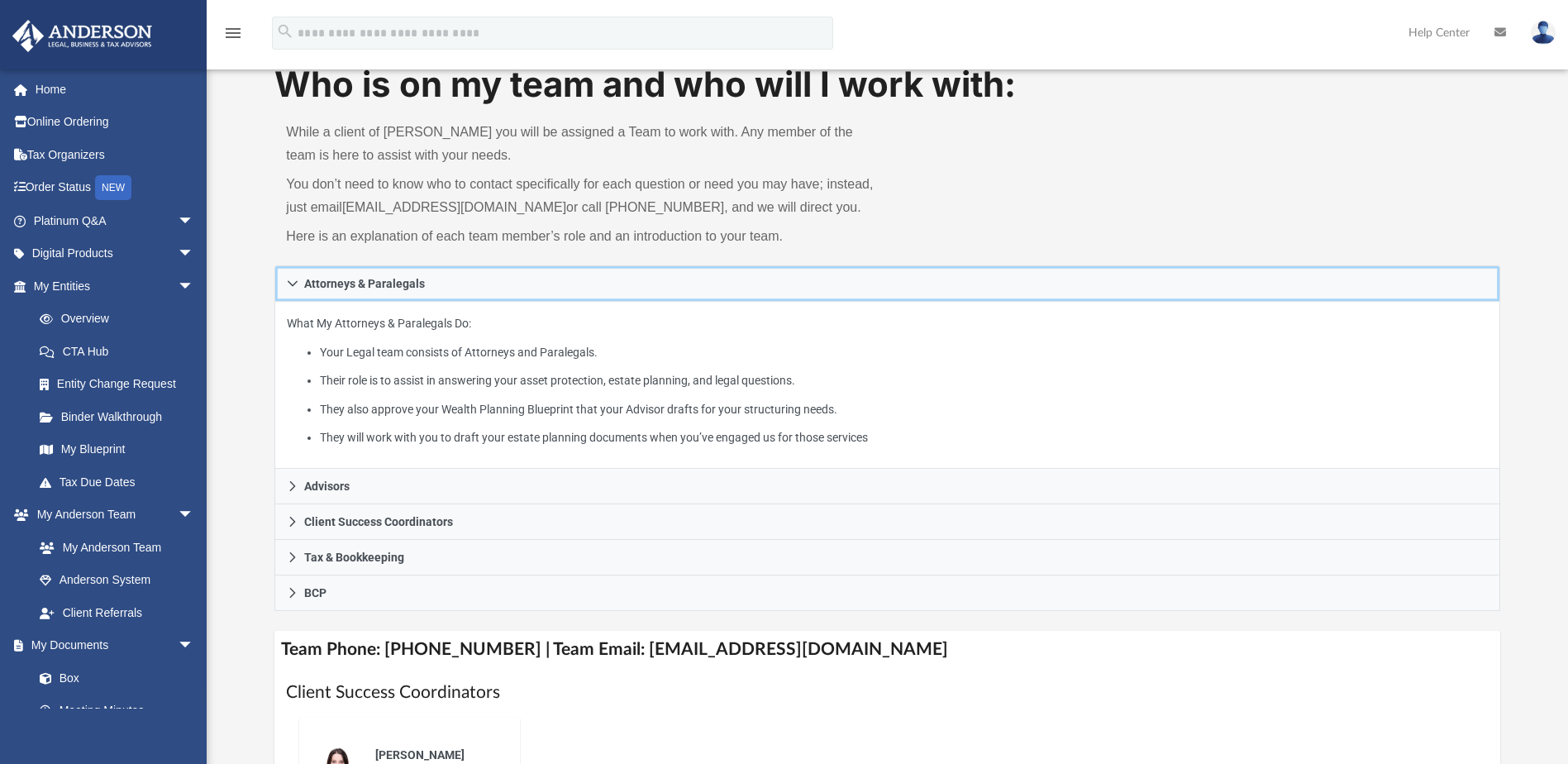
scroll to position [83, 0]
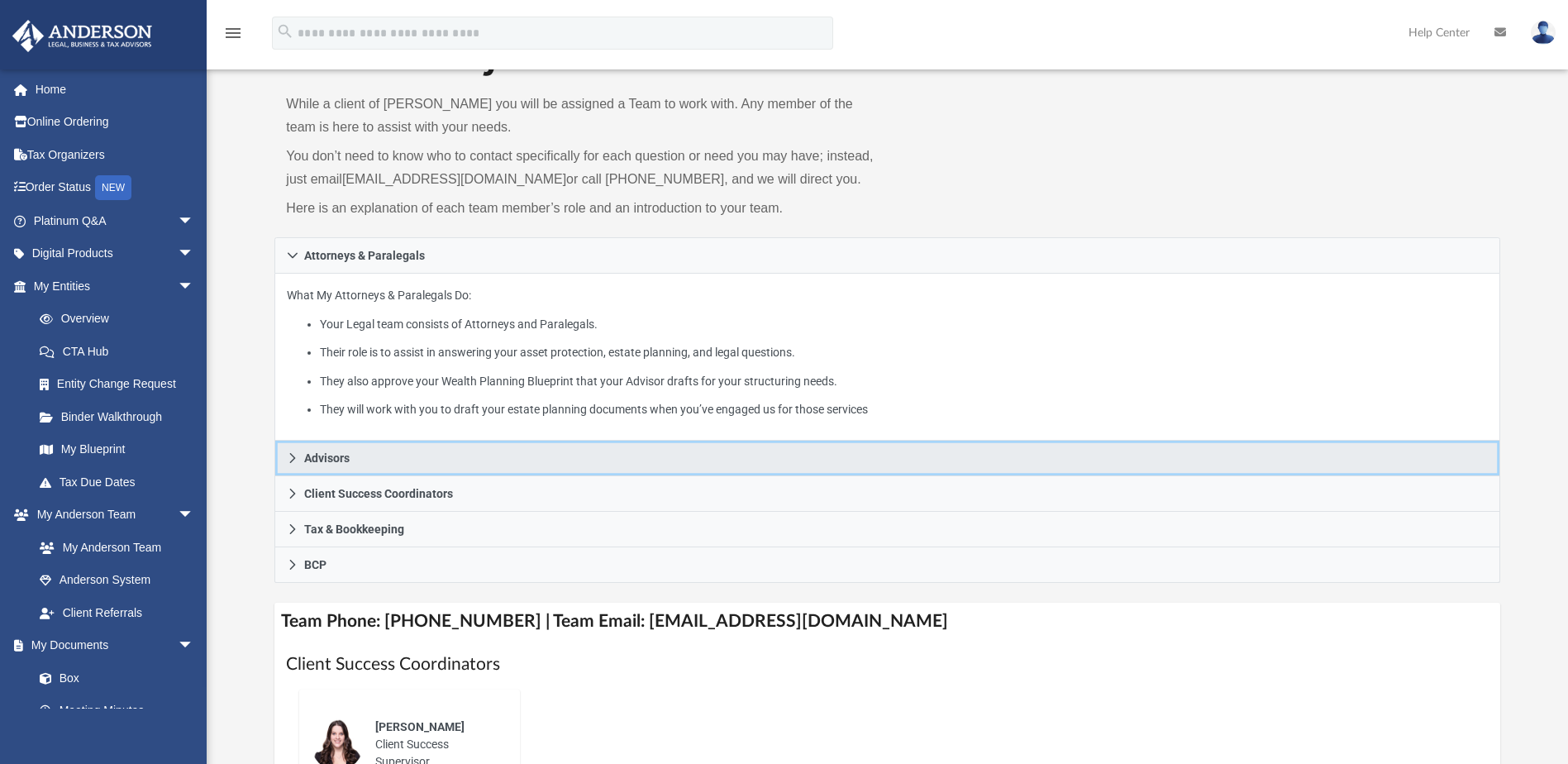
drag, startPoint x: 490, startPoint y: 460, endPoint x: 458, endPoint y: 461, distance: 32.0
click at [458, 461] on link "Advisors" at bounding box center [886, 458] width 1225 height 36
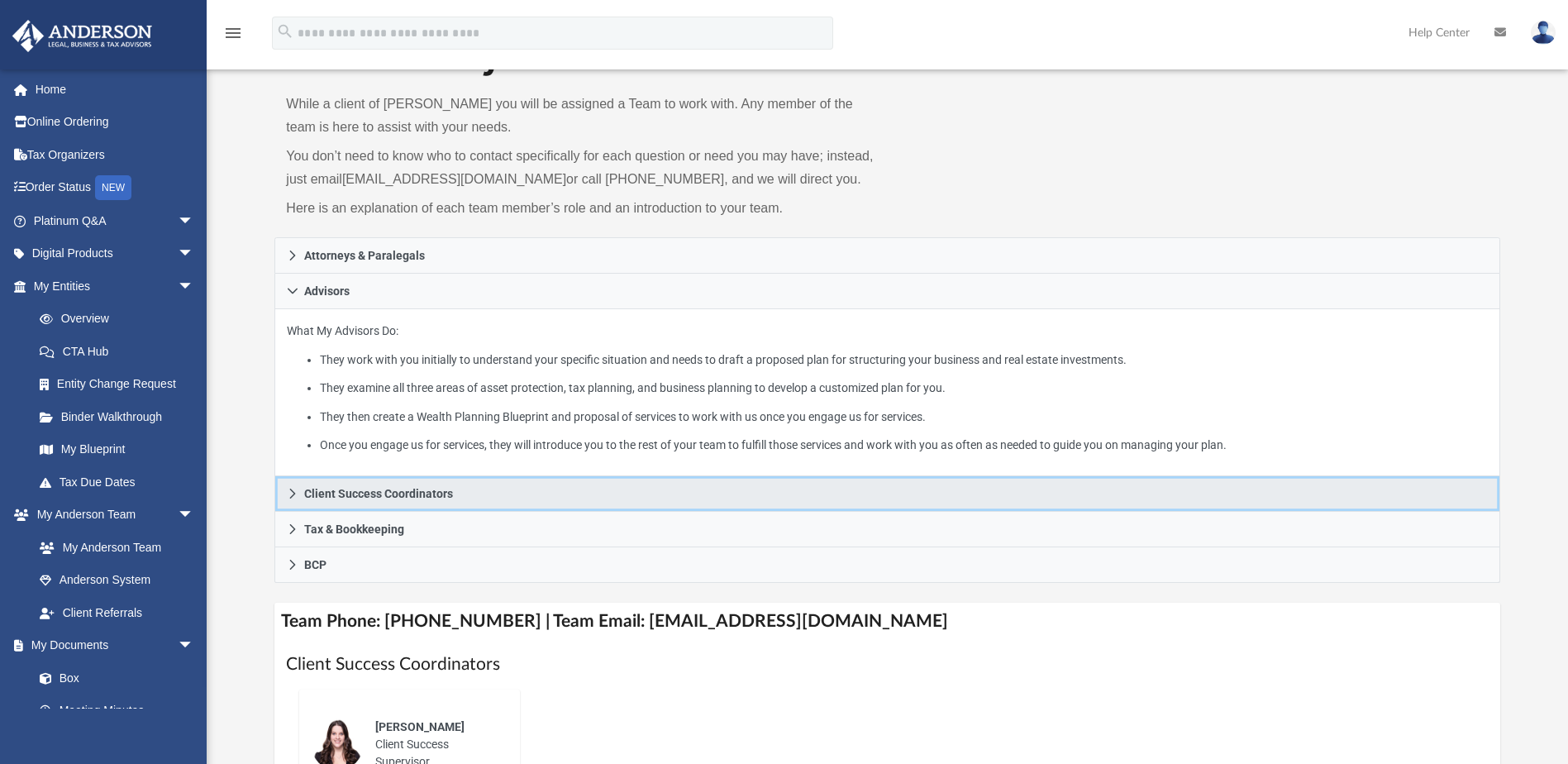
click at [670, 502] on link "Client Success Coordinators" at bounding box center [886, 493] width 1225 height 36
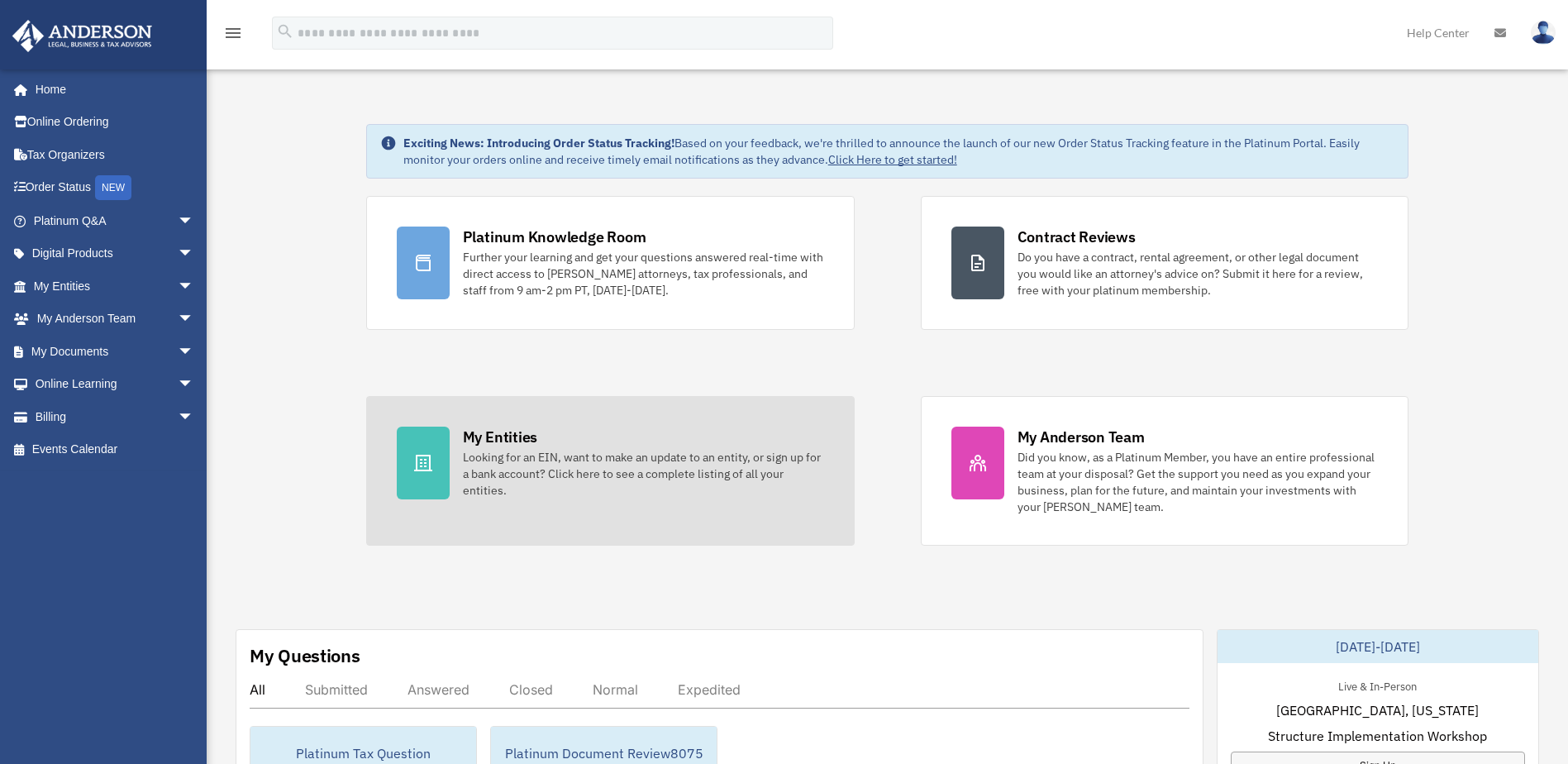
click at [488, 450] on div "Looking for an EIN, want to make an update to an entity, or sign up for a bank …" at bounding box center [643, 474] width 362 height 50
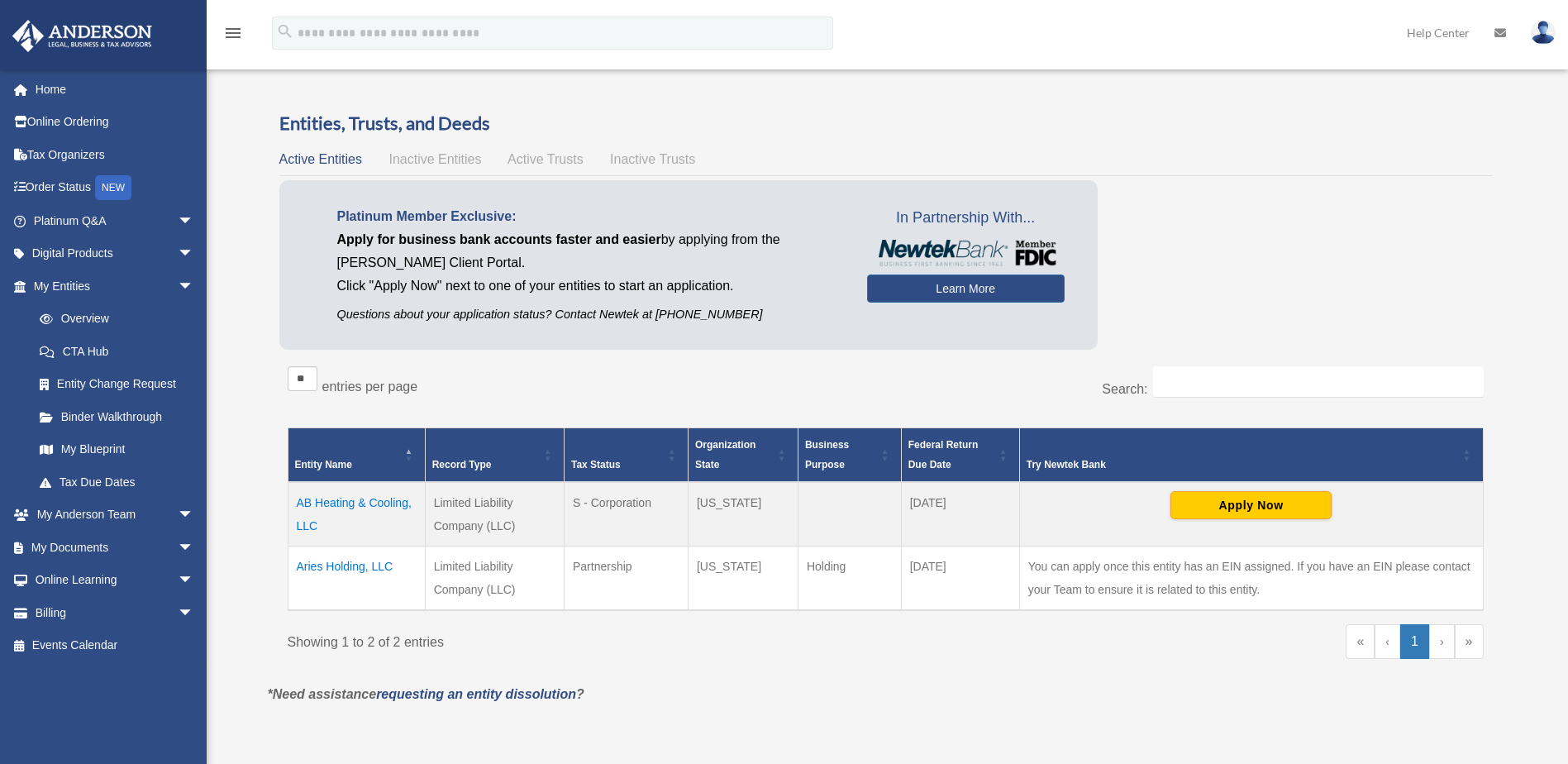
click at [421, 158] on span "Inactive Entities" at bounding box center [434, 158] width 93 height 14
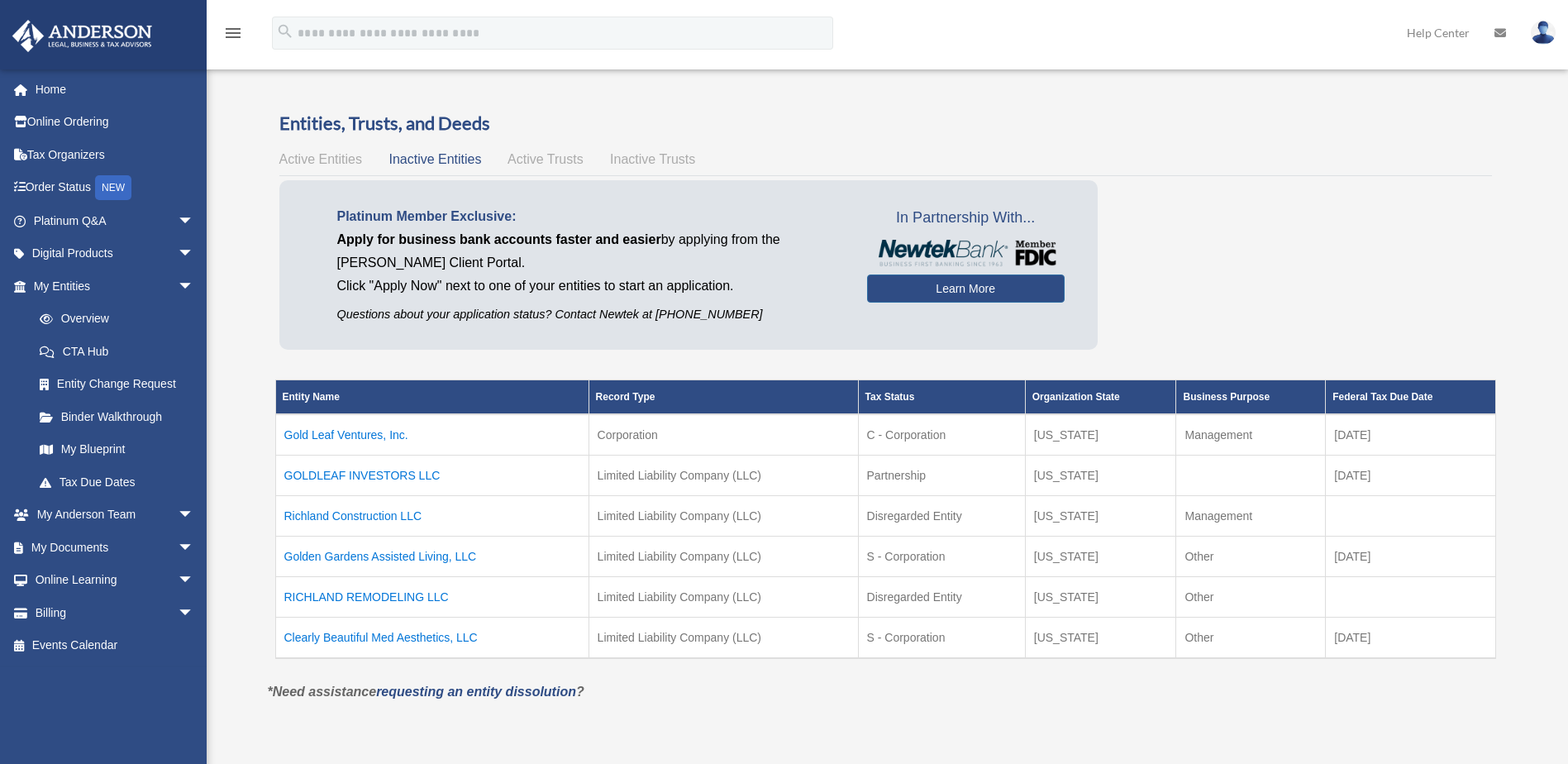
click at [521, 160] on span "Active Trusts" at bounding box center [546, 158] width 76 height 14
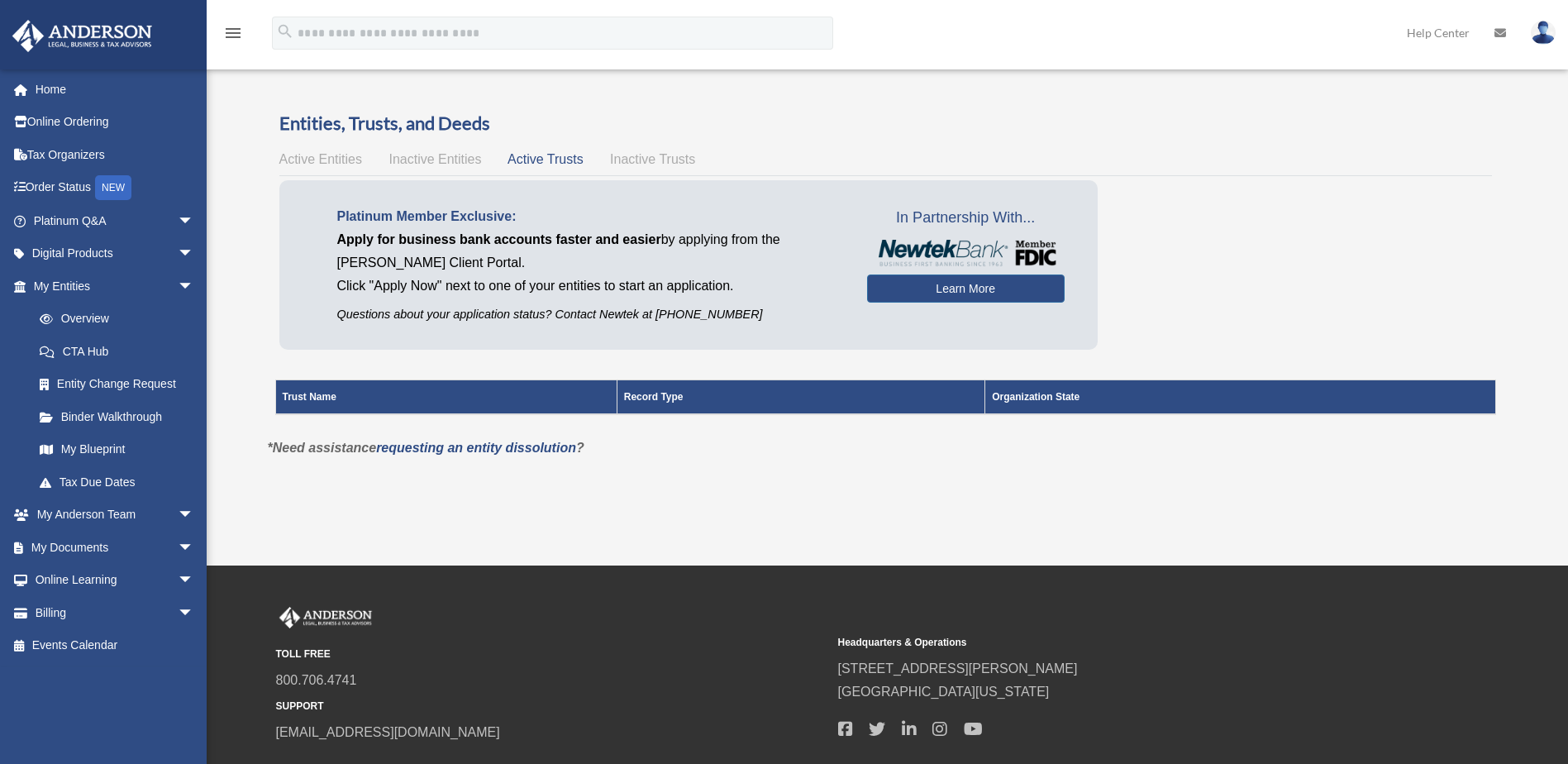
click at [635, 160] on span "Inactive Trusts" at bounding box center [652, 158] width 86 height 14
click at [317, 158] on span "Active Entities" at bounding box center [321, 158] width 83 height 14
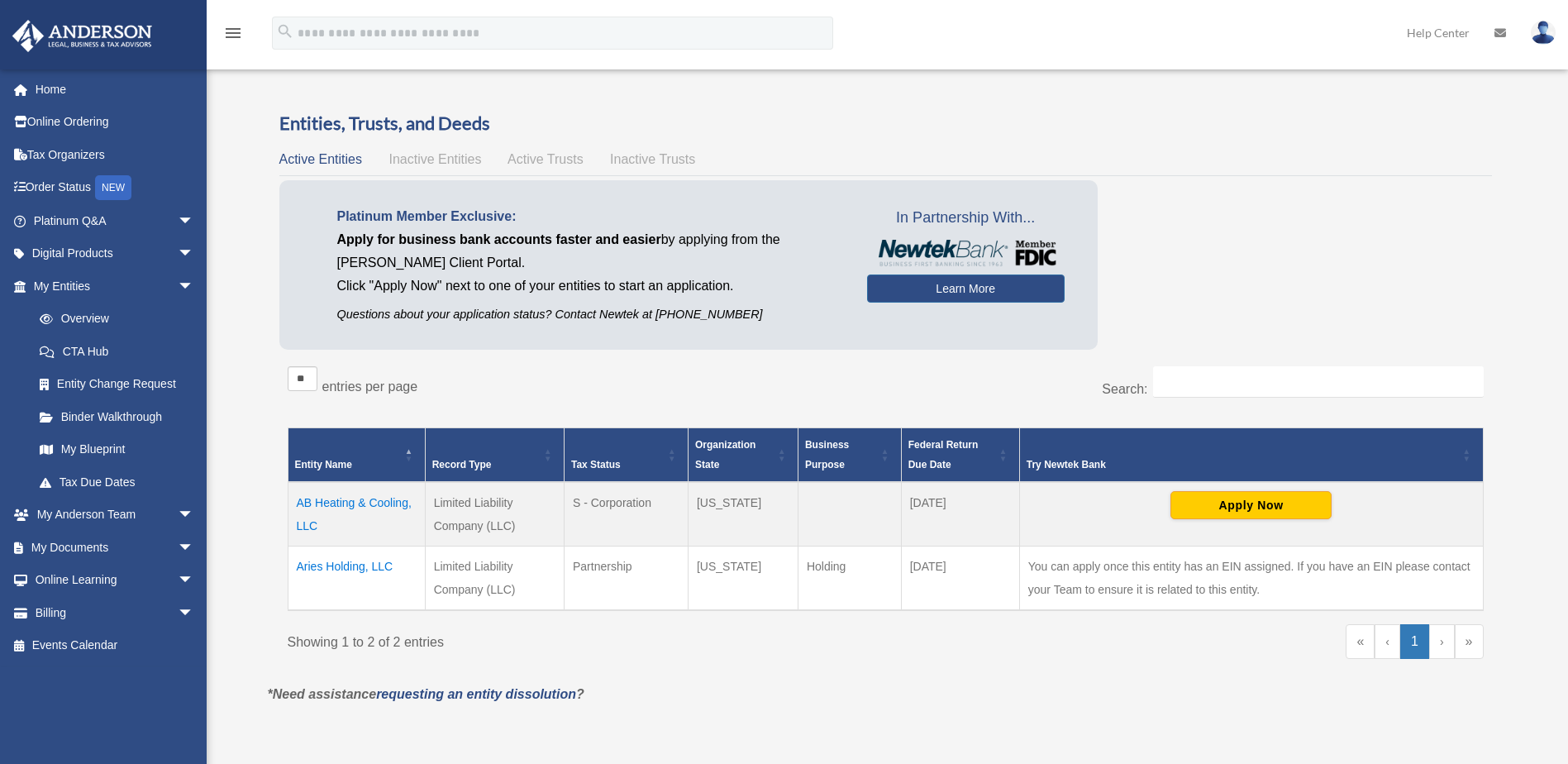
drag, startPoint x: 343, startPoint y: 565, endPoint x: 321, endPoint y: 561, distance: 22.4
click at [321, 561] on td "Aries Holding, LLC" at bounding box center [356, 578] width 137 height 64
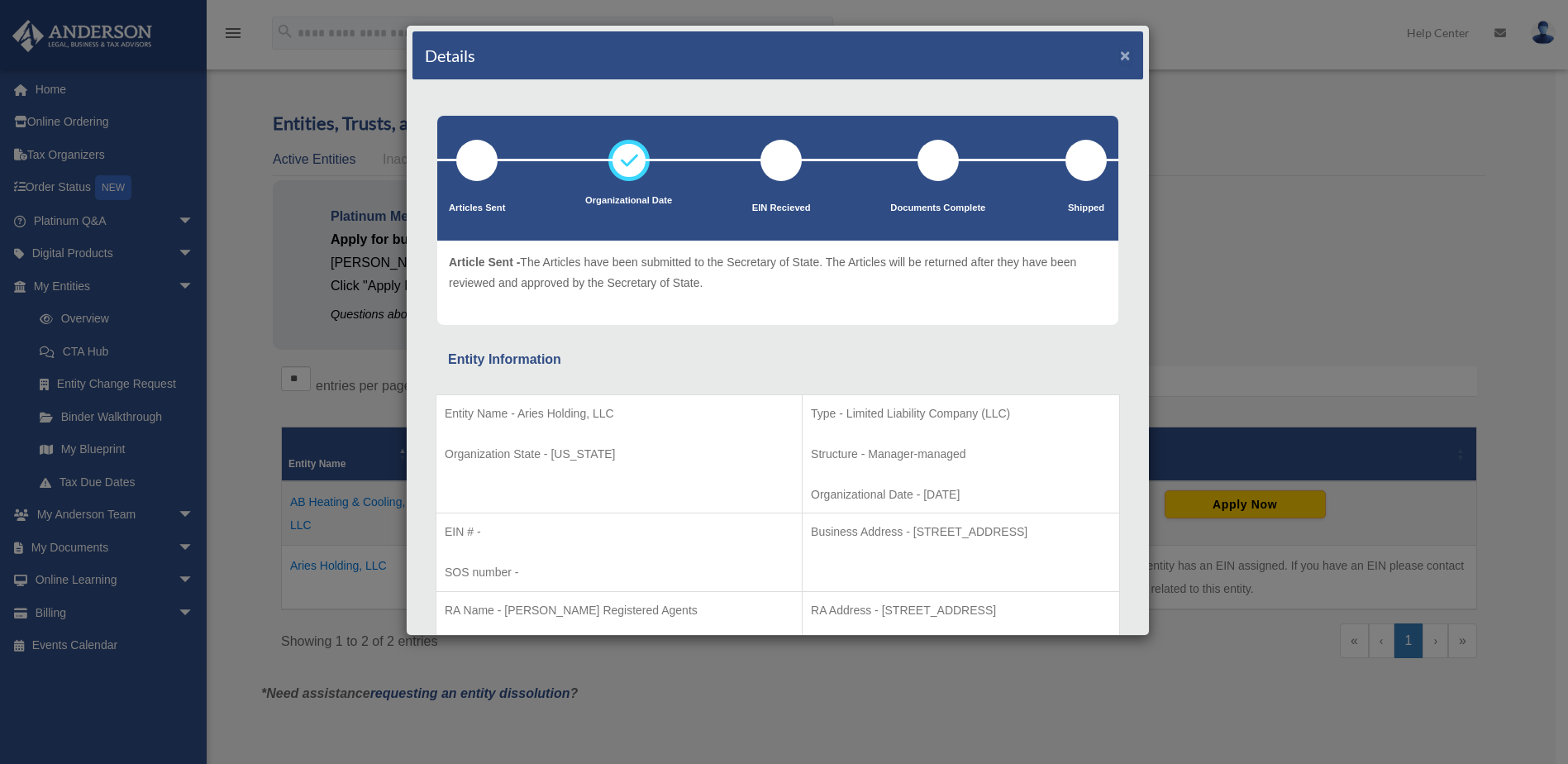
click at [1120, 52] on button "×" at bounding box center [1125, 54] width 11 height 17
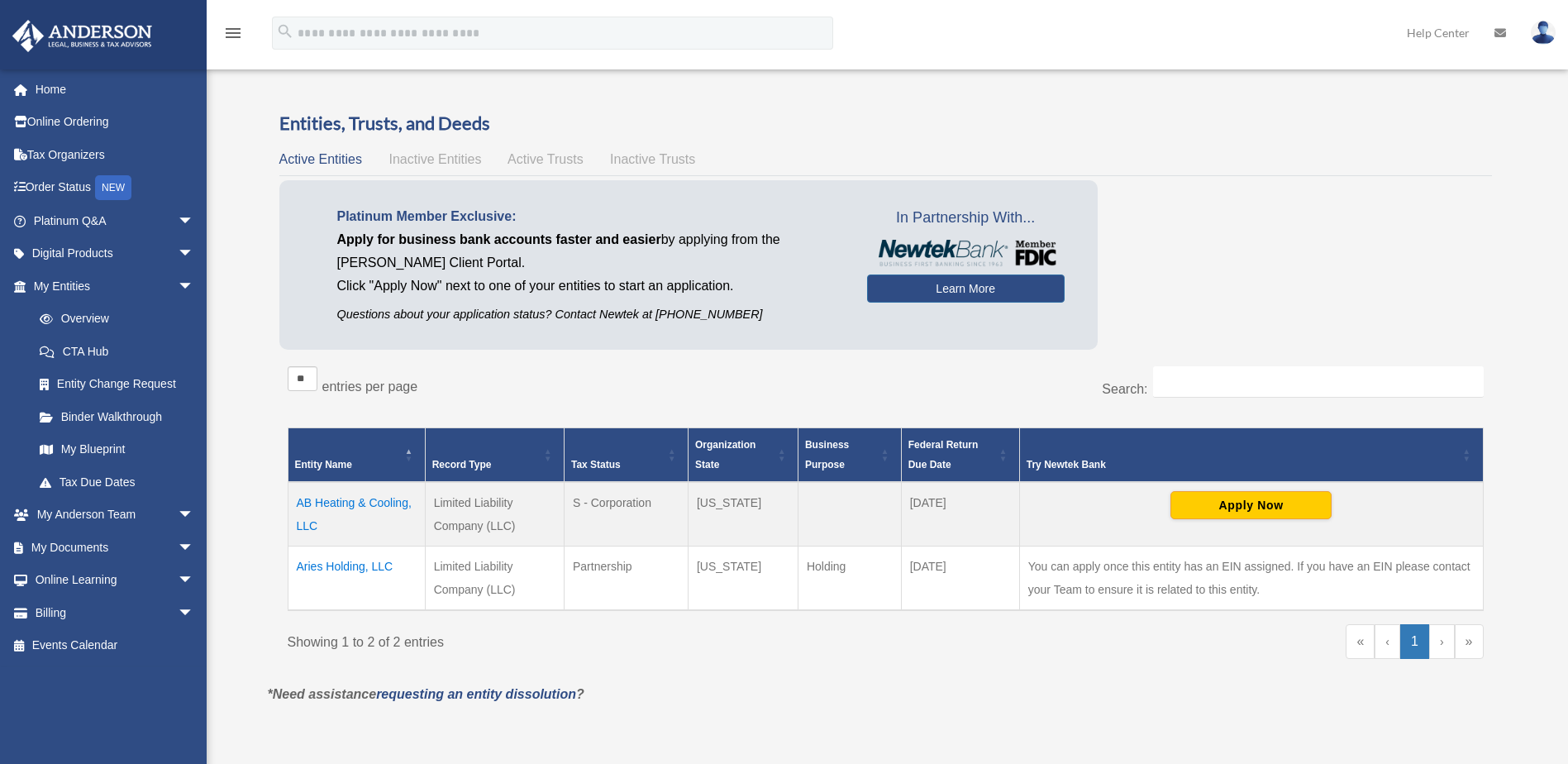
click at [1451, 32] on link "Help Center" at bounding box center [1437, 32] width 87 height 65
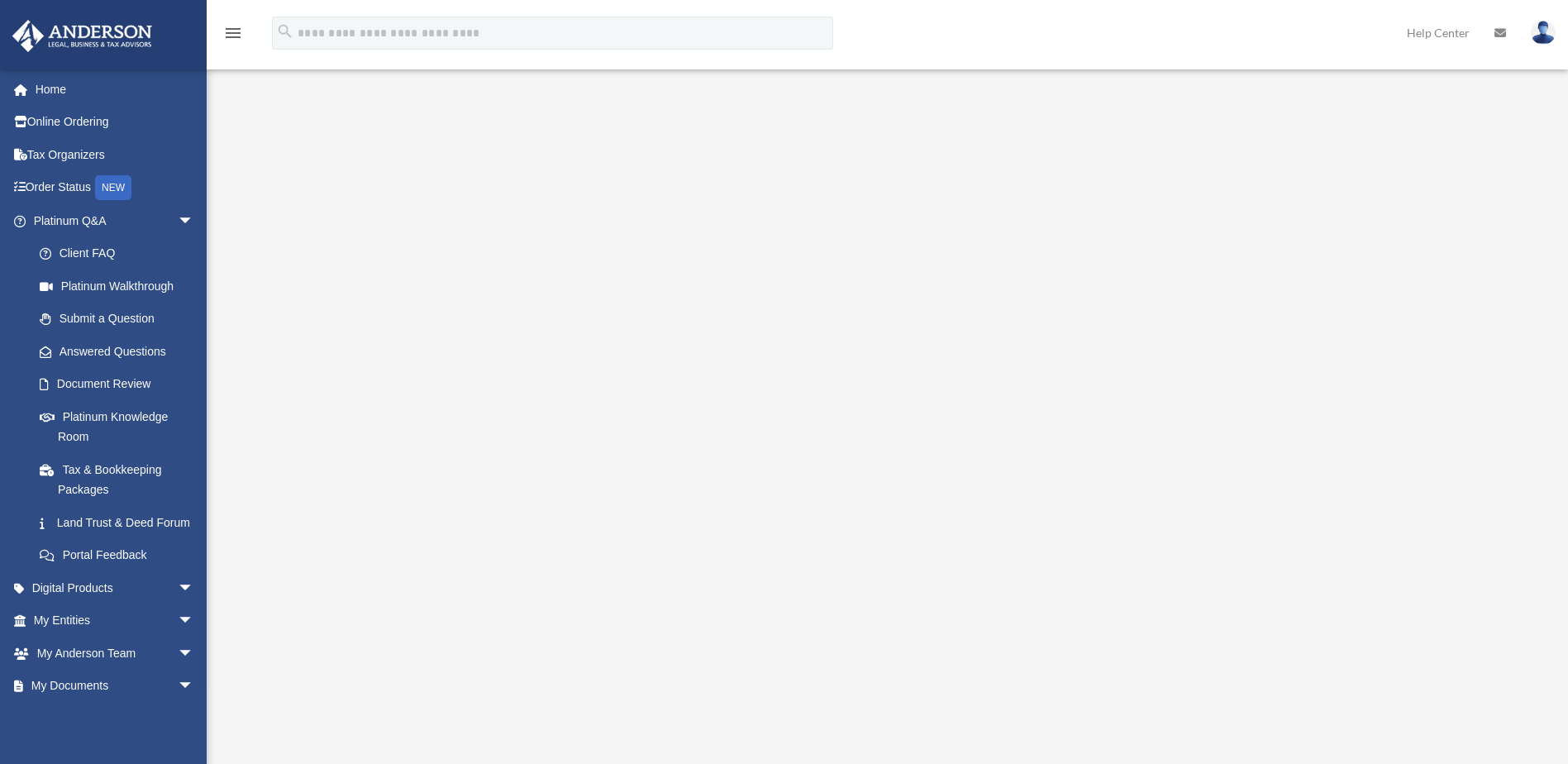
click at [1500, 30] on icon at bounding box center [1500, 33] width 12 height 12
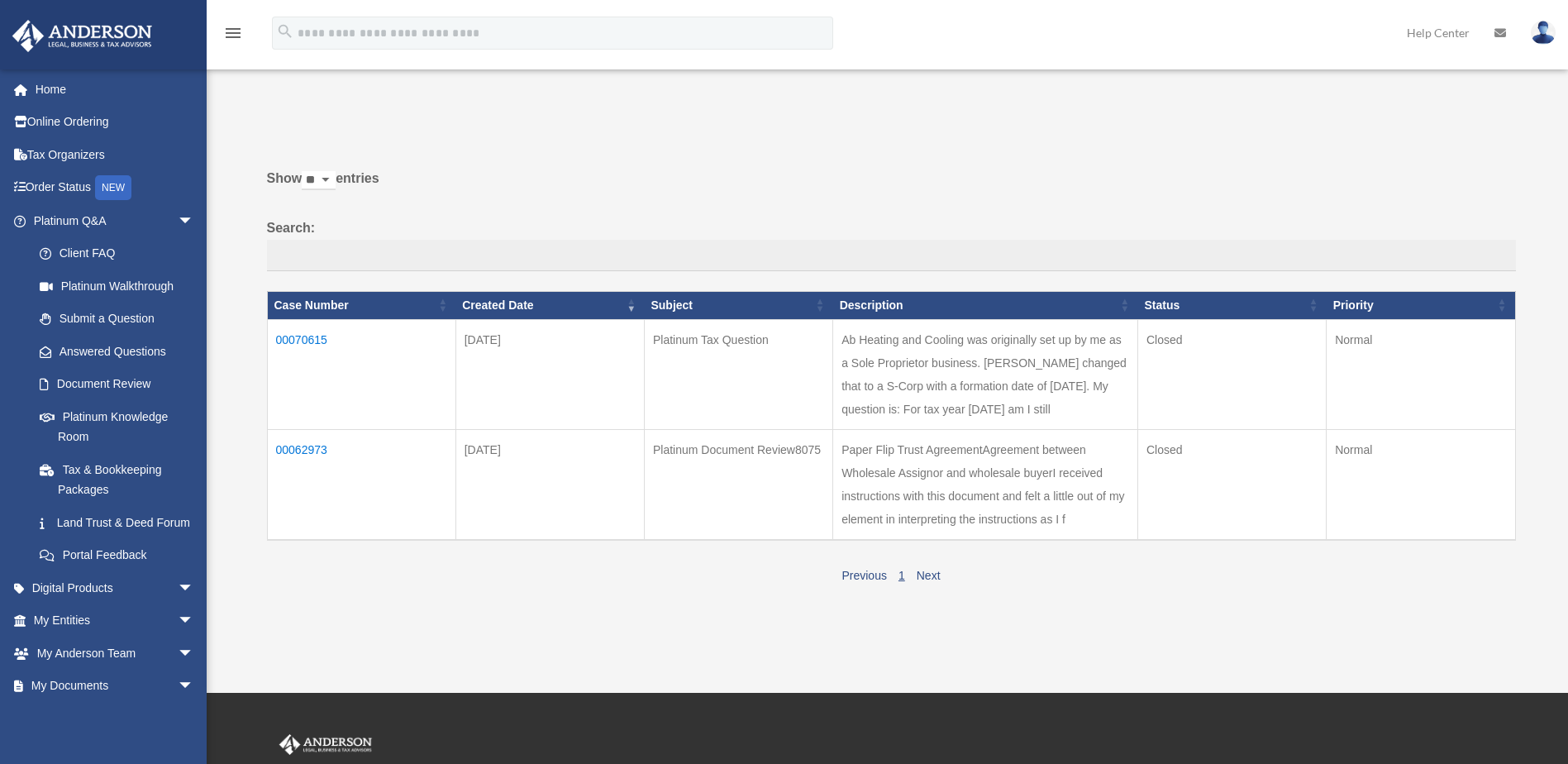
click at [1500, 32] on icon at bounding box center [1500, 33] width 12 height 12
click at [45, 87] on link "Home" at bounding box center [115, 89] width 207 height 33
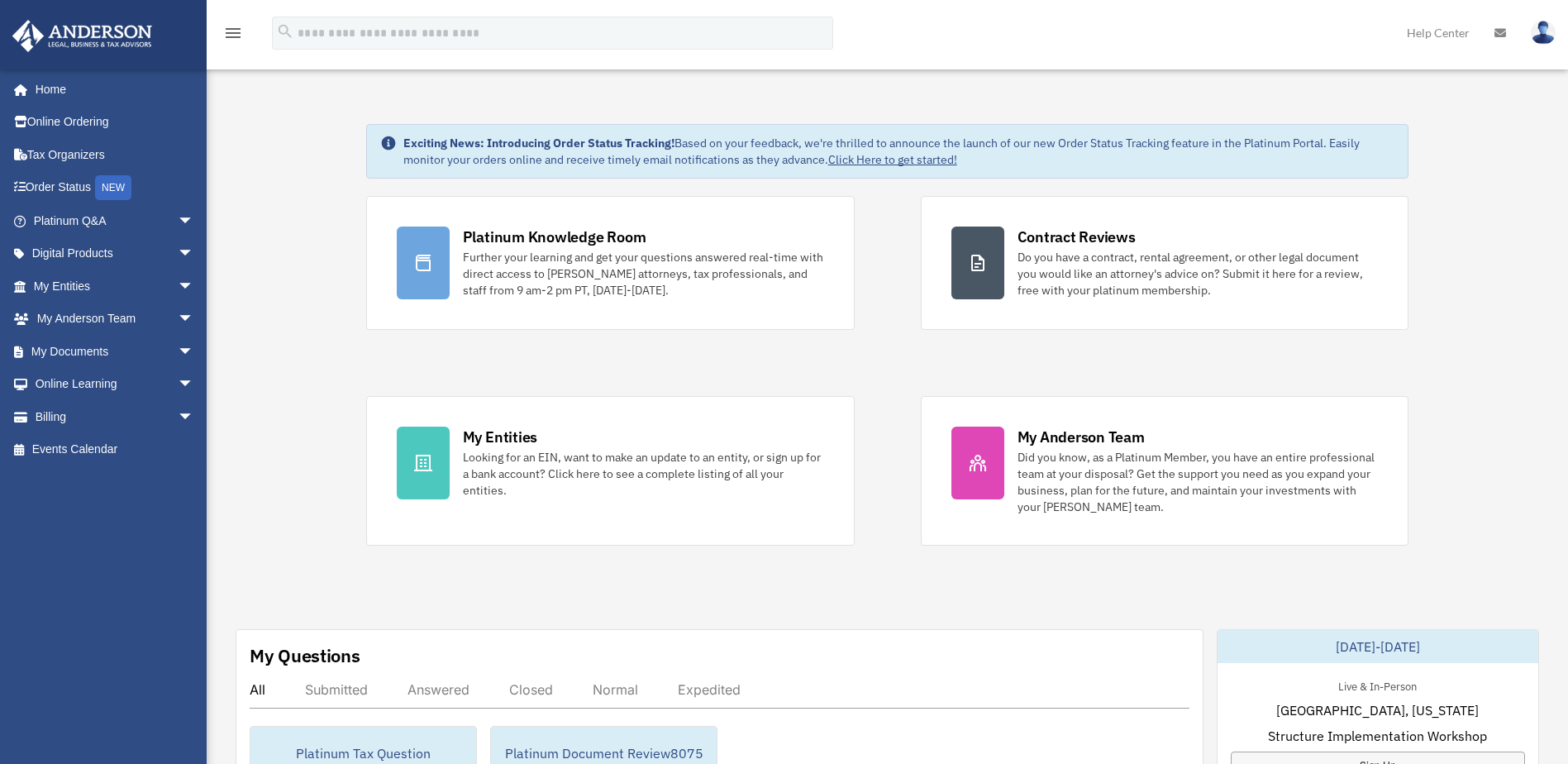
click at [98, 313] on link "My [PERSON_NAME] Team arrow_drop_down" at bounding box center [115, 319] width 207 height 33
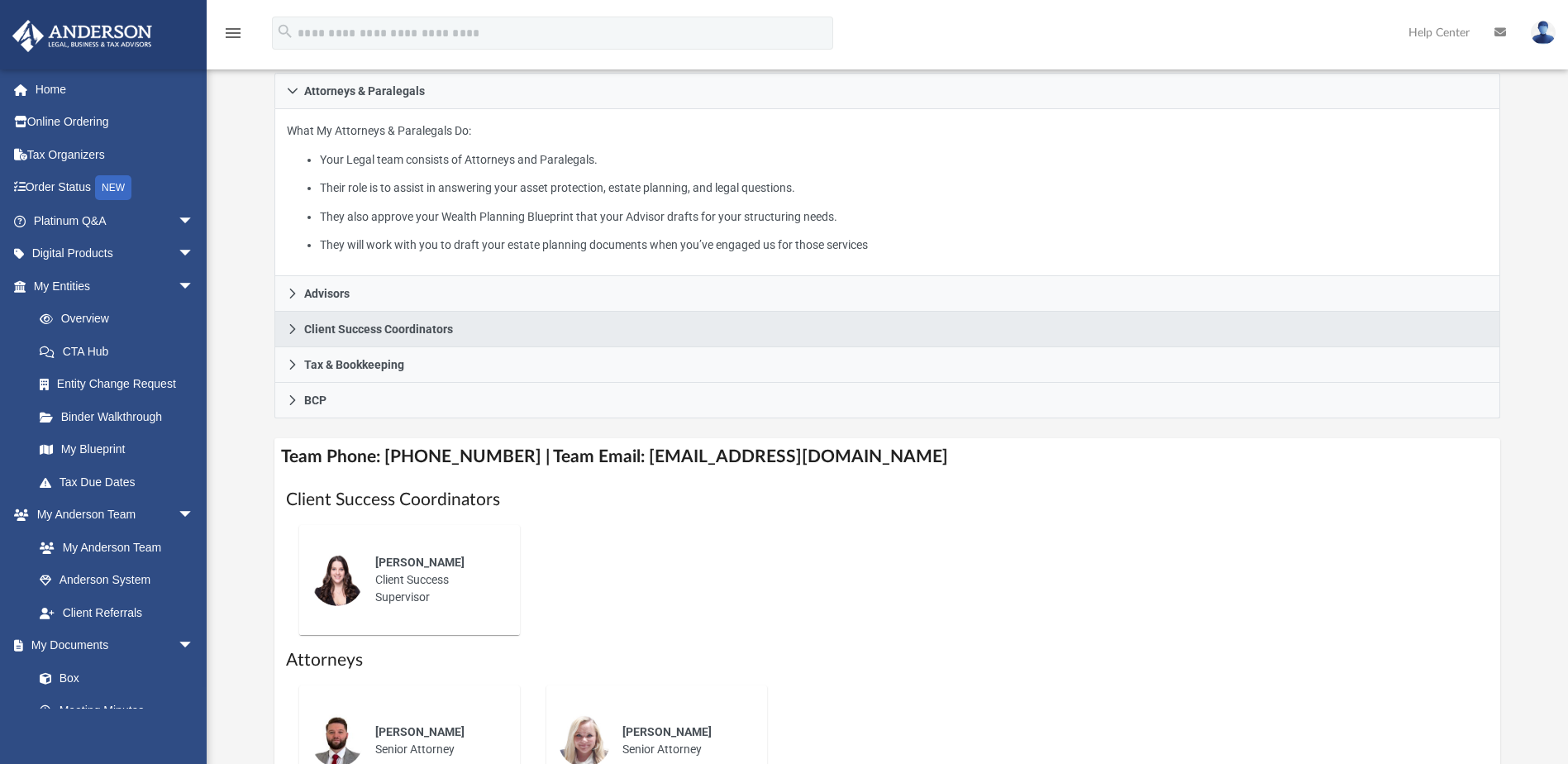
scroll to position [249, 0]
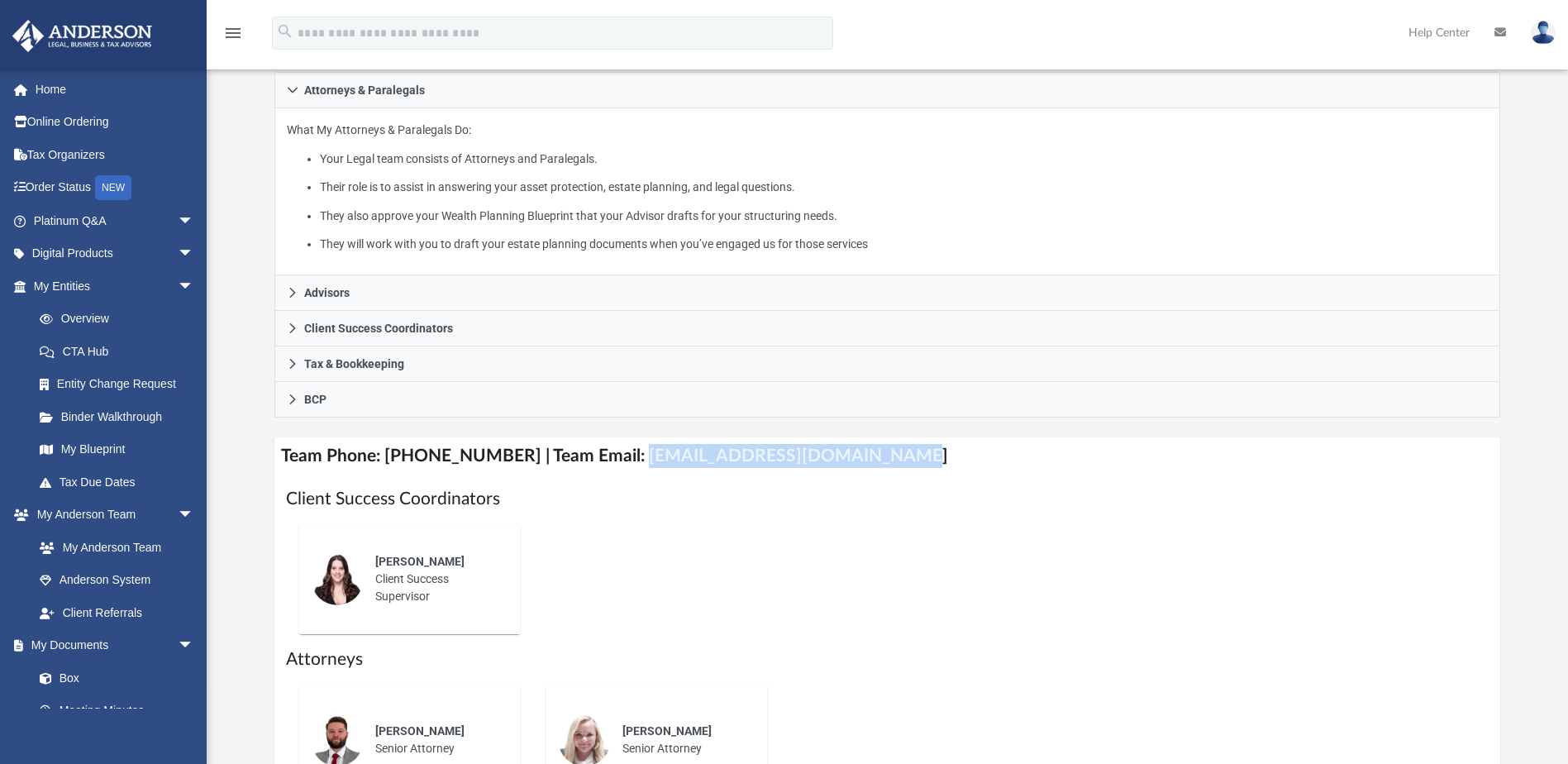
drag, startPoint x: 614, startPoint y: 454, endPoint x: 870, endPoint y: 454, distance: 256.0
click at [870, 454] on h4 "Team Phone: [PHONE_NUMBER] | Team Email: [EMAIL_ADDRESS][DOMAIN_NAME]" at bounding box center [886, 456] width 1225 height 37
copy h4 "[EMAIL_ADDRESS][DOMAIN_NAME]"
